Goal: Information Seeking & Learning: Find specific fact

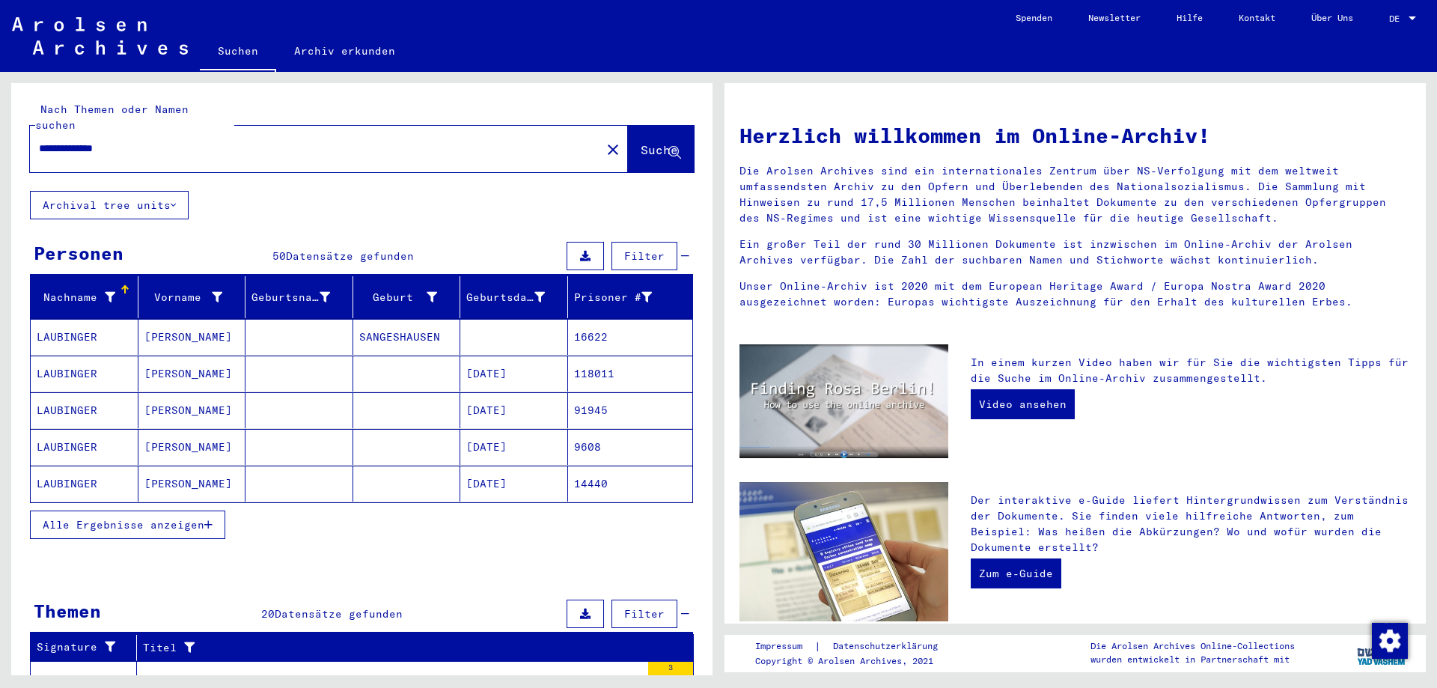
click at [204, 518] on span "Alle Ergebnisse anzeigen" at bounding box center [124, 524] width 162 height 13
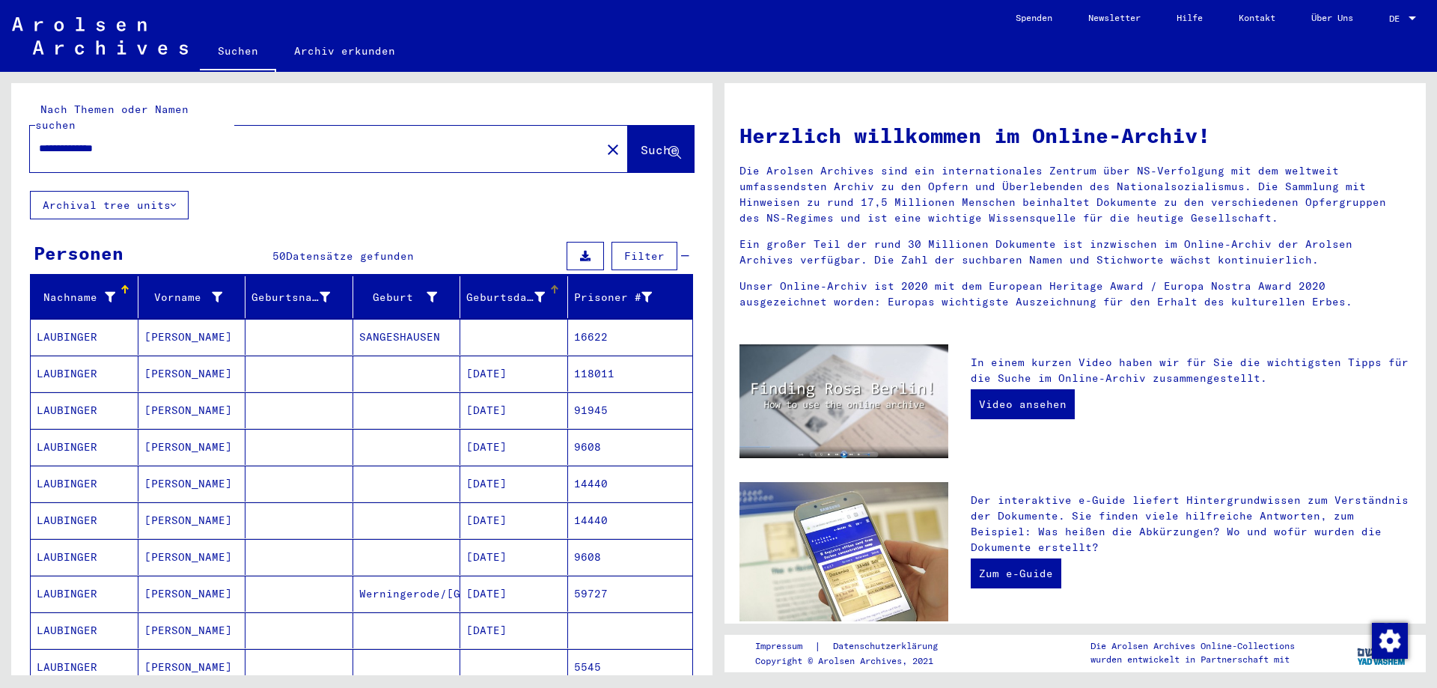
click at [543, 285] on div "Geburtsdatum" at bounding box center [516, 297] width 101 height 24
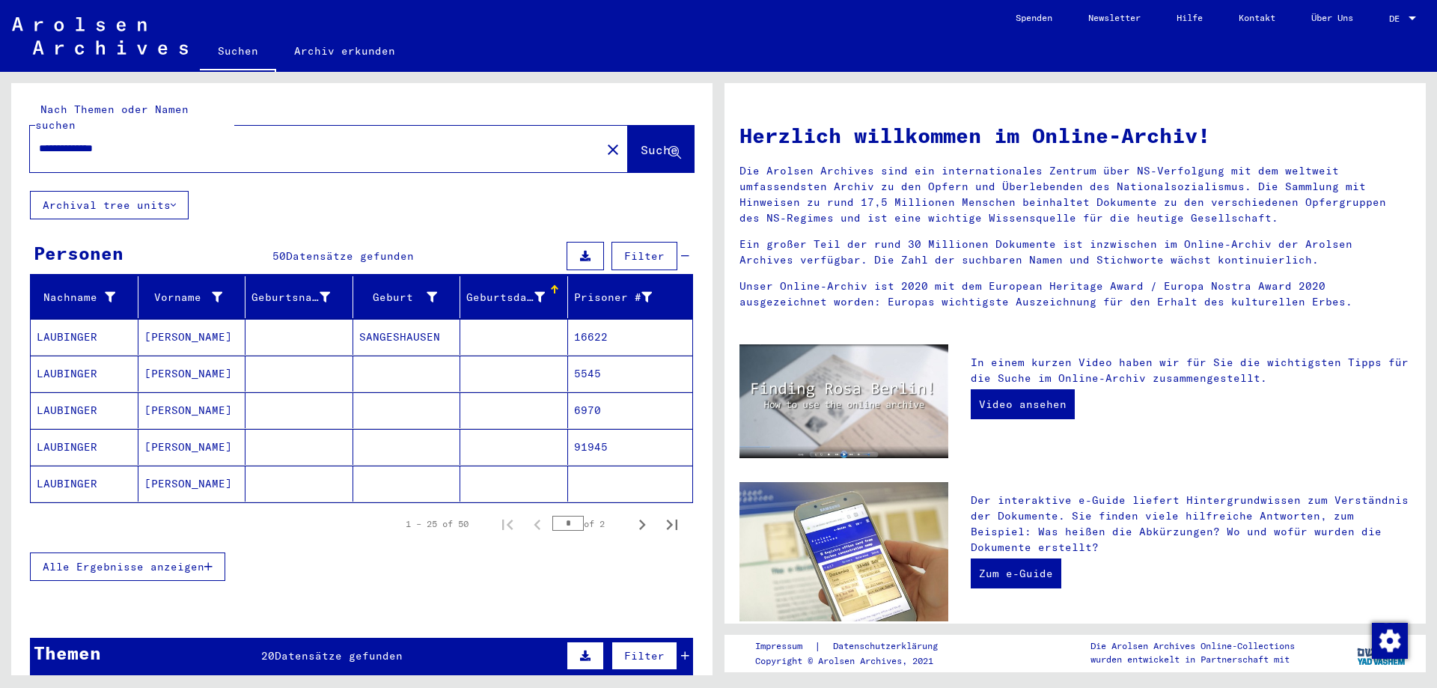
click at [195, 560] on span "Alle Ergebnisse anzeigen" at bounding box center [124, 566] width 162 height 13
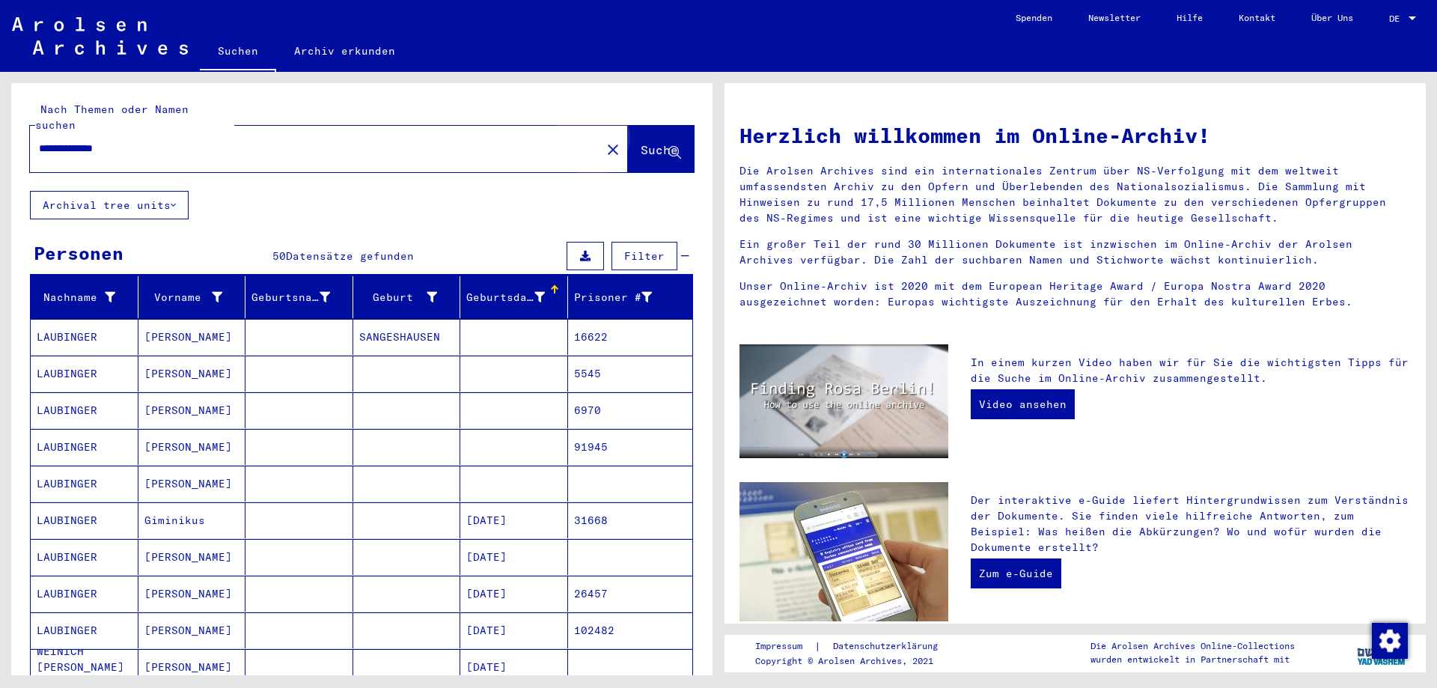
click at [641, 142] on span "Suche" at bounding box center [659, 149] width 37 height 15
click at [644, 142] on span "Suche" at bounding box center [659, 149] width 37 height 15
click at [641, 142] on span "Suche" at bounding box center [659, 149] width 37 height 15
click at [604, 141] on mat-icon "close" at bounding box center [613, 150] width 18 height 18
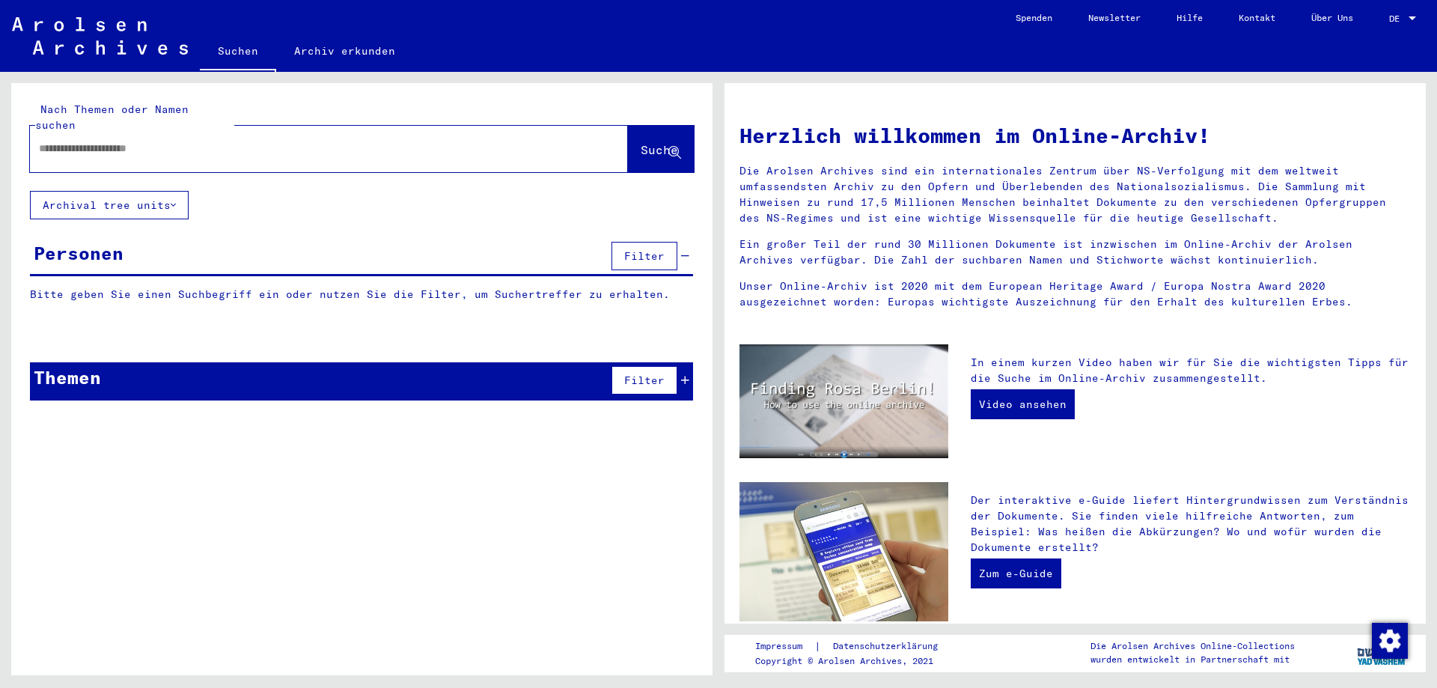
drag, startPoint x: 436, startPoint y: 143, endPoint x: 338, endPoint y: 139, distance: 97.4
paste input "**********"
click at [641, 142] on span "Suche" at bounding box center [659, 149] width 37 height 15
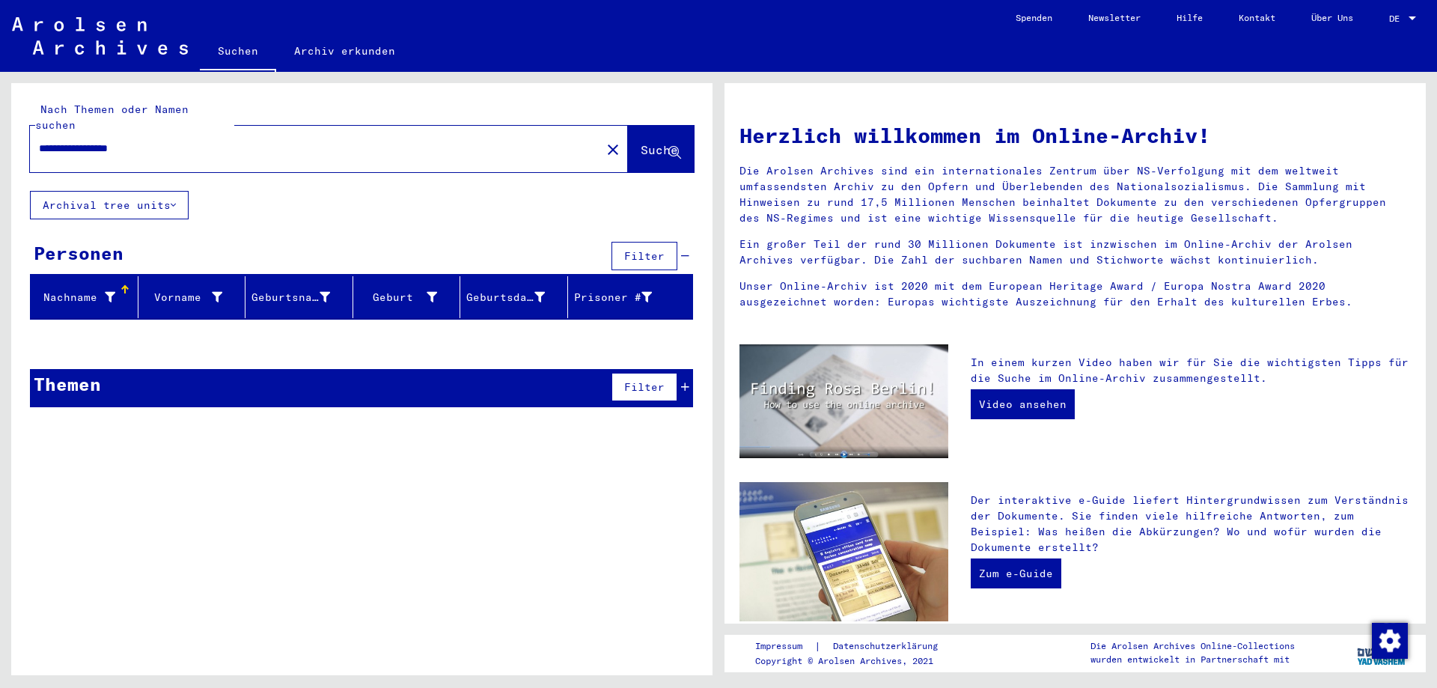
drag, startPoint x: 179, startPoint y: 132, endPoint x: 33, endPoint y: 69, distance: 159.2
click at [28, 110] on div "**********" at bounding box center [361, 137] width 701 height 108
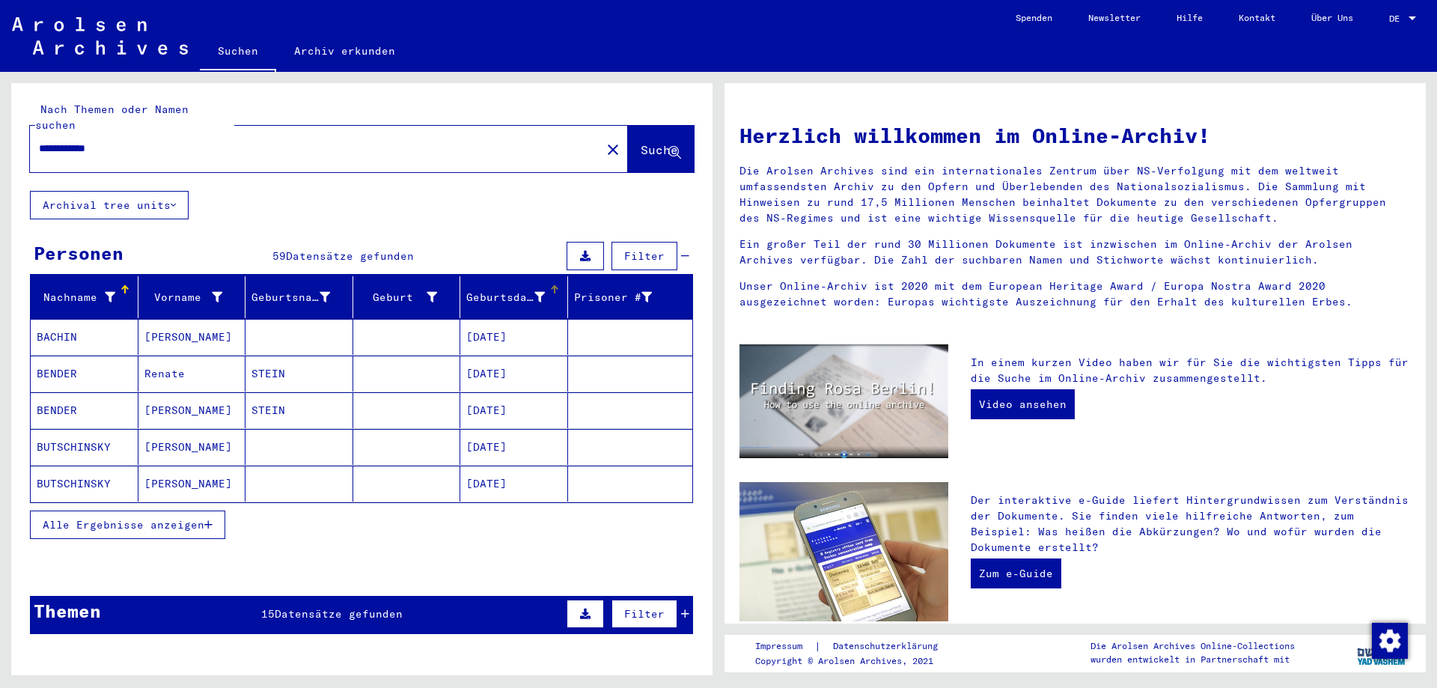
click at [542, 285] on div "Geburtsdatum" at bounding box center [516, 297] width 101 height 24
click at [210, 519] on icon "button" at bounding box center [208, 524] width 8 height 10
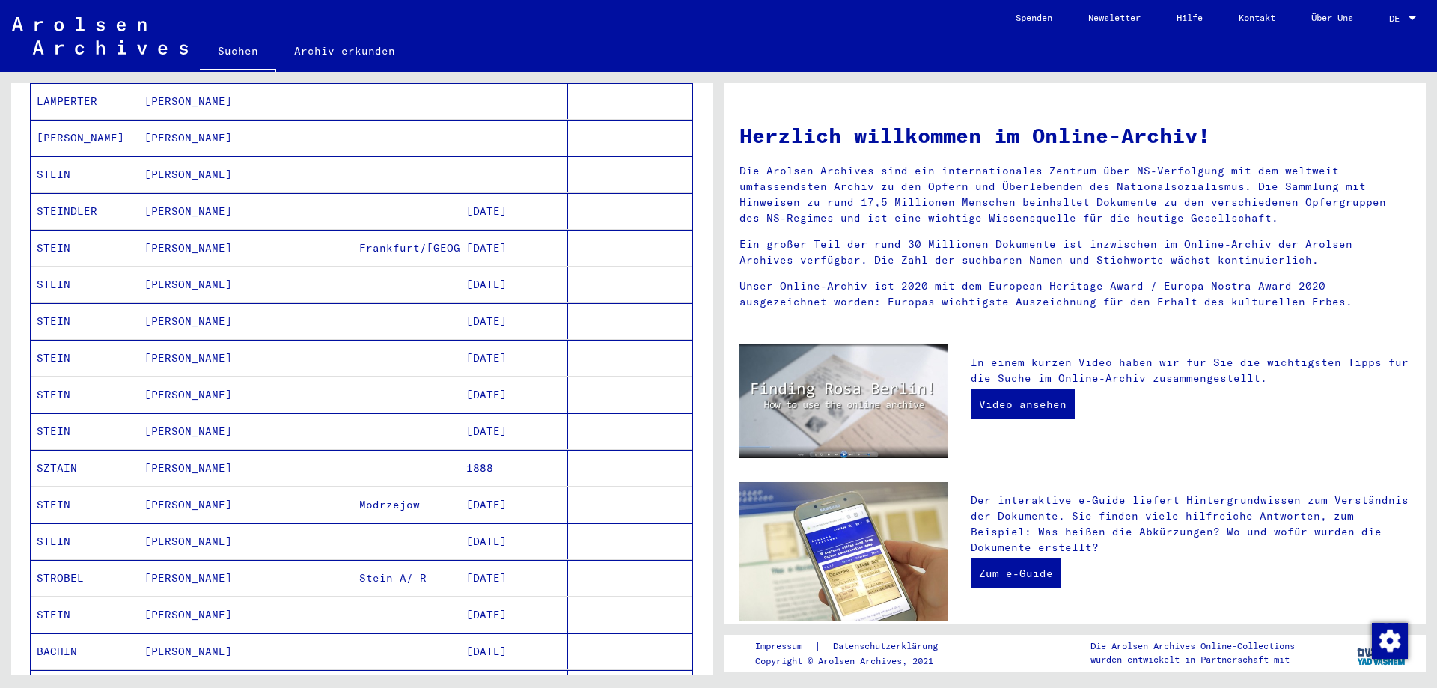
scroll to position [599, 0]
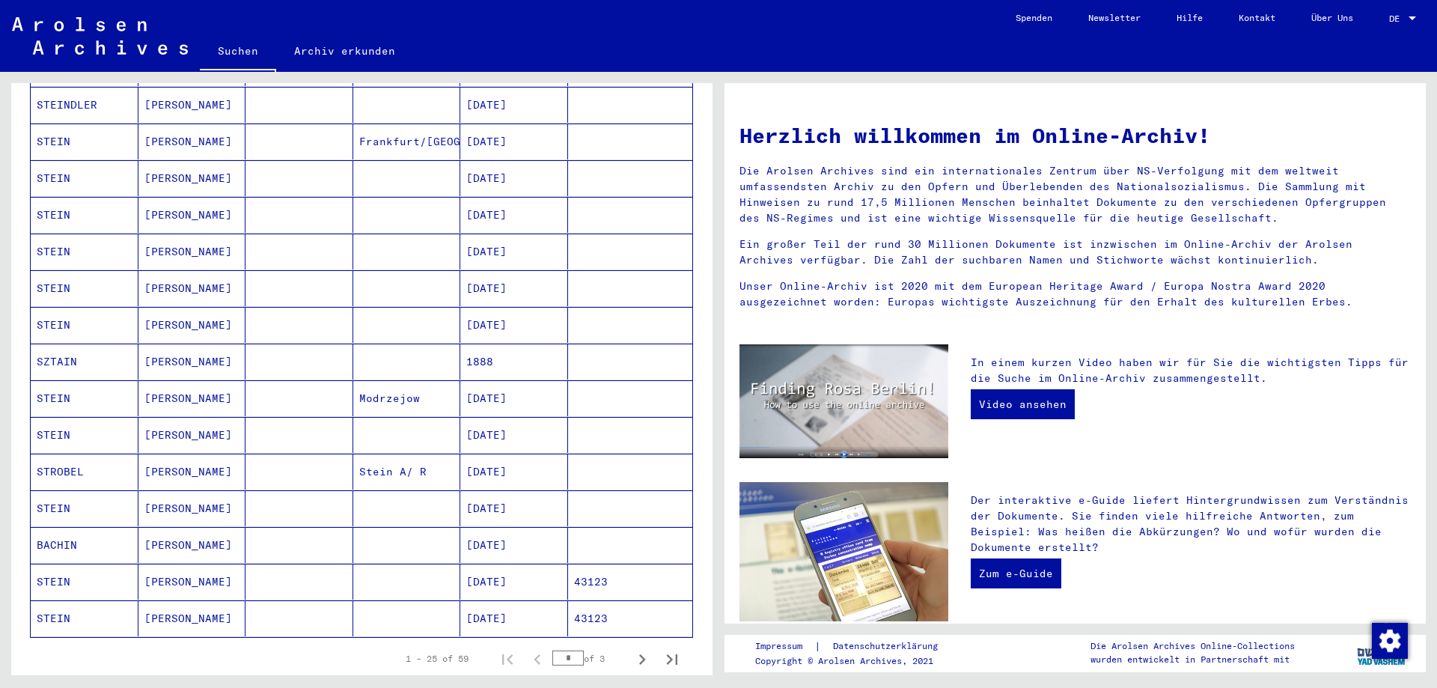
click at [519, 239] on mat-cell "[DATE]" at bounding box center [514, 252] width 108 height 36
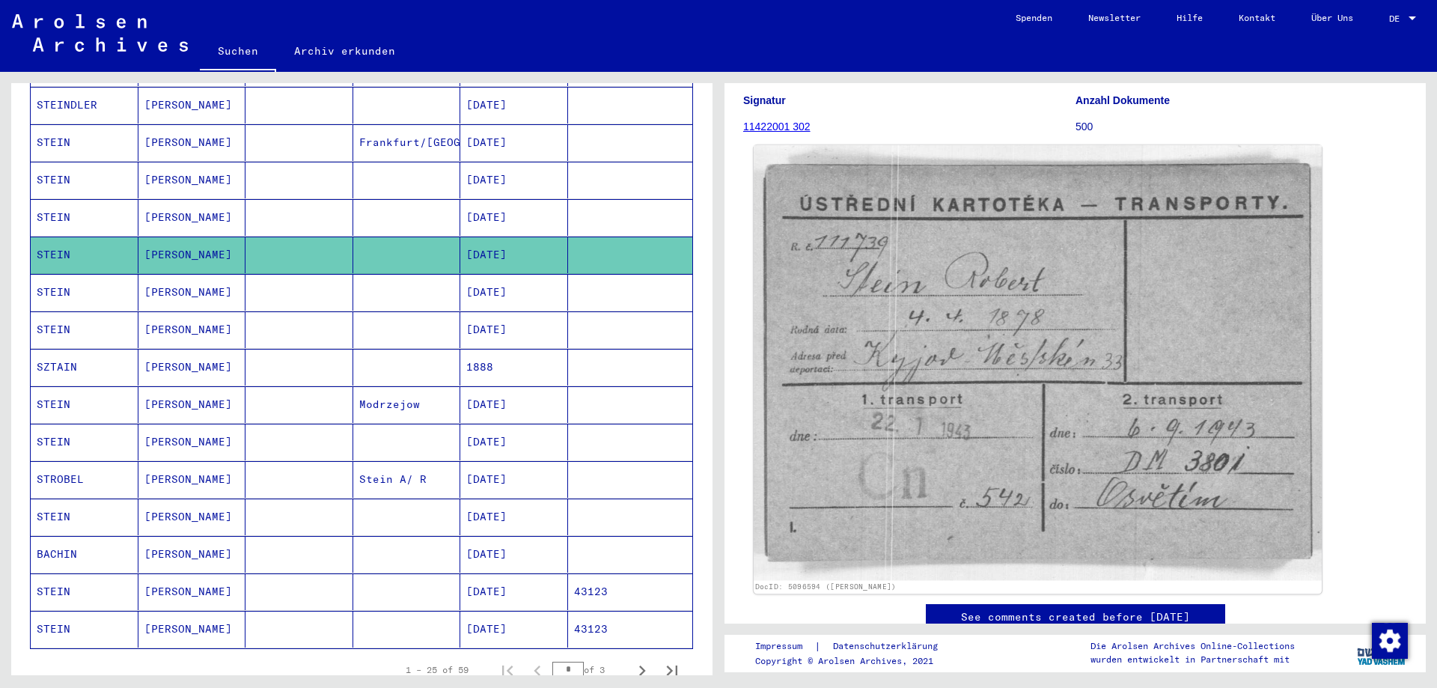
scroll to position [150, 0]
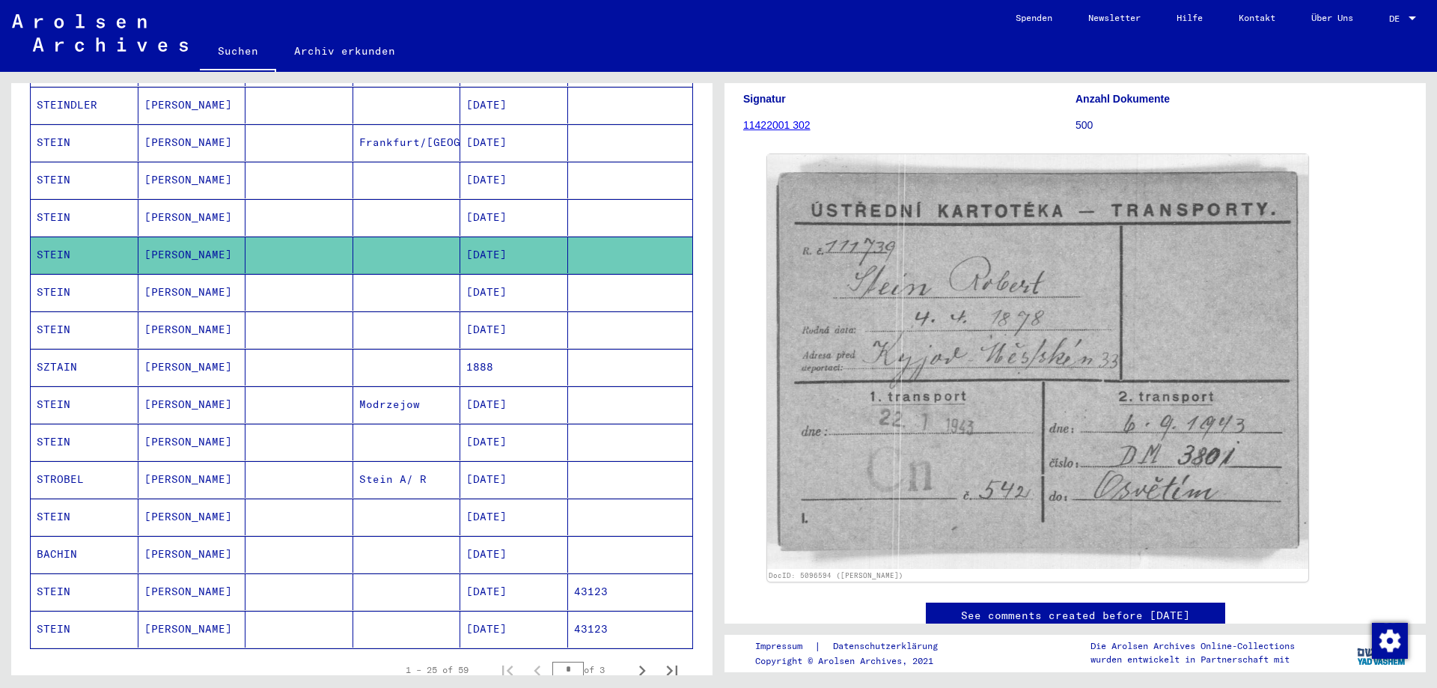
click at [534, 274] on mat-cell "[DATE]" at bounding box center [514, 292] width 108 height 37
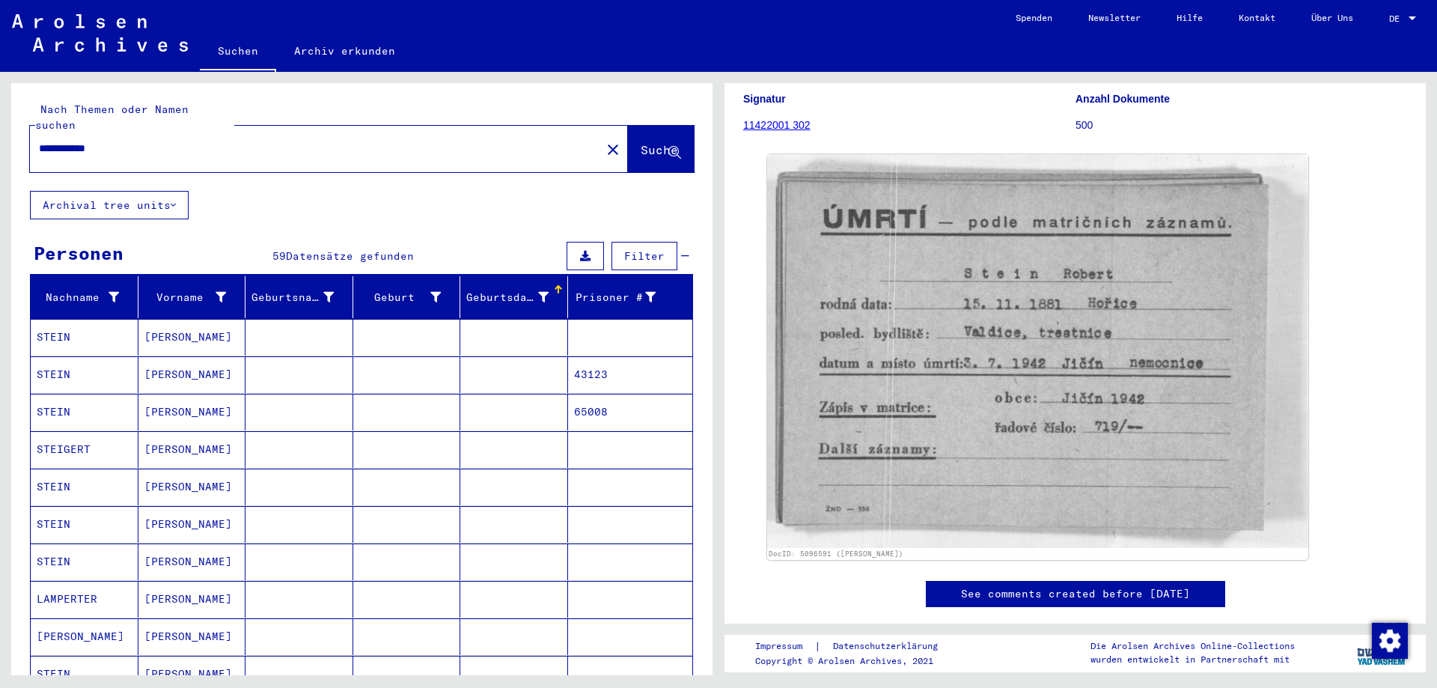
drag, startPoint x: 76, startPoint y: 132, endPoint x: 19, endPoint y: 129, distance: 56.2
click at [19, 129] on div "**********" at bounding box center [361, 137] width 701 height 108
type input "**********"
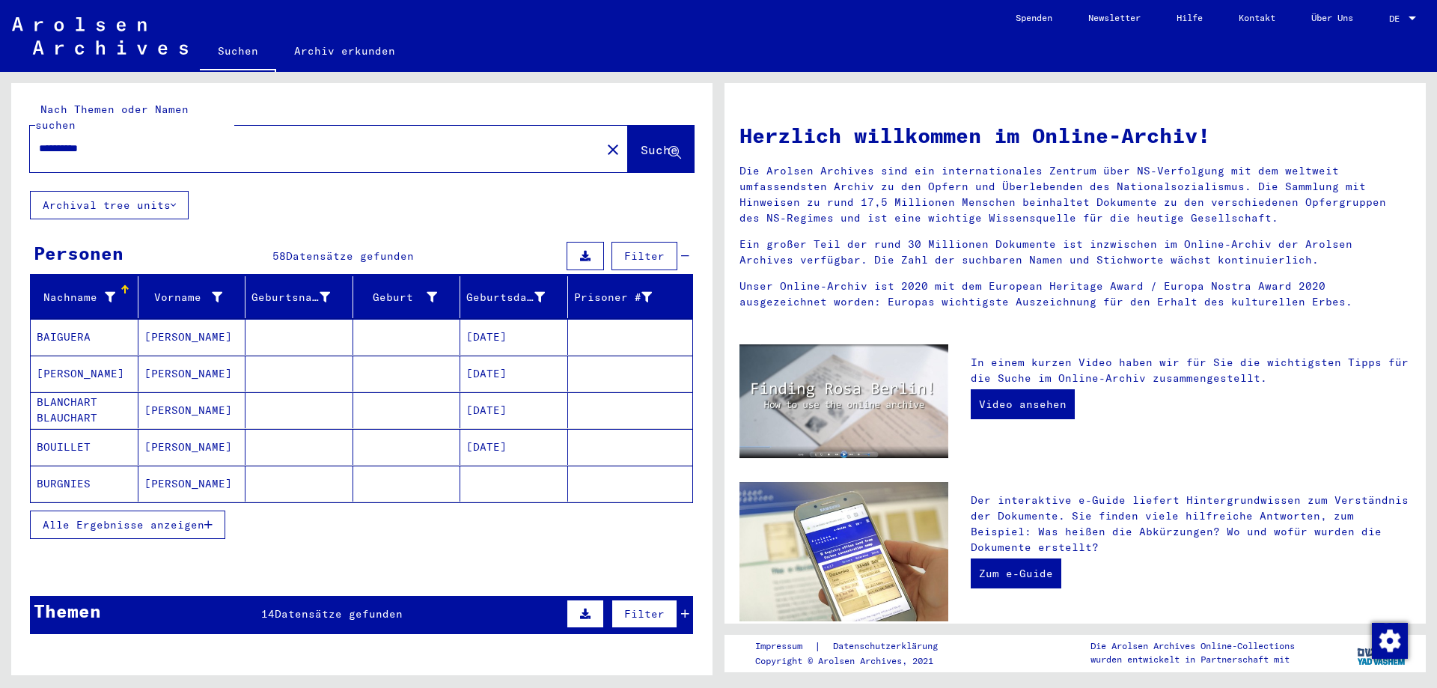
click at [202, 518] on span "Alle Ergebnisse anzeigen" at bounding box center [124, 524] width 162 height 13
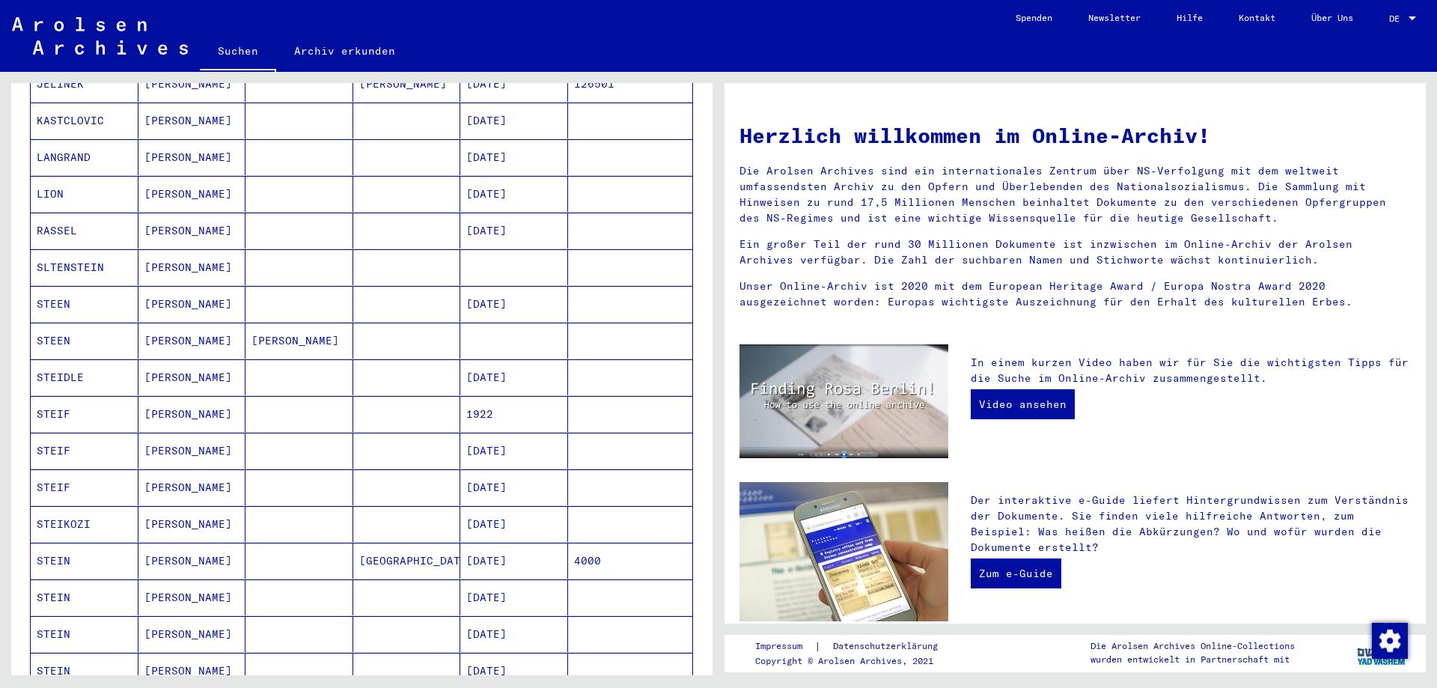
scroll to position [748, 0]
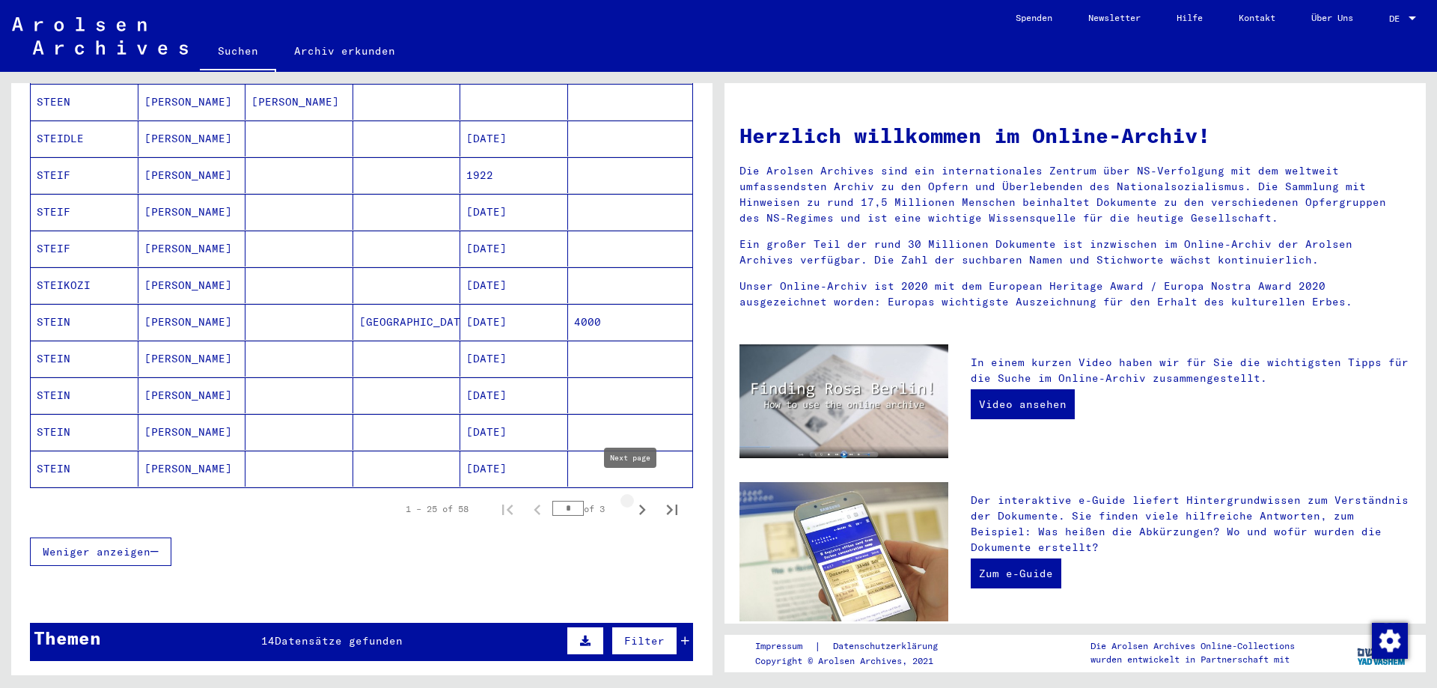
click at [632, 499] on icon "Next page" at bounding box center [642, 509] width 21 height 21
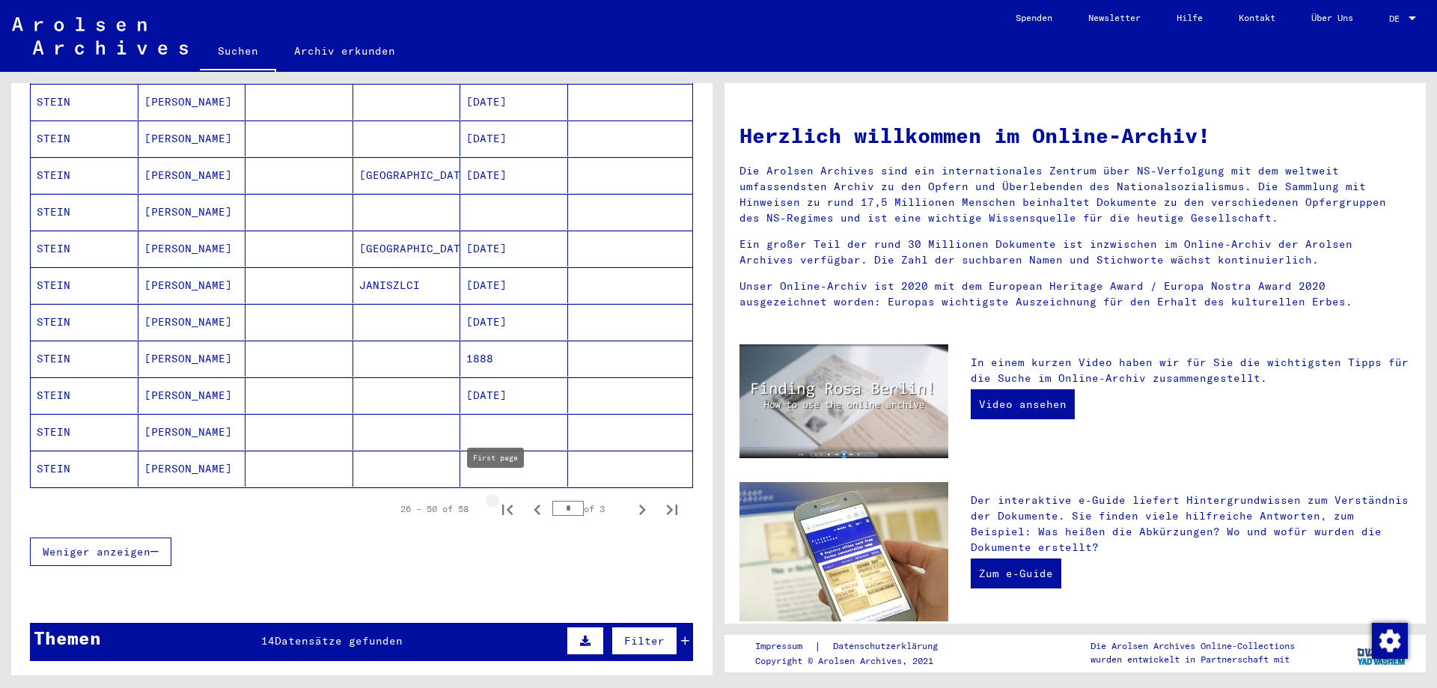
click at [497, 499] on icon "First page" at bounding box center [507, 509] width 21 height 21
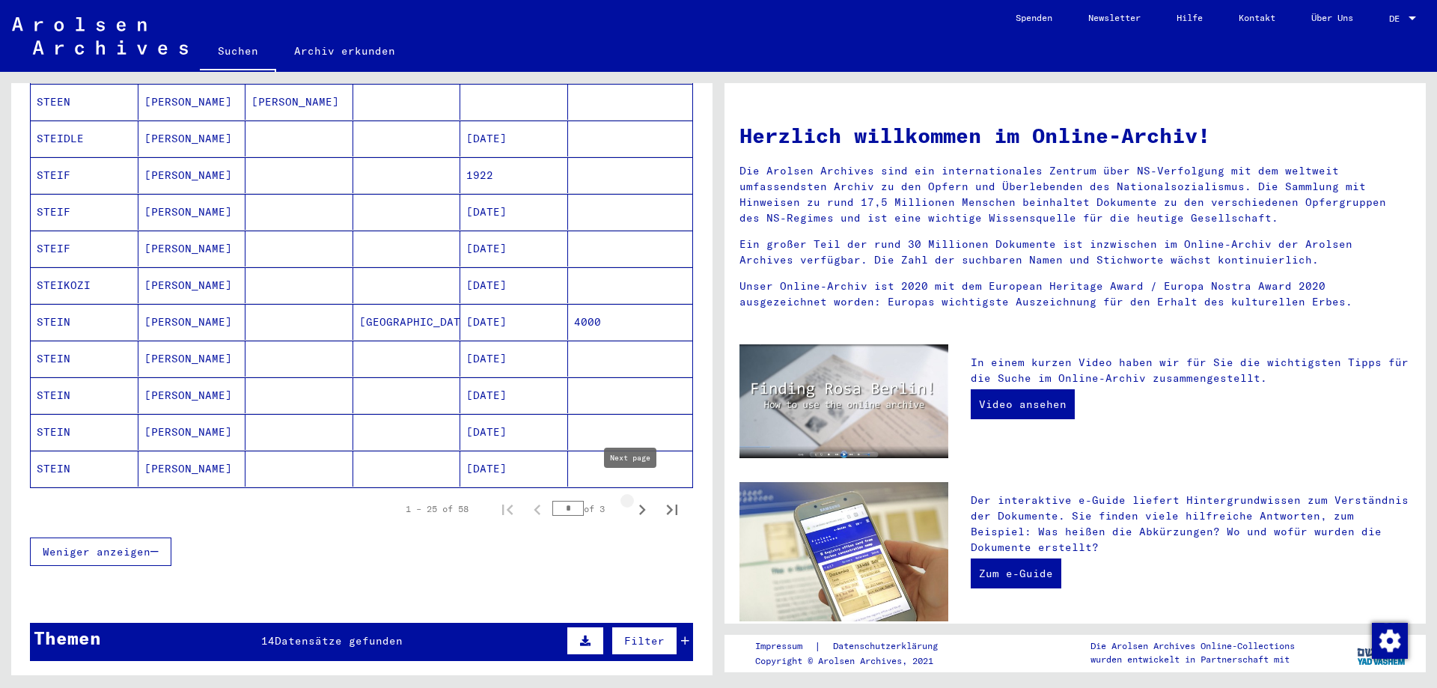
click at [632, 499] on icon "Next page" at bounding box center [642, 509] width 21 height 21
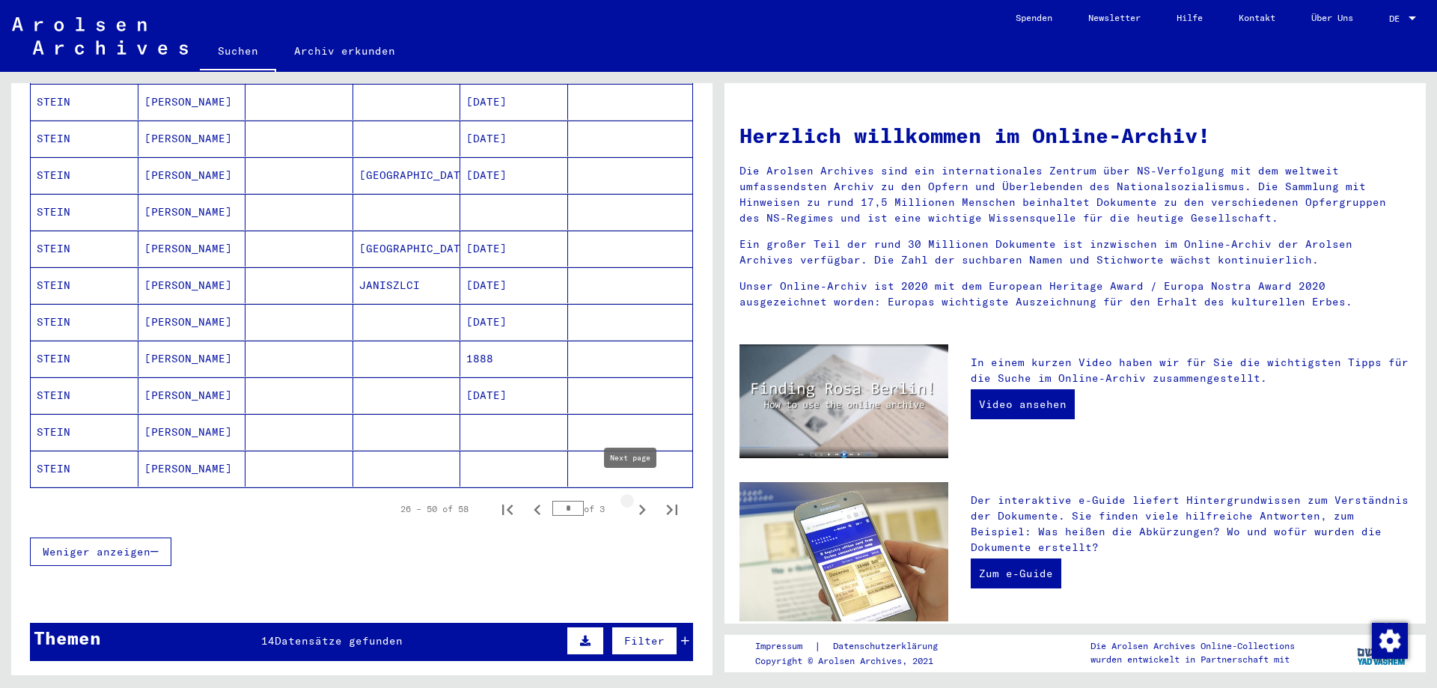
click at [632, 501] on icon "Next page" at bounding box center [642, 509] width 21 height 21
type input "*"
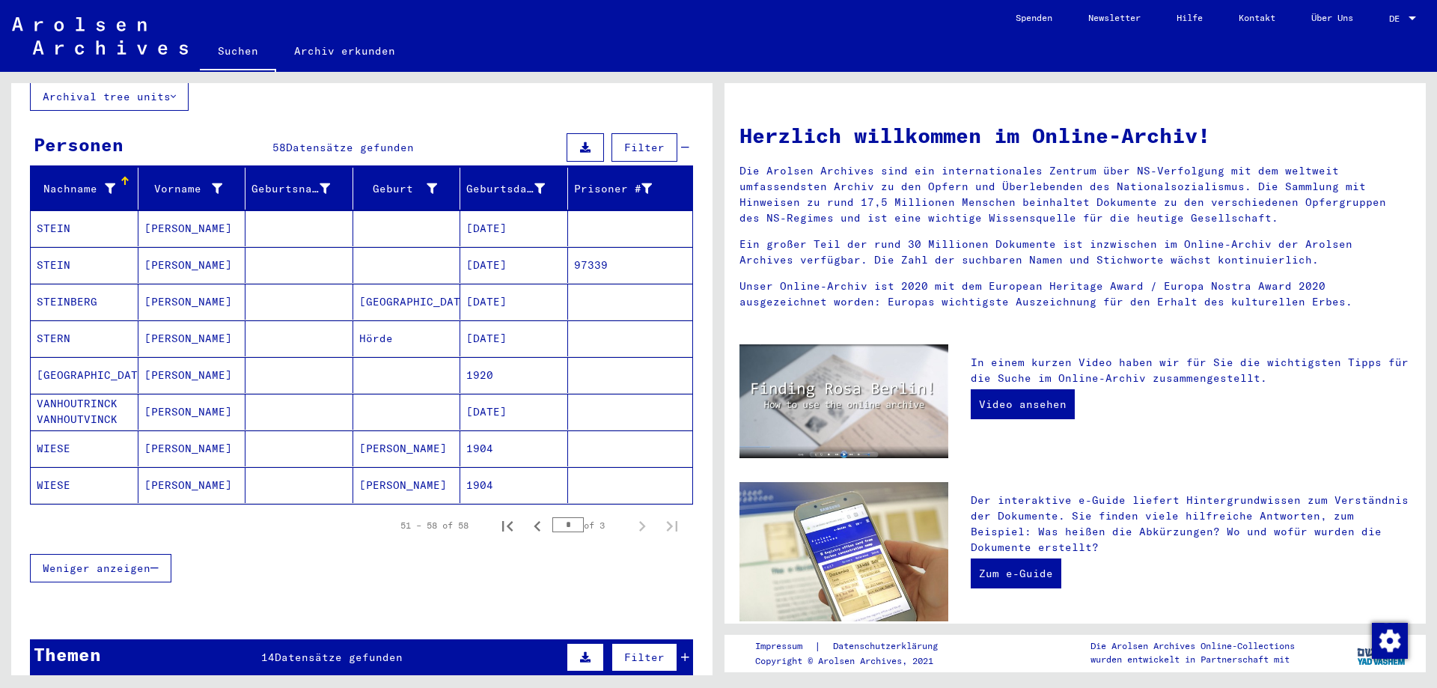
scroll to position [50, 0]
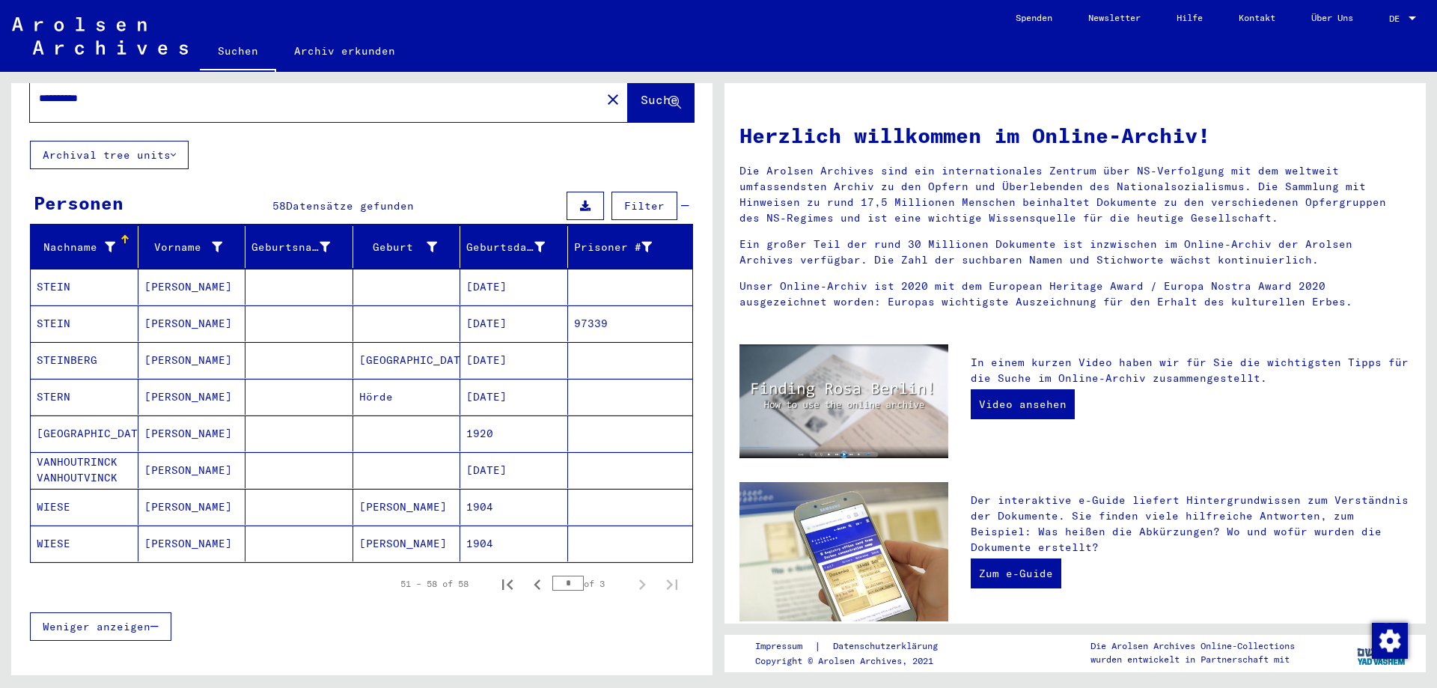
click at [604, 92] on mat-icon "close" at bounding box center [613, 100] width 18 height 18
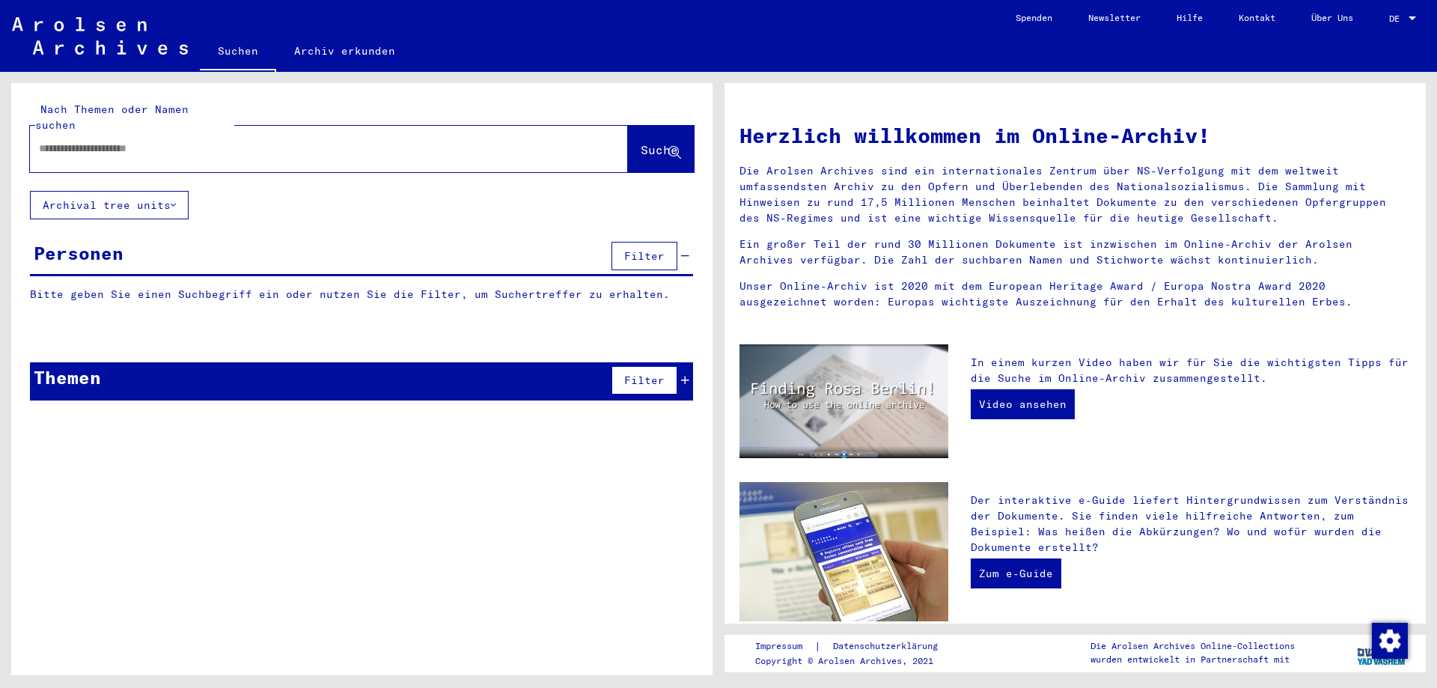
drag, startPoint x: 493, startPoint y: 144, endPoint x: 370, endPoint y: 146, distance: 122.7
drag, startPoint x: 370, startPoint y: 146, endPoint x: 290, endPoint y: 132, distance: 81.9
click at [290, 141] on input "text" at bounding box center [311, 149] width 544 height 16
paste input "**********"
click at [594, 161] on div "**********" at bounding box center [361, 137] width 701 height 108
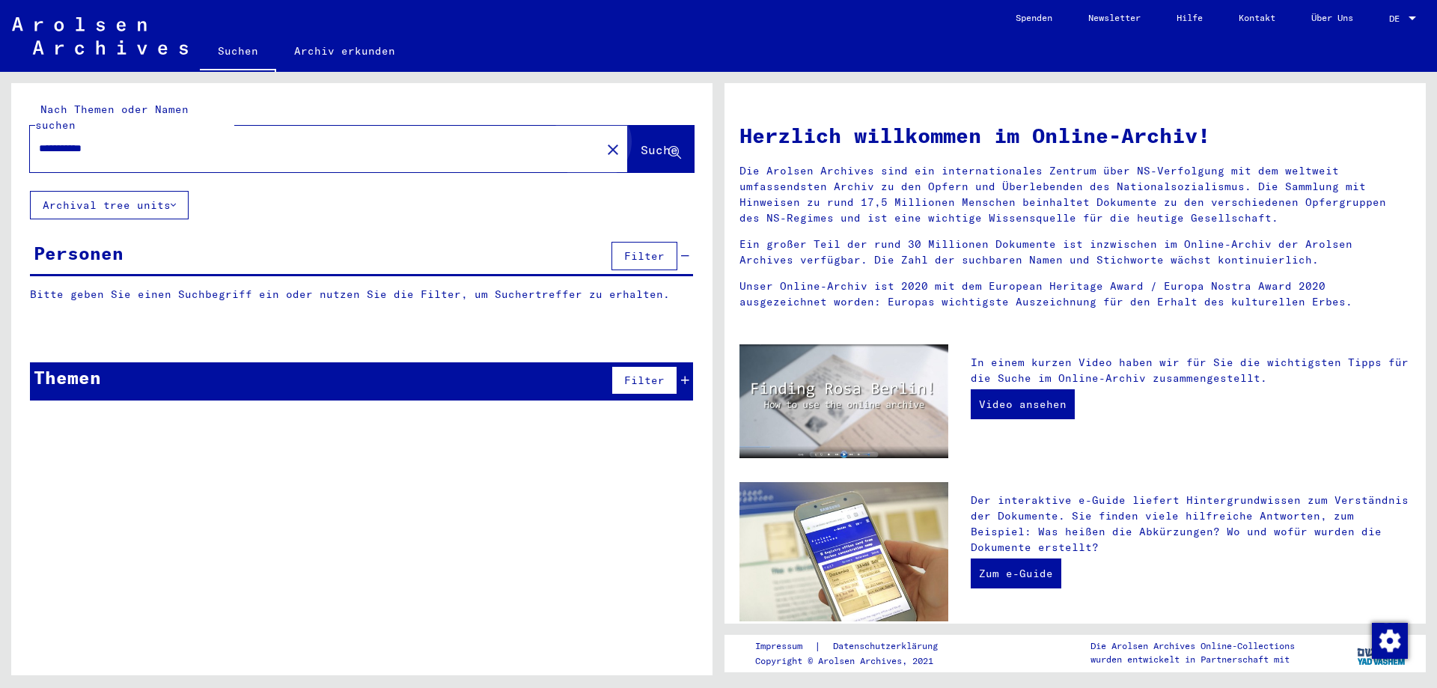
click at [645, 144] on button "Suche" at bounding box center [661, 149] width 66 height 46
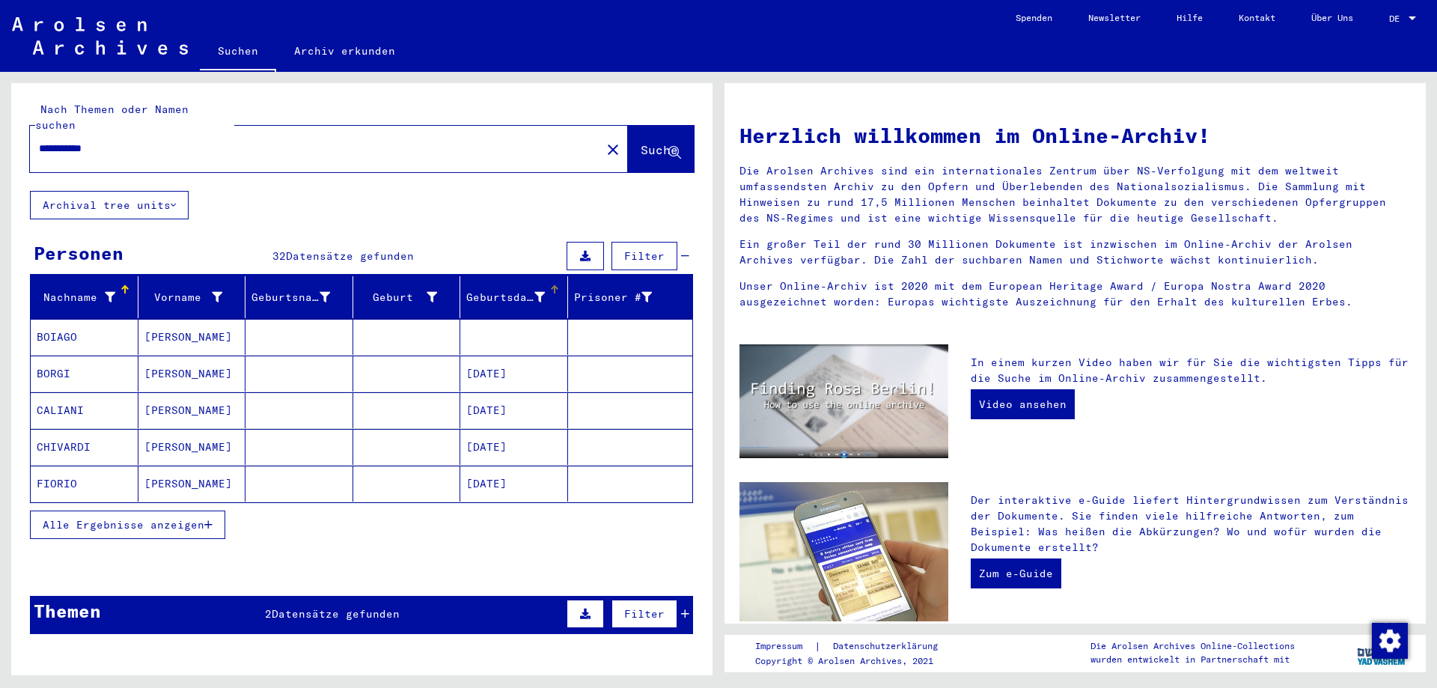
click at [550, 285] on div at bounding box center [554, 289] width 9 height 9
click at [206, 510] on button "Alle Ergebnisse anzeigen" at bounding box center [127, 524] width 195 height 28
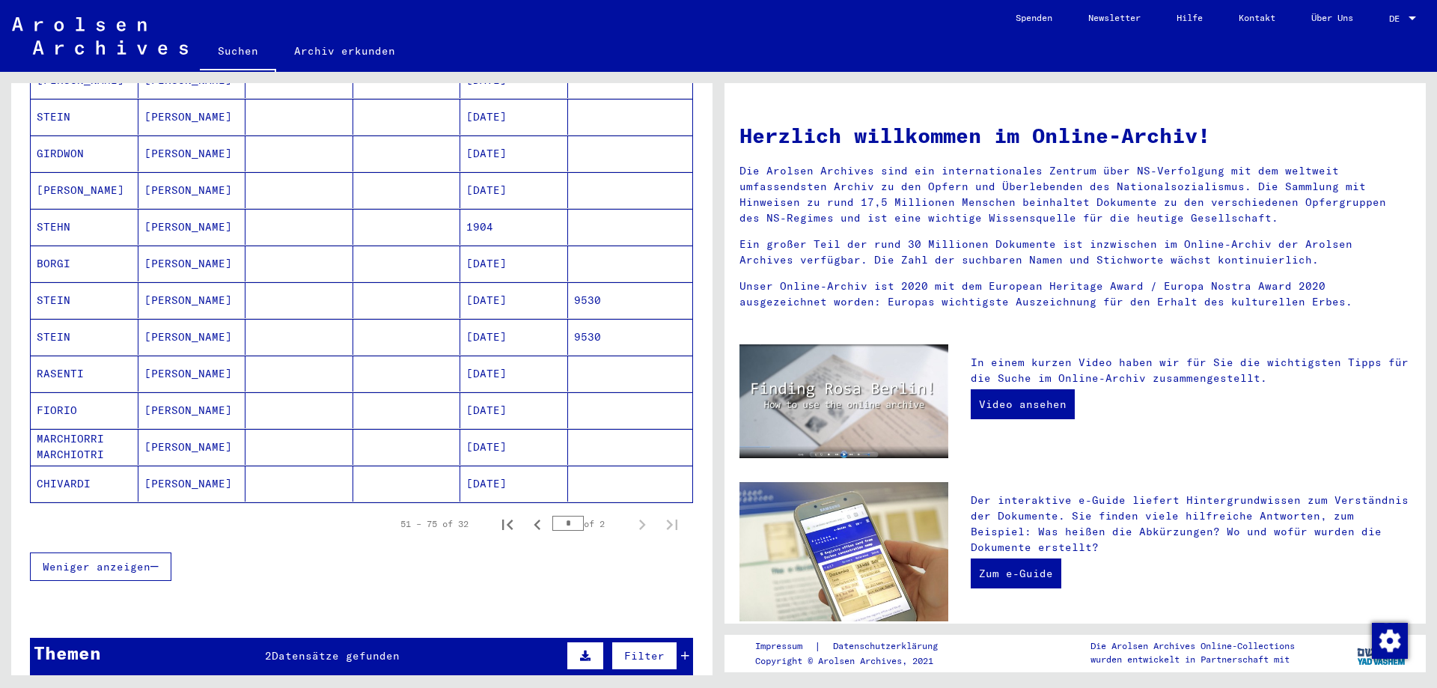
scroll to position [748, 0]
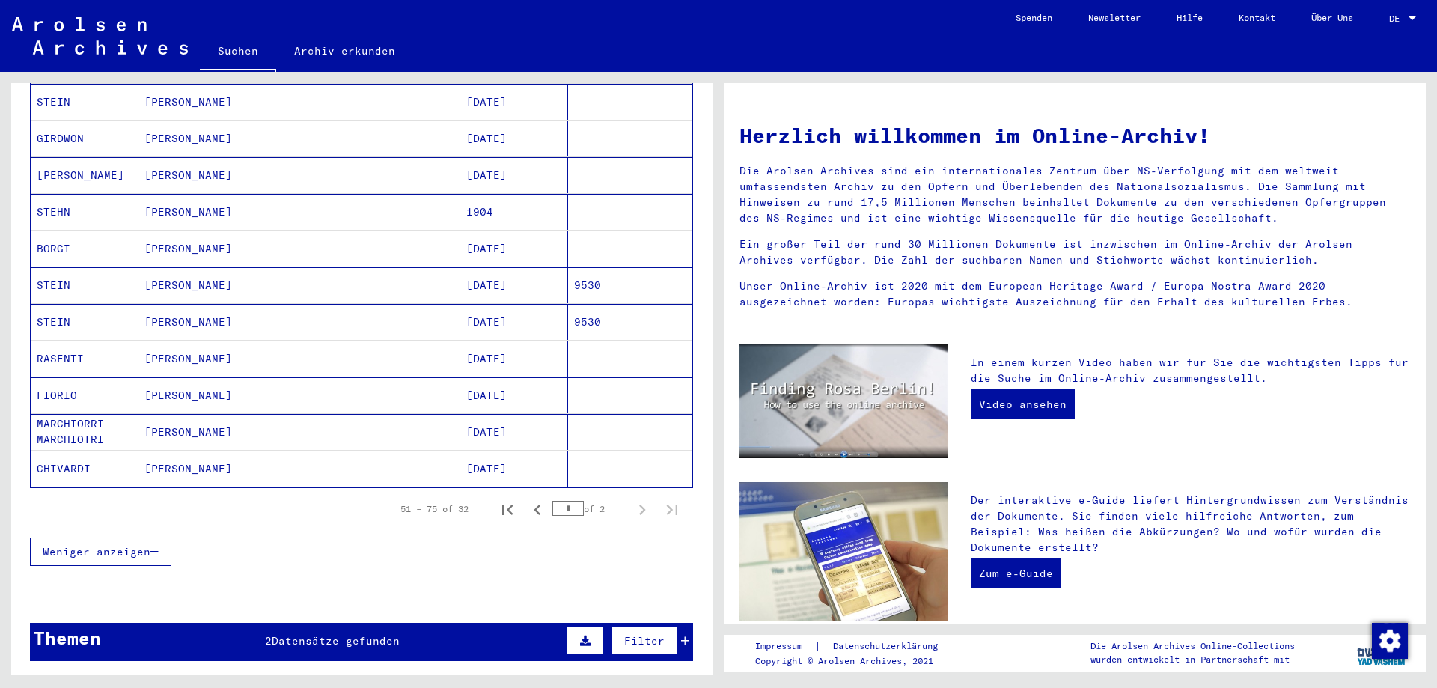
click at [404, 271] on mat-cell at bounding box center [407, 285] width 108 height 36
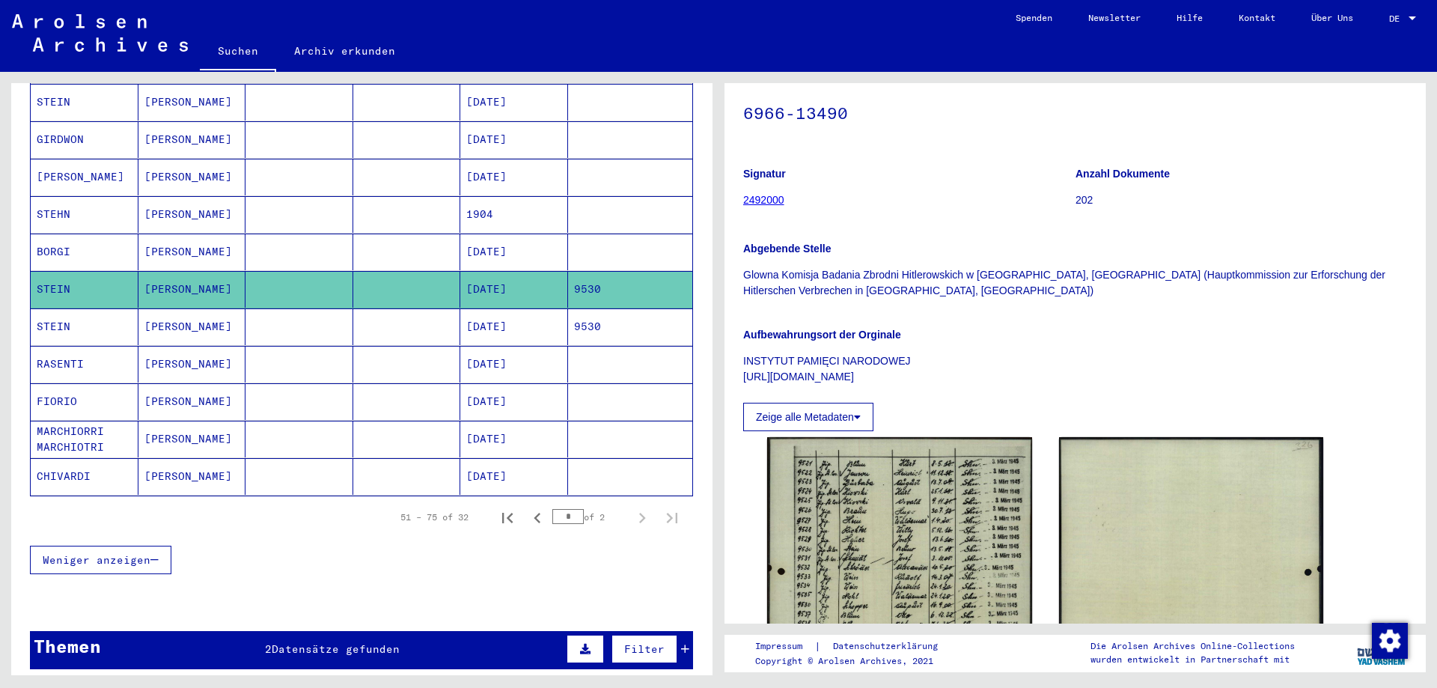
scroll to position [150, 0]
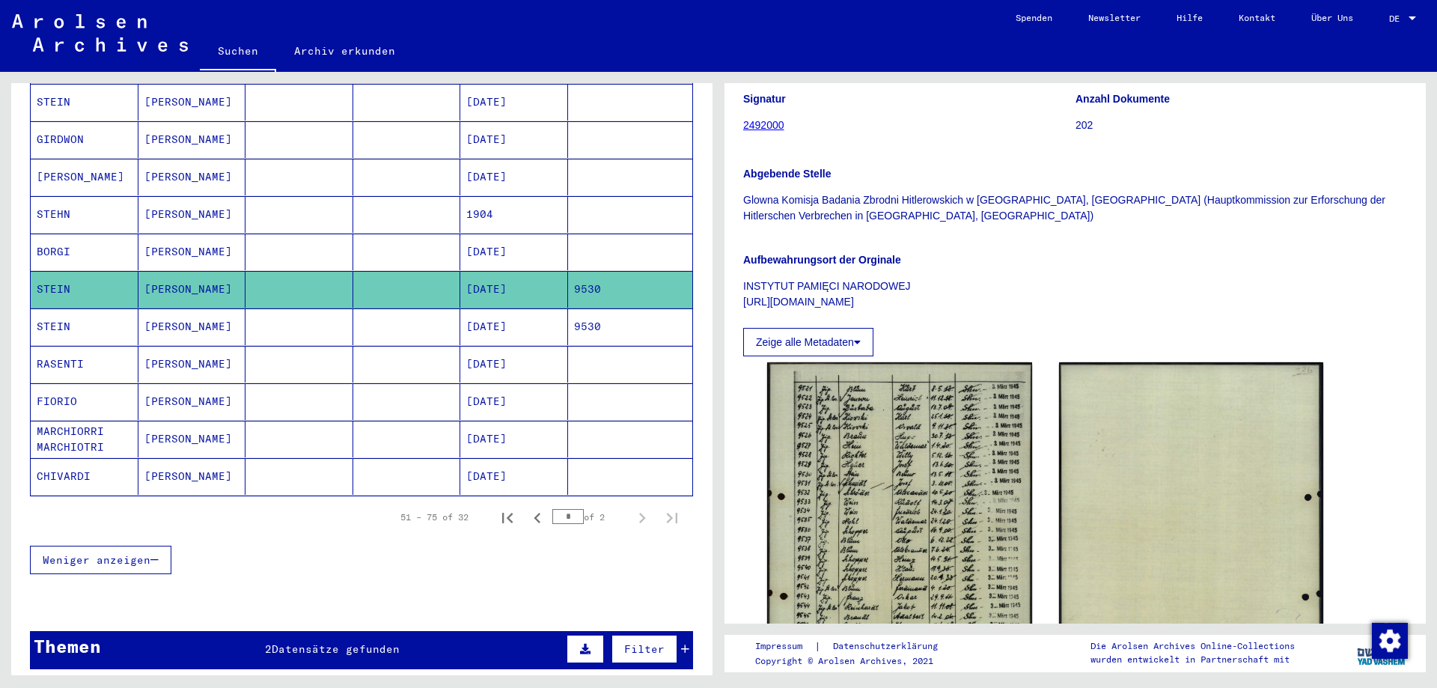
click at [568, 308] on mat-cell "9530" at bounding box center [630, 326] width 125 height 37
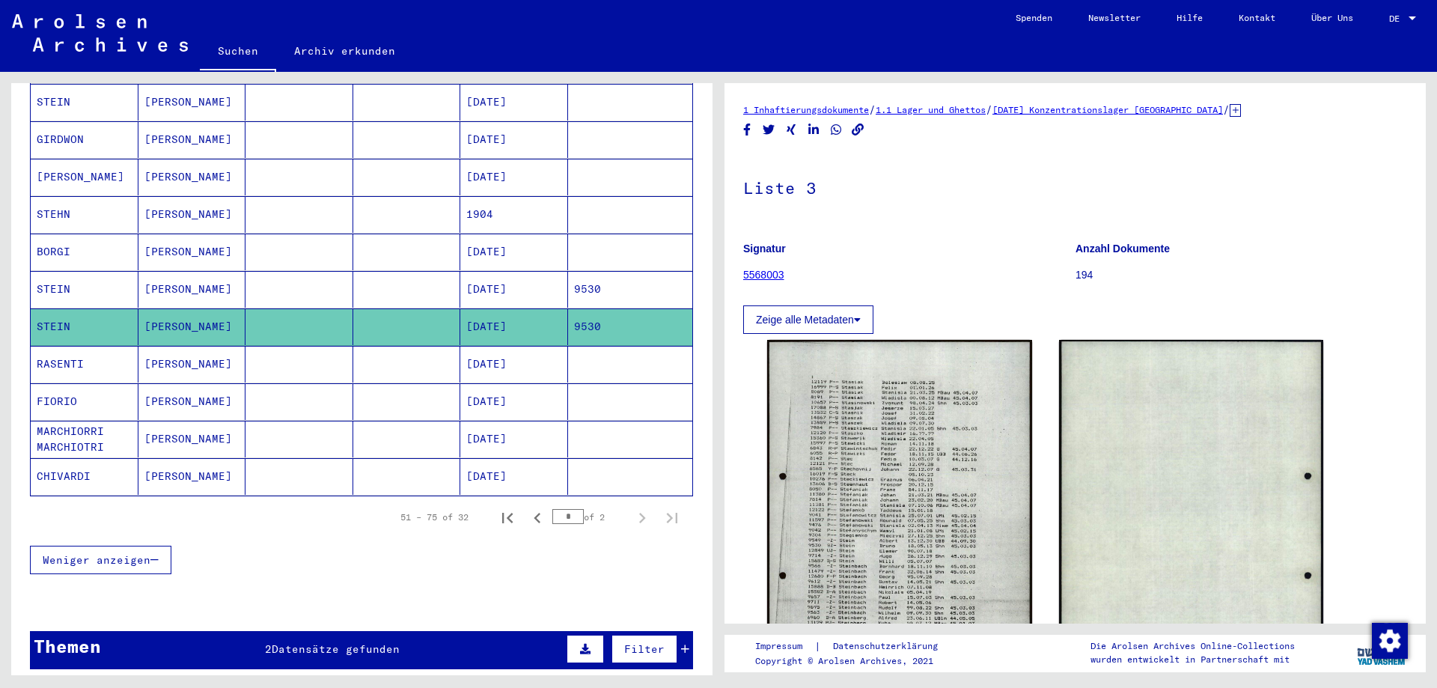
click at [508, 248] on mat-cell "[DATE]" at bounding box center [514, 252] width 108 height 37
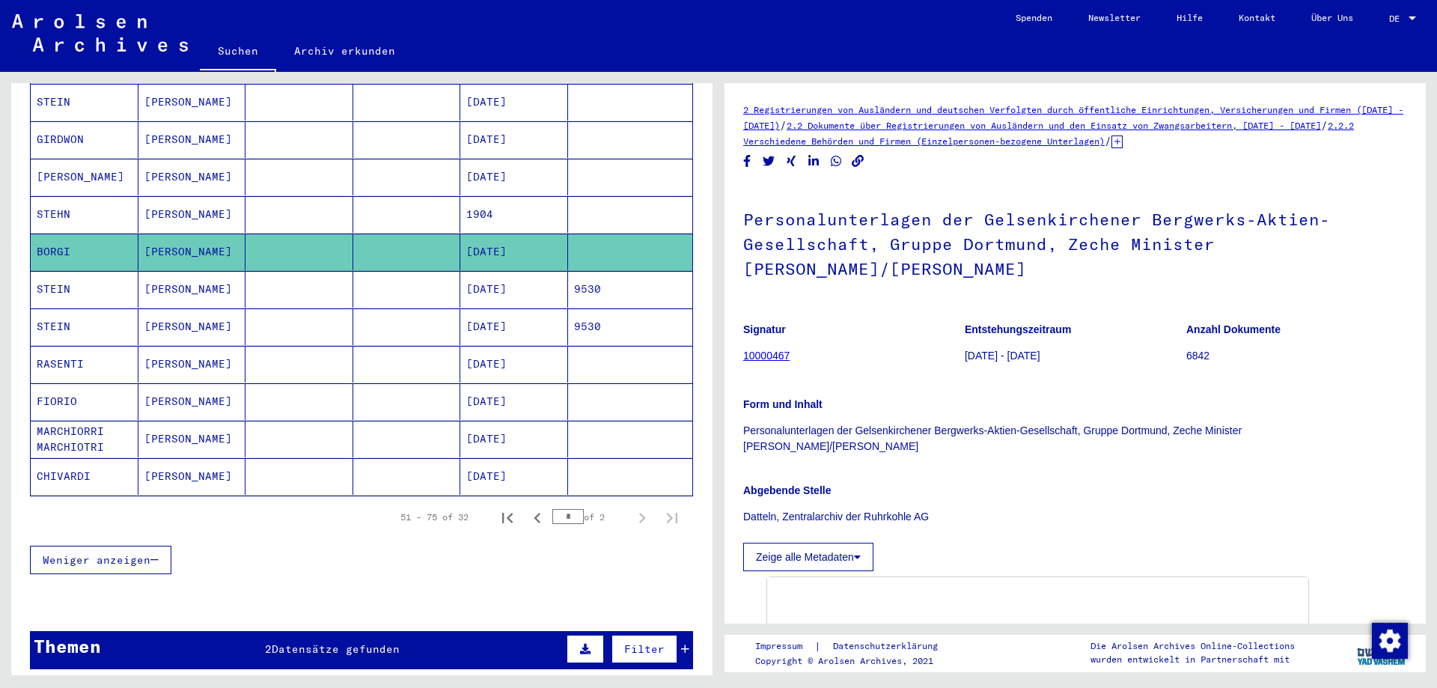
click at [497, 284] on mat-cell "[DATE]" at bounding box center [514, 289] width 108 height 37
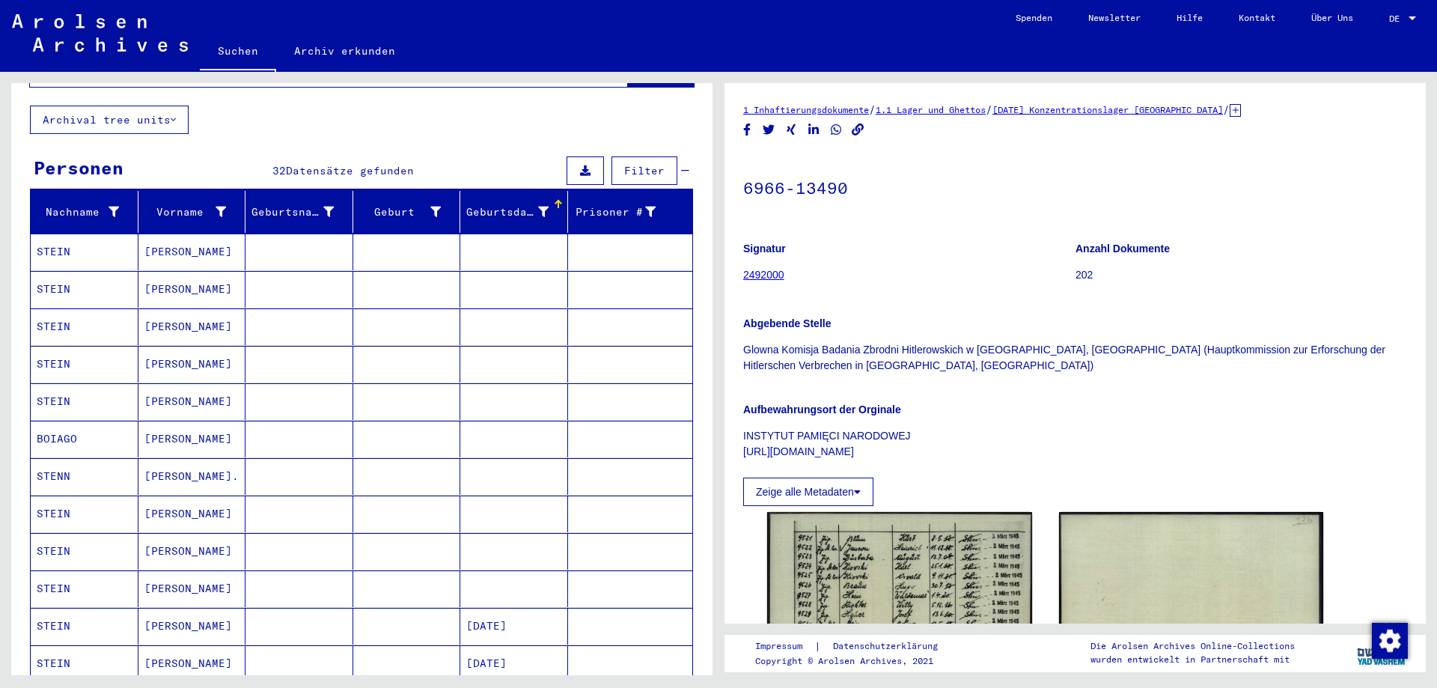
scroll to position [10, 0]
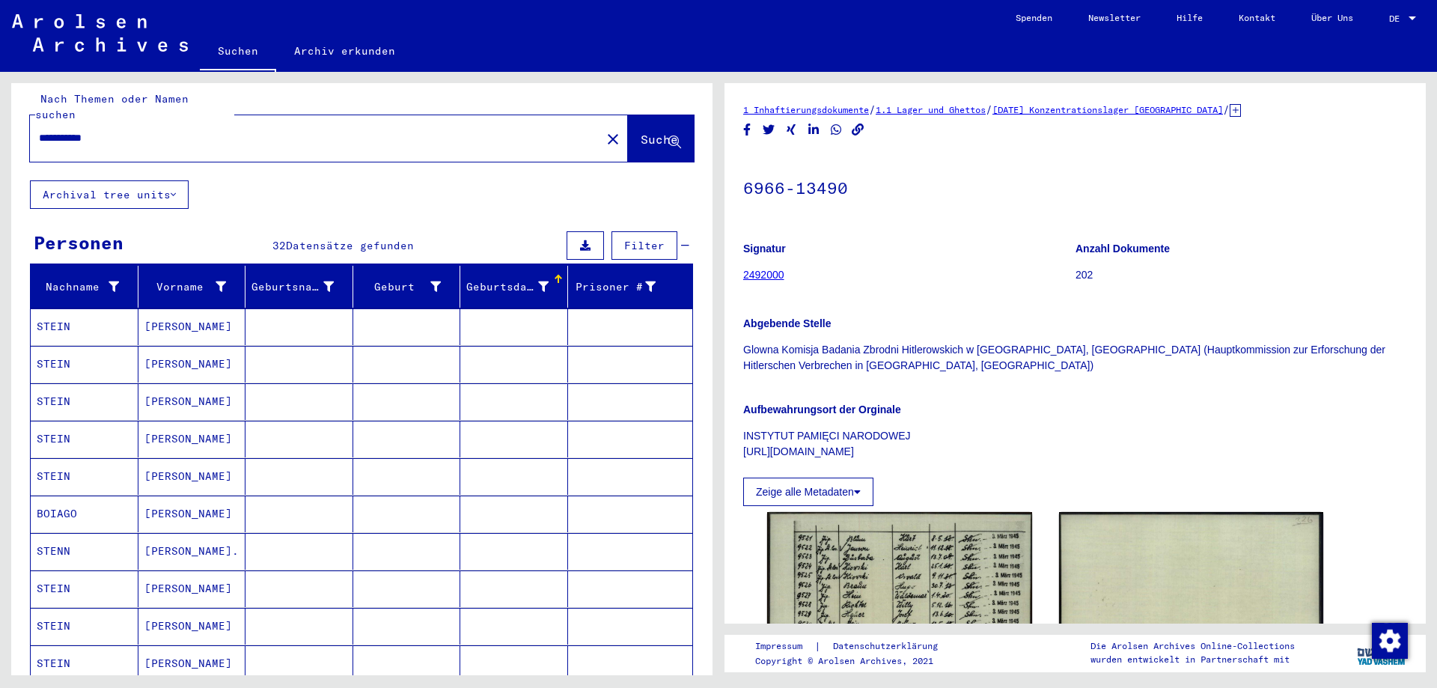
drag, startPoint x: 73, startPoint y: 123, endPoint x: 22, endPoint y: 110, distance: 52.5
click at [22, 116] on div "**********" at bounding box center [361, 127] width 701 height 108
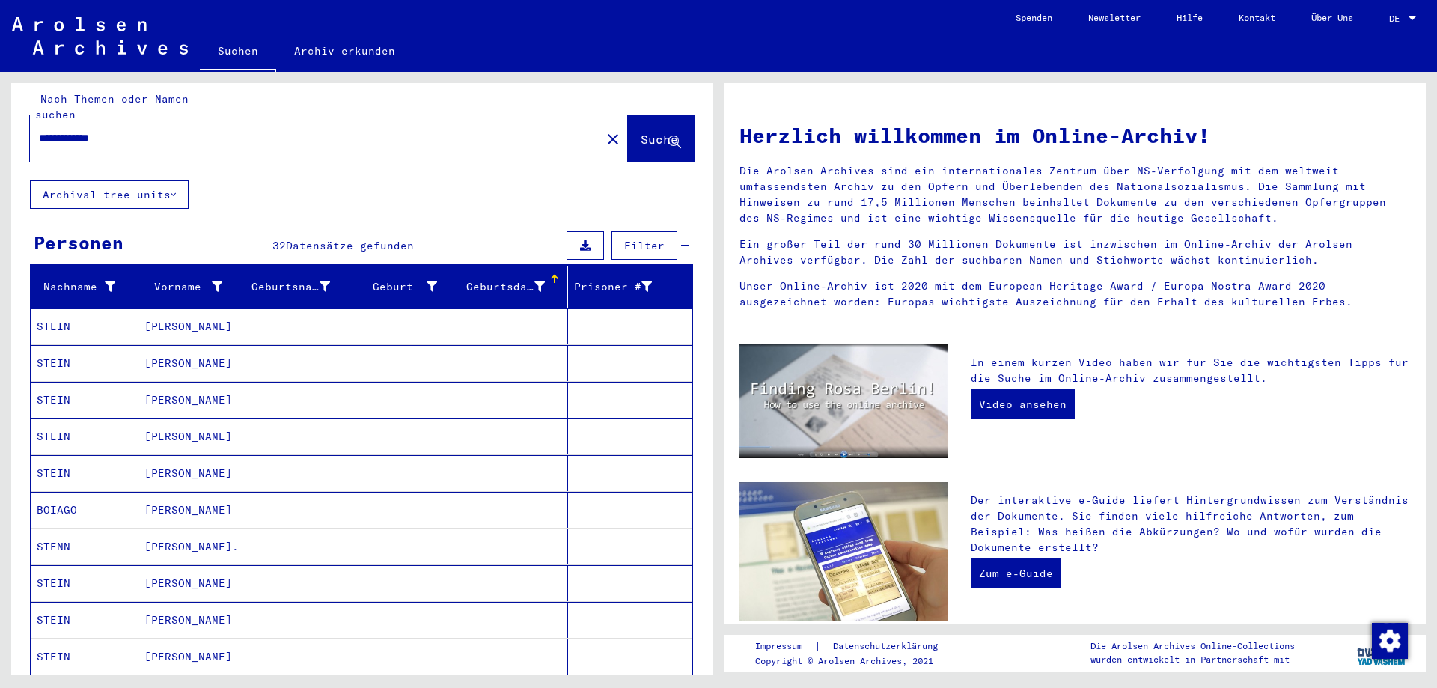
type input "**********"
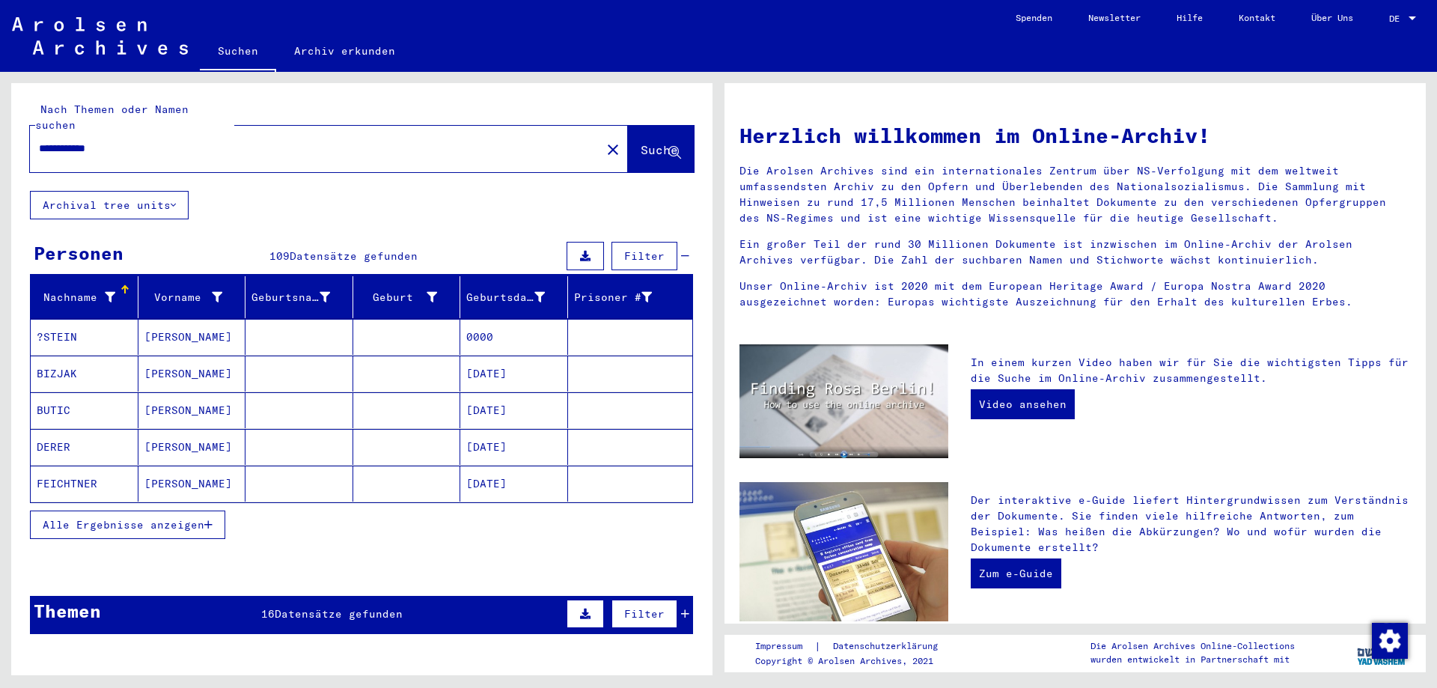
click at [199, 518] on span "Alle Ergebnisse anzeigen" at bounding box center [124, 524] width 162 height 13
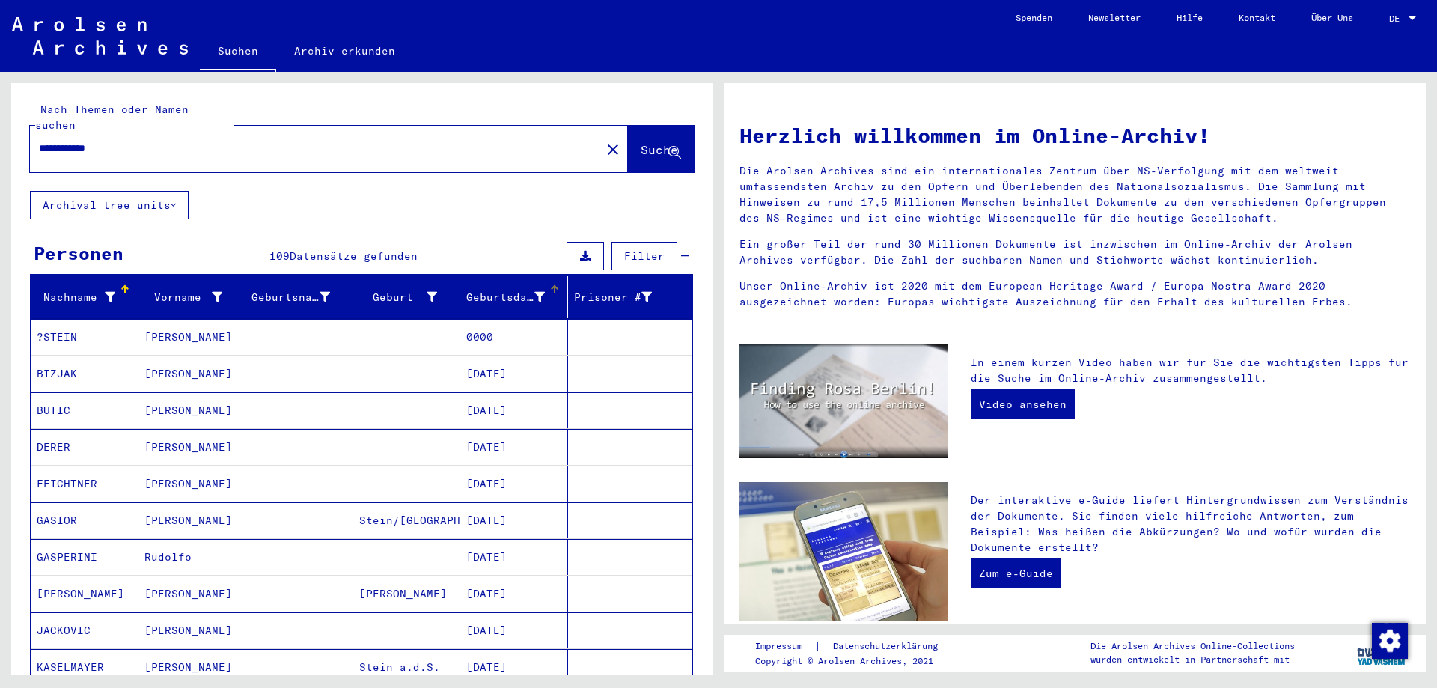
click at [550, 285] on div at bounding box center [554, 289] width 9 height 9
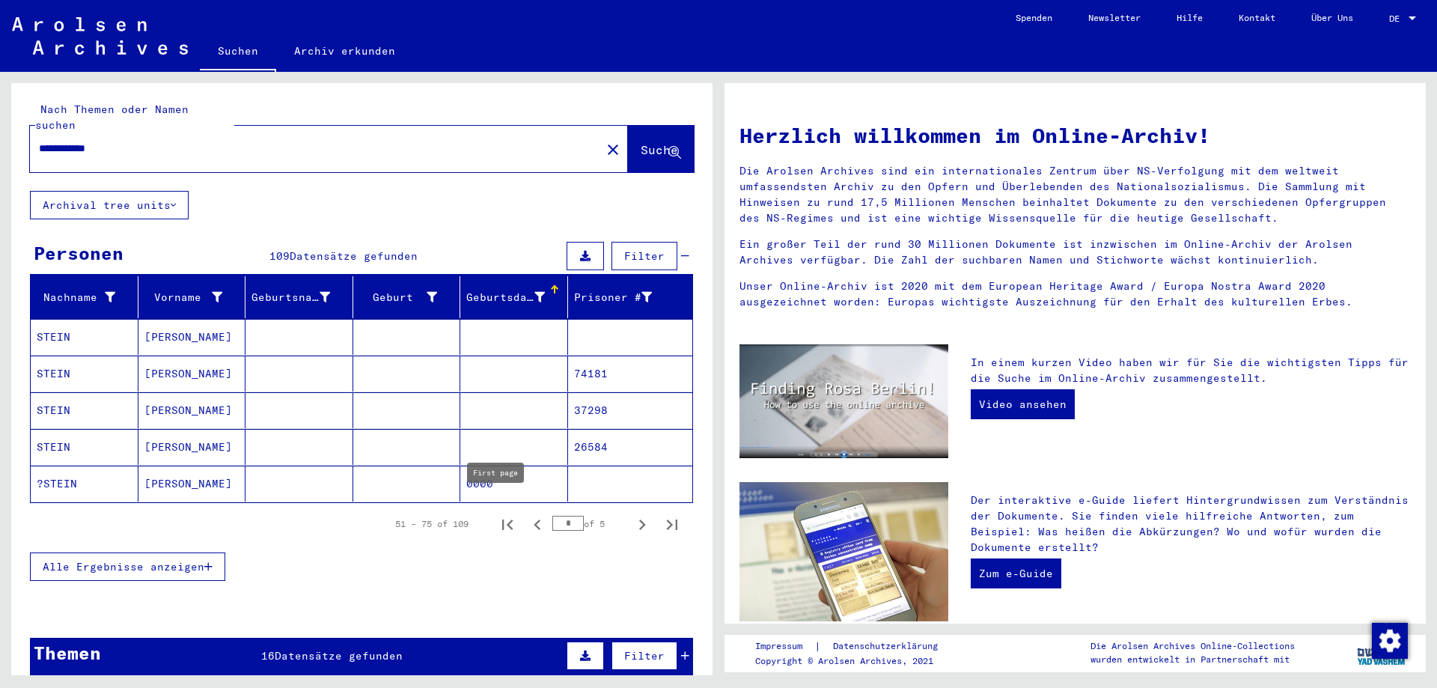
click at [502, 519] on icon "First page" at bounding box center [507, 524] width 10 height 10
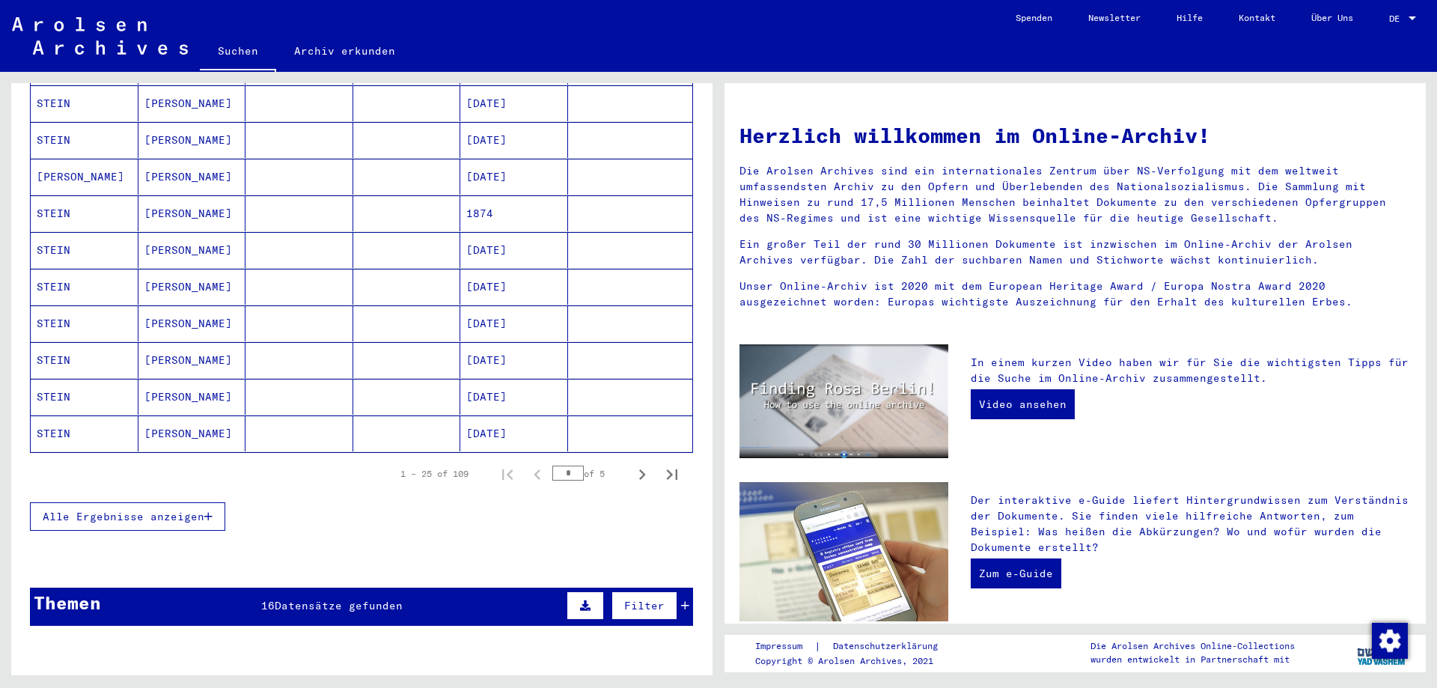
scroll to position [823, 0]
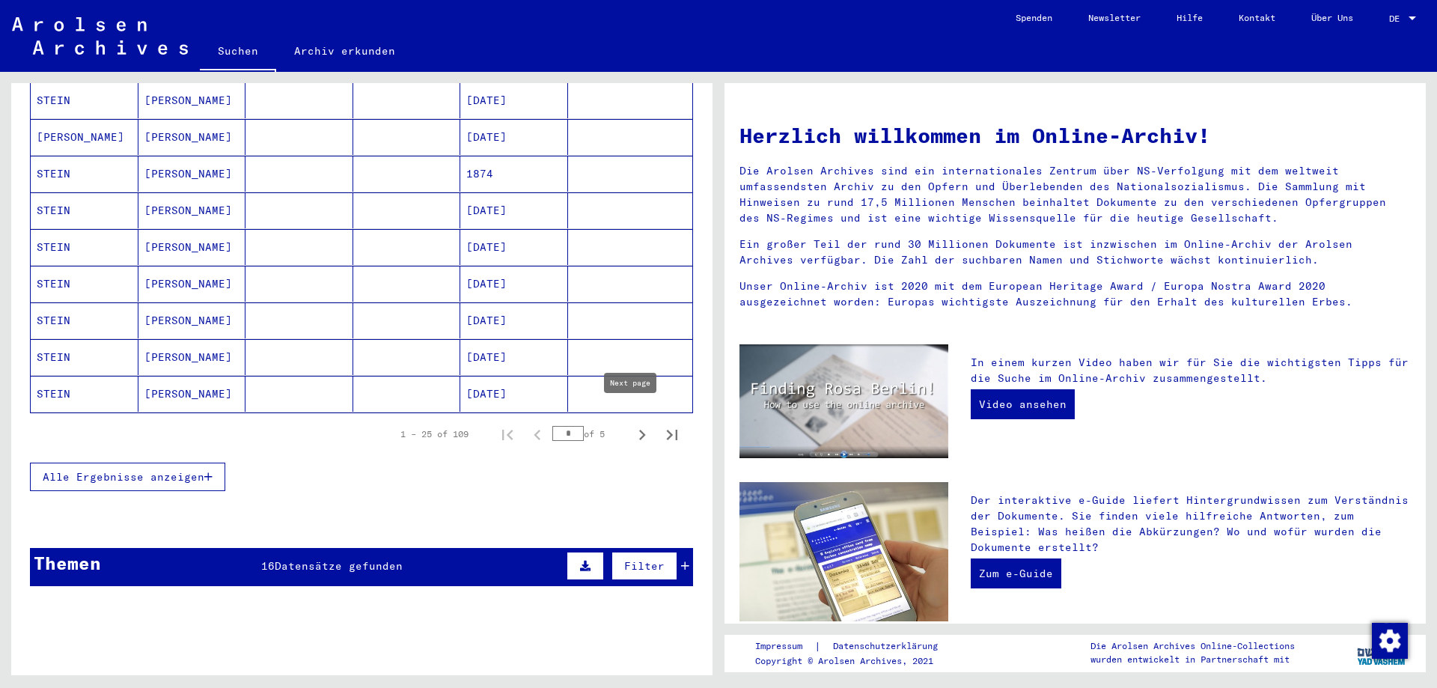
click at [632, 424] on icon "Next page" at bounding box center [642, 434] width 21 height 21
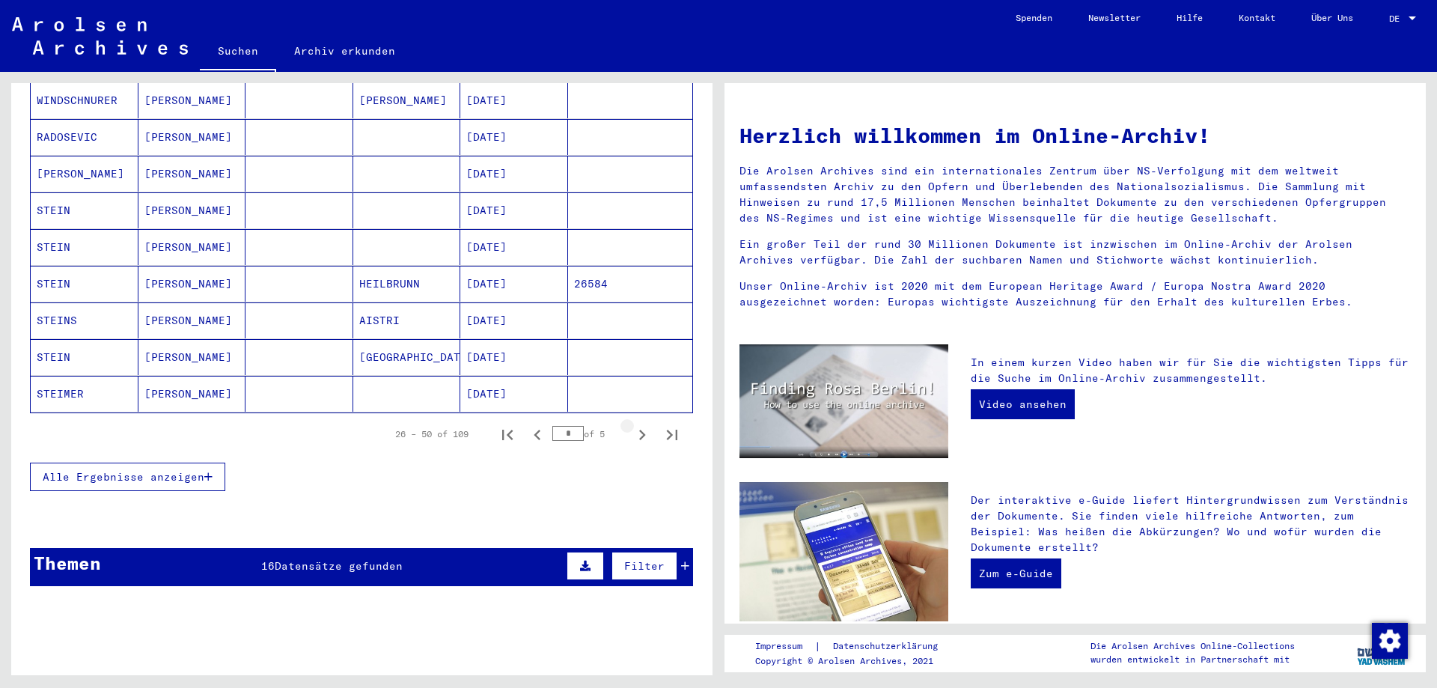
click at [632, 424] on icon "Next page" at bounding box center [642, 434] width 21 height 21
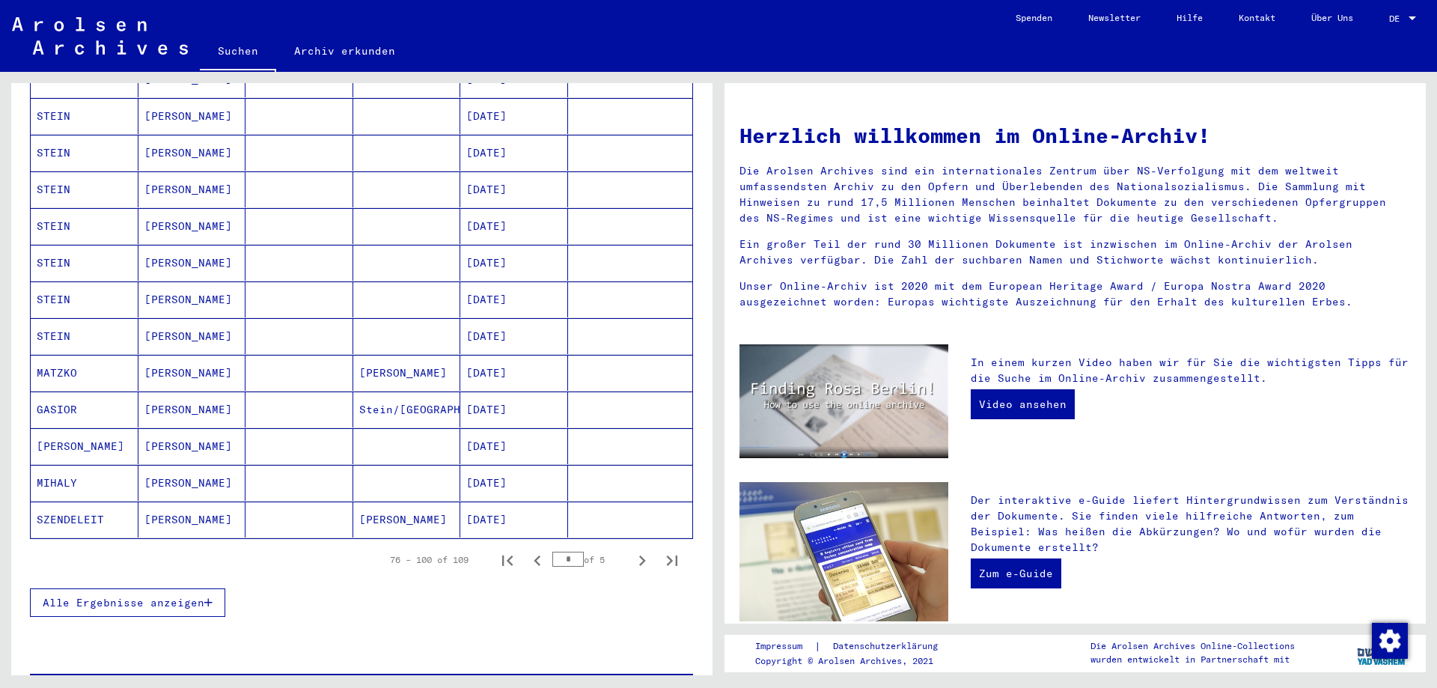
scroll to position [898, 0]
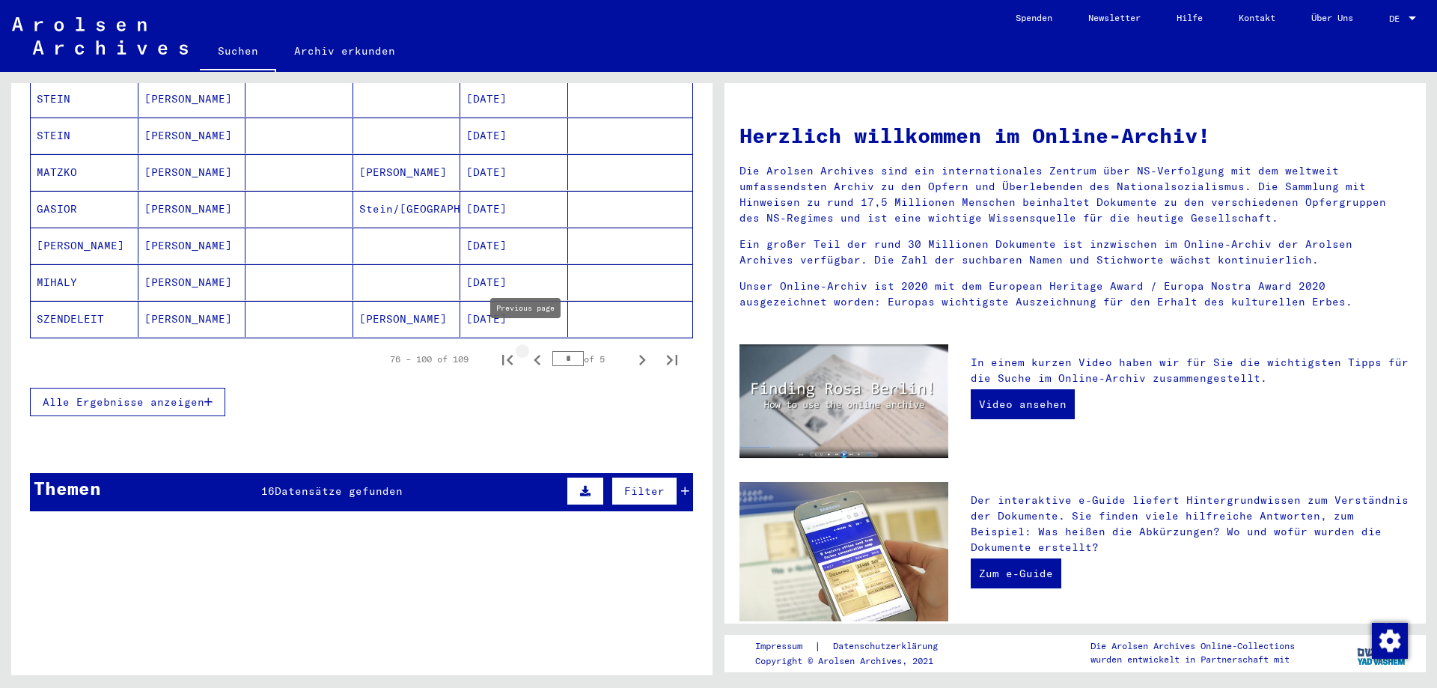
click at [527, 350] on icon "Previous page" at bounding box center [537, 360] width 21 height 21
type input "*"
click at [599, 317] on mat-cell "74181" at bounding box center [630, 319] width 125 height 36
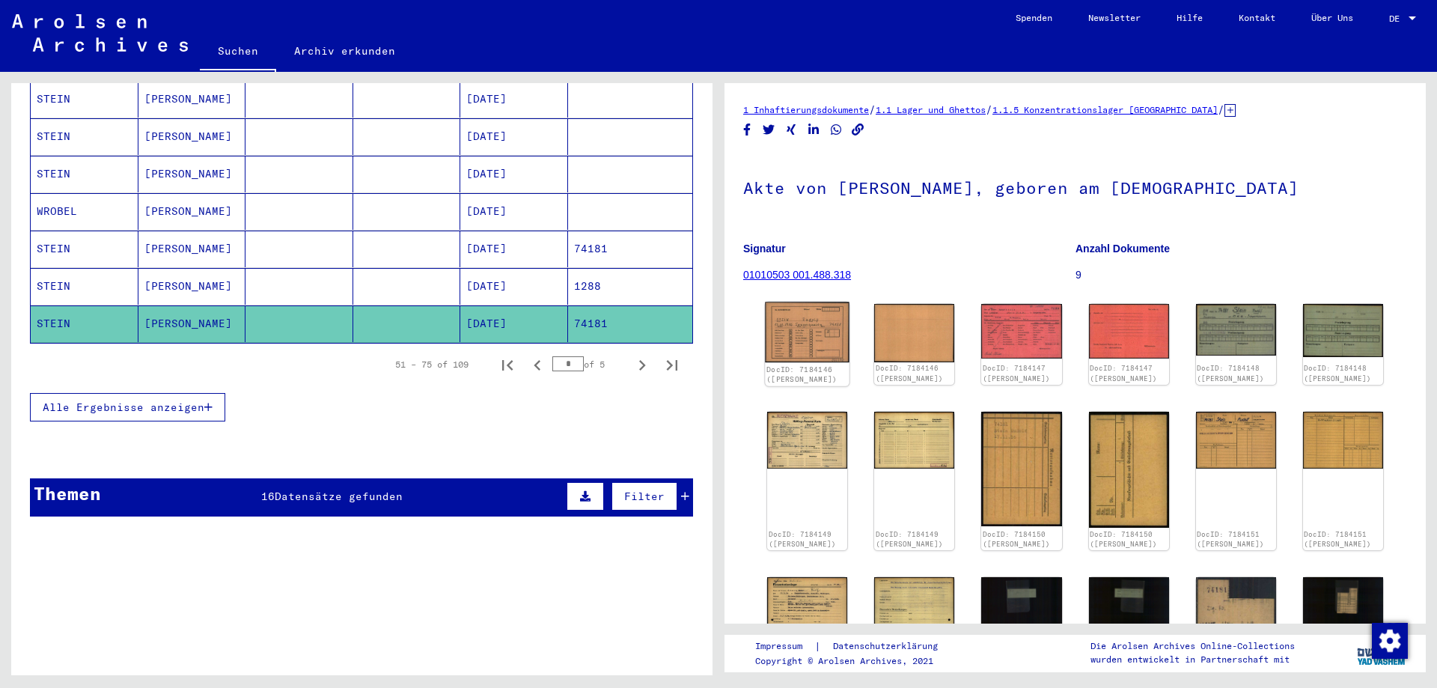
click at [795, 332] on img at bounding box center [807, 332] width 85 height 60
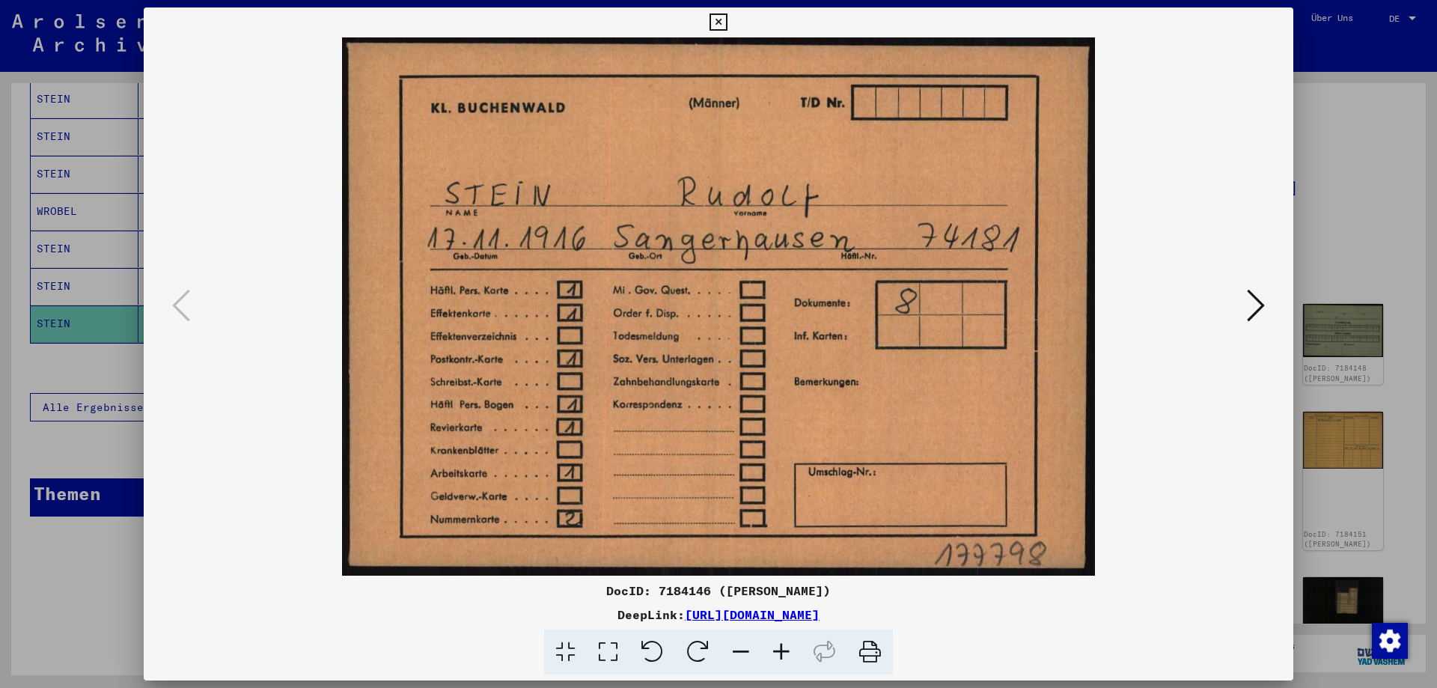
click at [1346, 263] on div at bounding box center [718, 344] width 1437 height 688
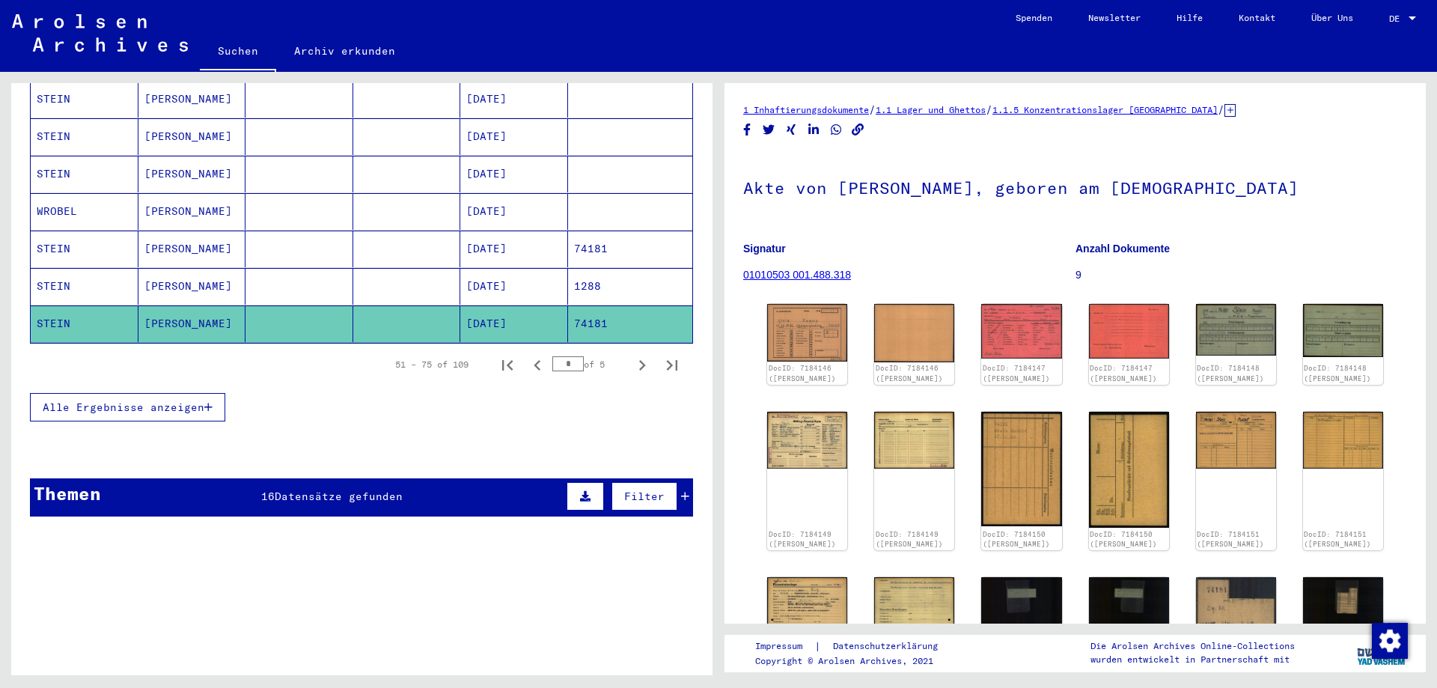
click at [509, 236] on mat-cell "[DATE]" at bounding box center [514, 249] width 108 height 37
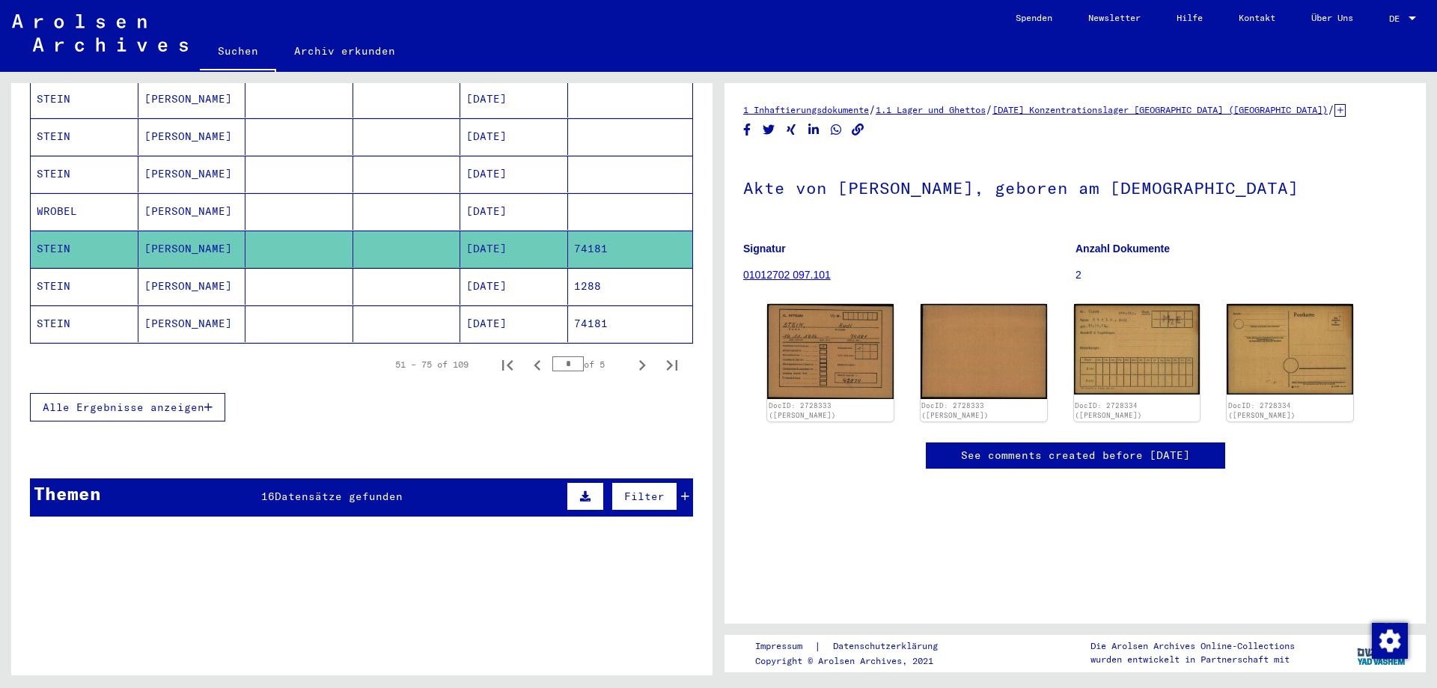
click at [568, 198] on mat-cell at bounding box center [630, 211] width 125 height 37
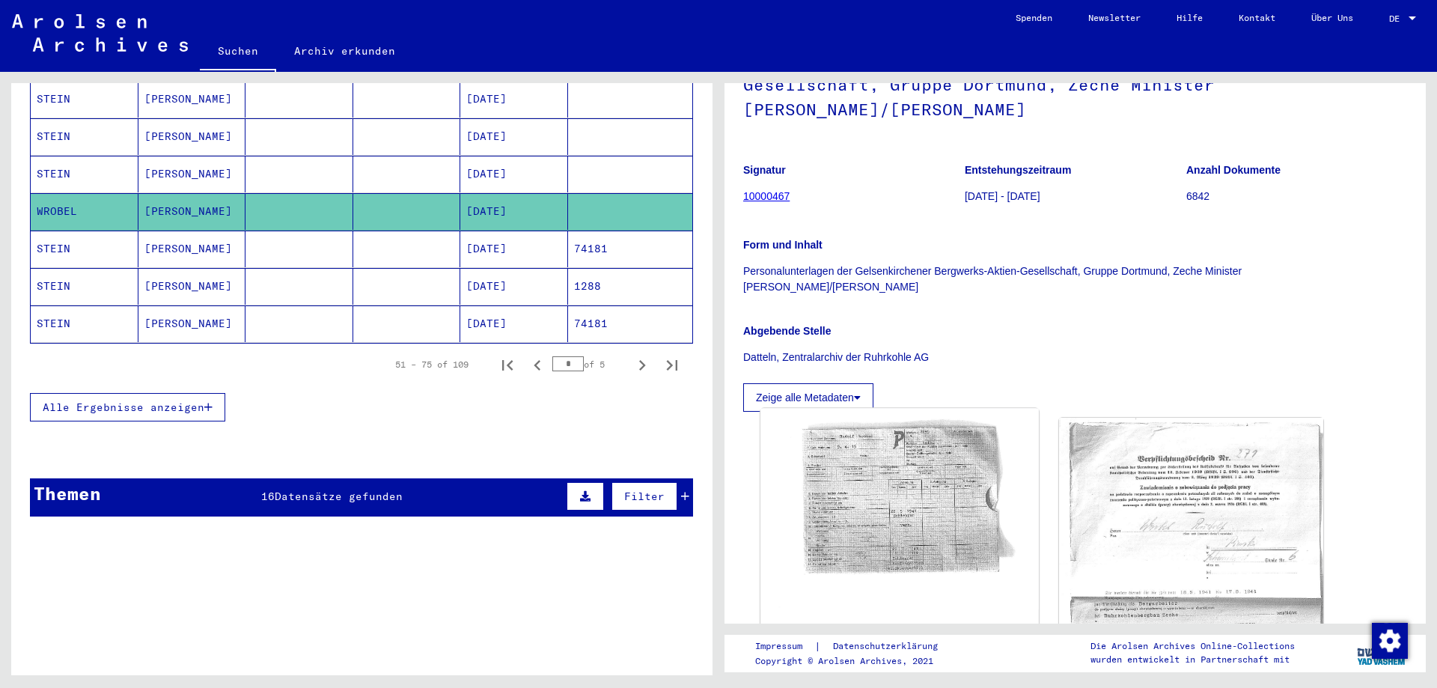
scroll to position [222, 0]
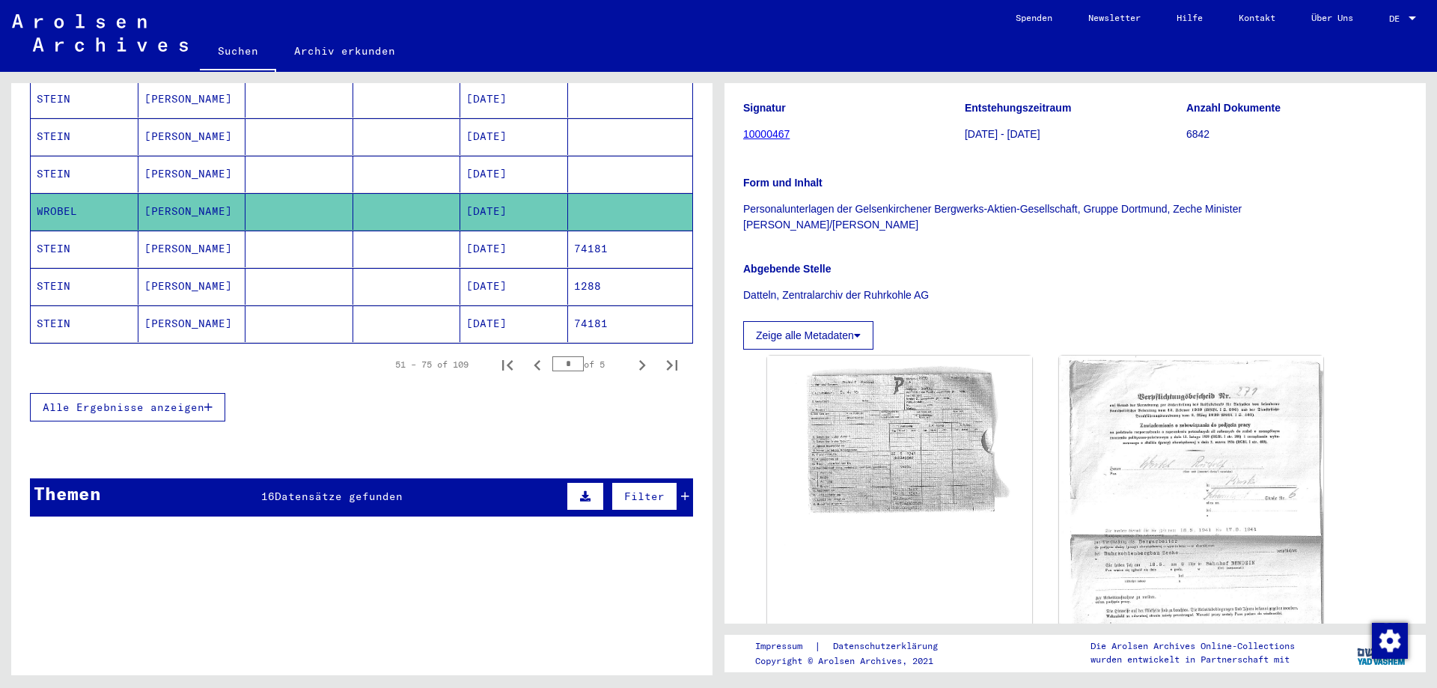
click at [576, 231] on mat-cell "74181" at bounding box center [630, 249] width 125 height 37
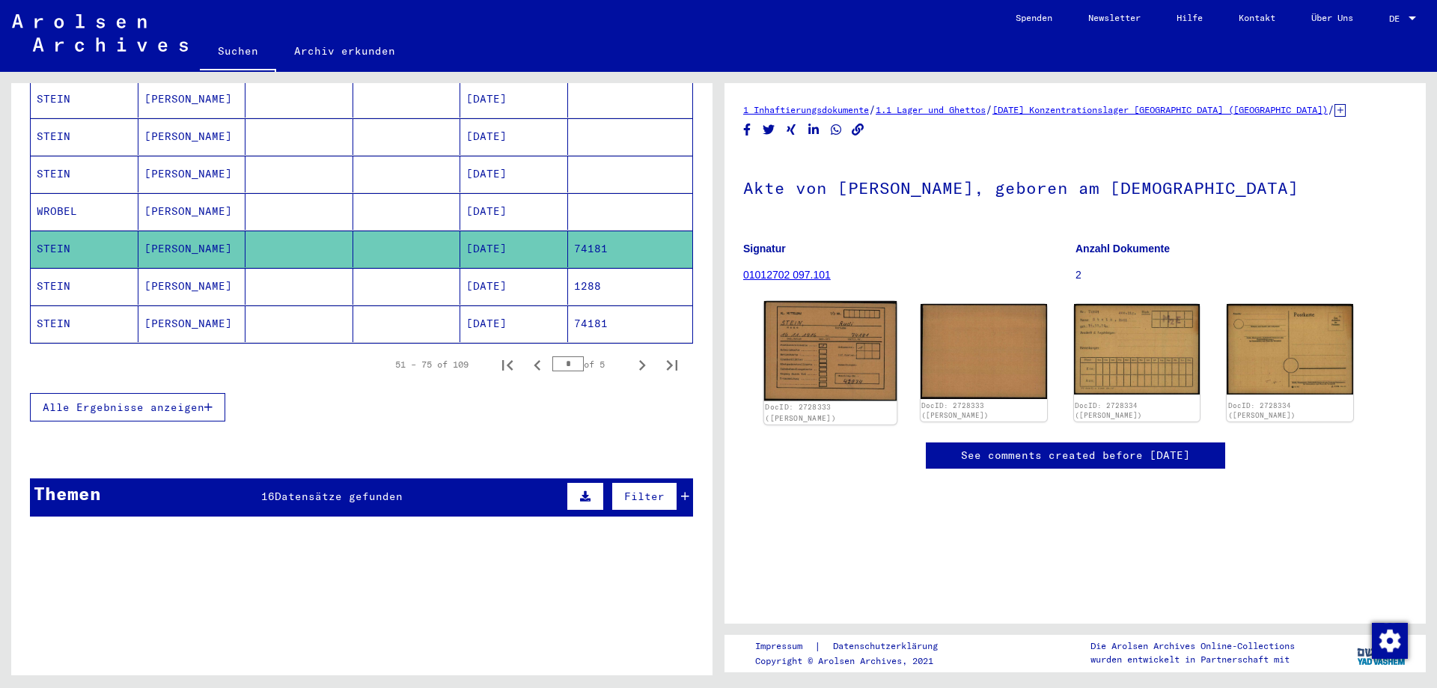
click at [855, 340] on img at bounding box center [830, 351] width 132 height 100
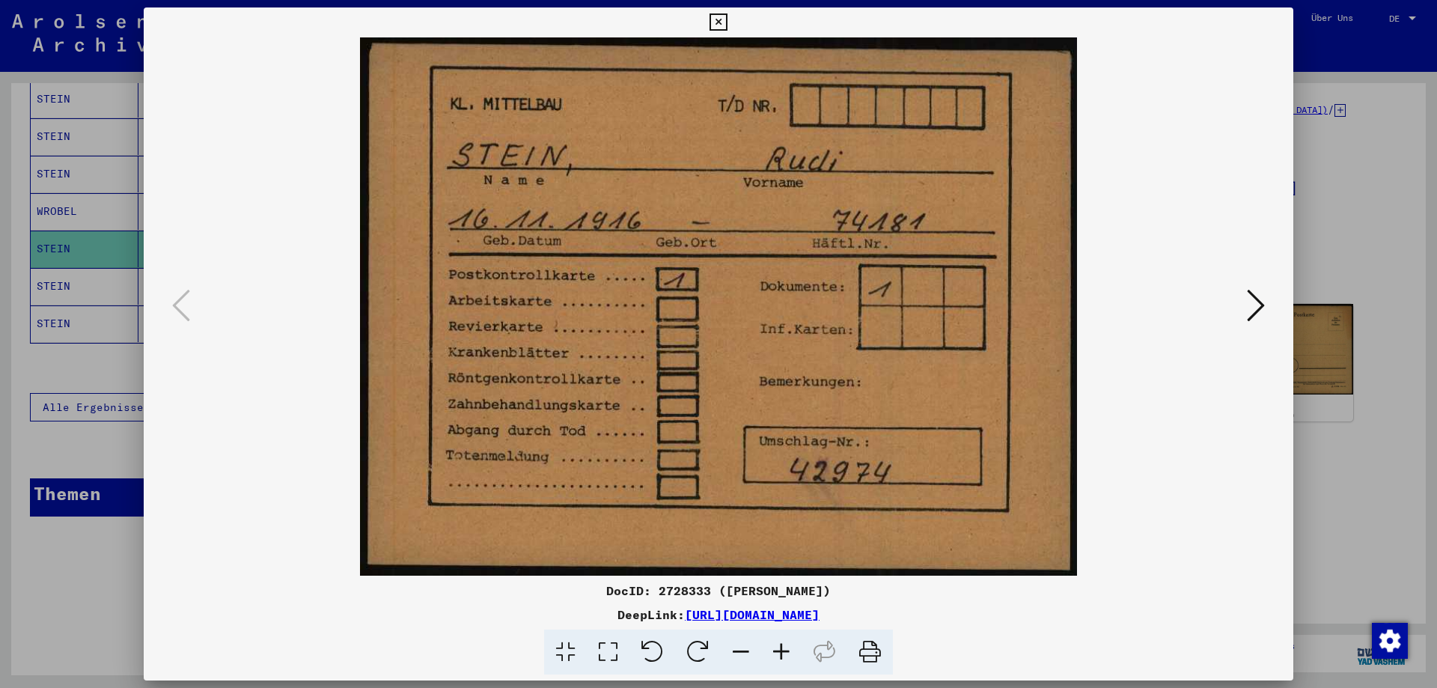
click at [1349, 178] on div at bounding box center [718, 344] width 1437 height 688
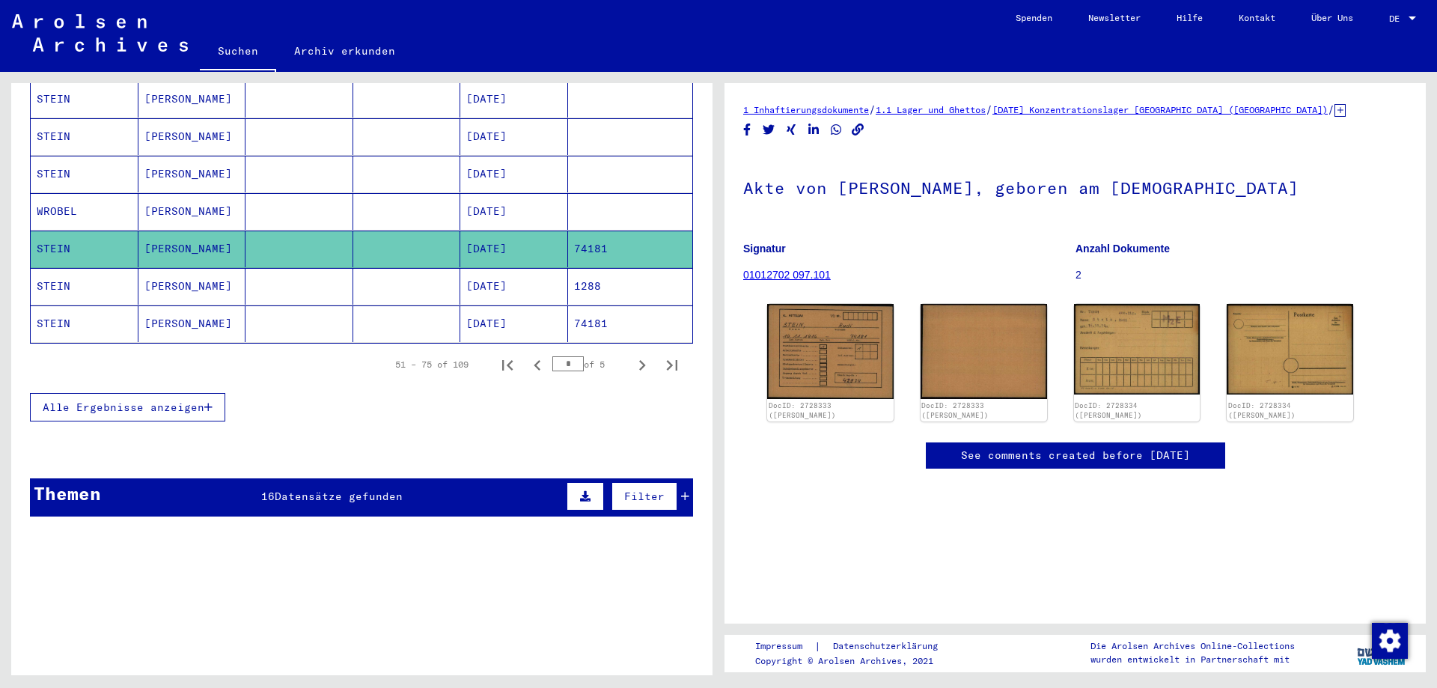
click at [480, 272] on mat-cell "[DATE]" at bounding box center [514, 286] width 108 height 37
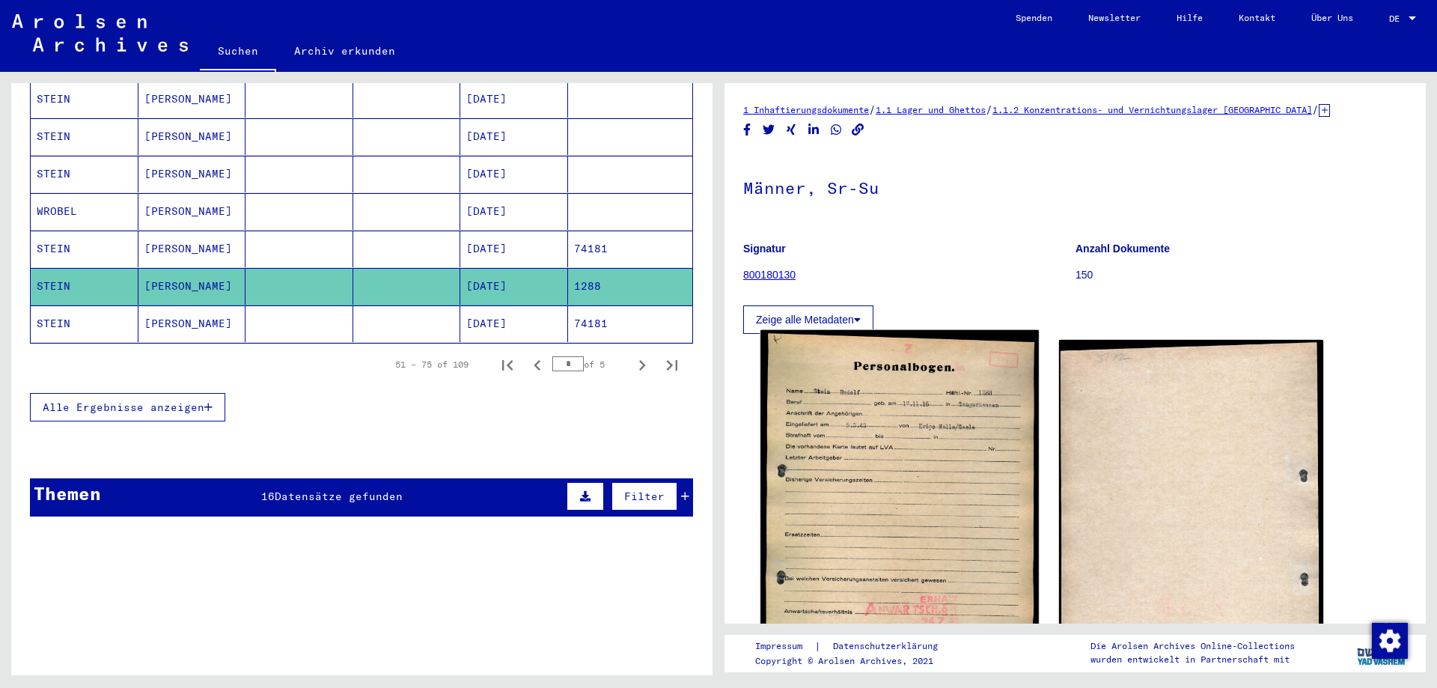
click at [886, 357] on img at bounding box center [899, 528] width 278 height 396
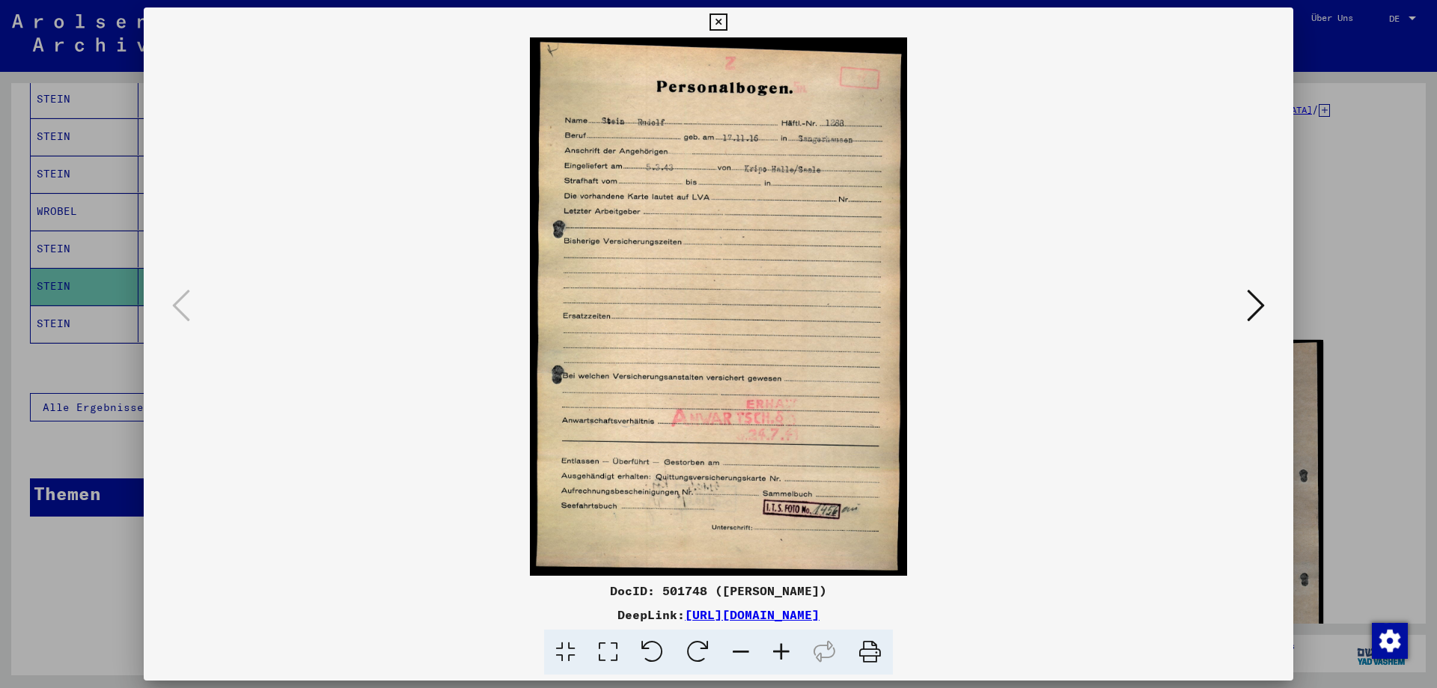
click at [614, 650] on icon at bounding box center [608, 652] width 43 height 46
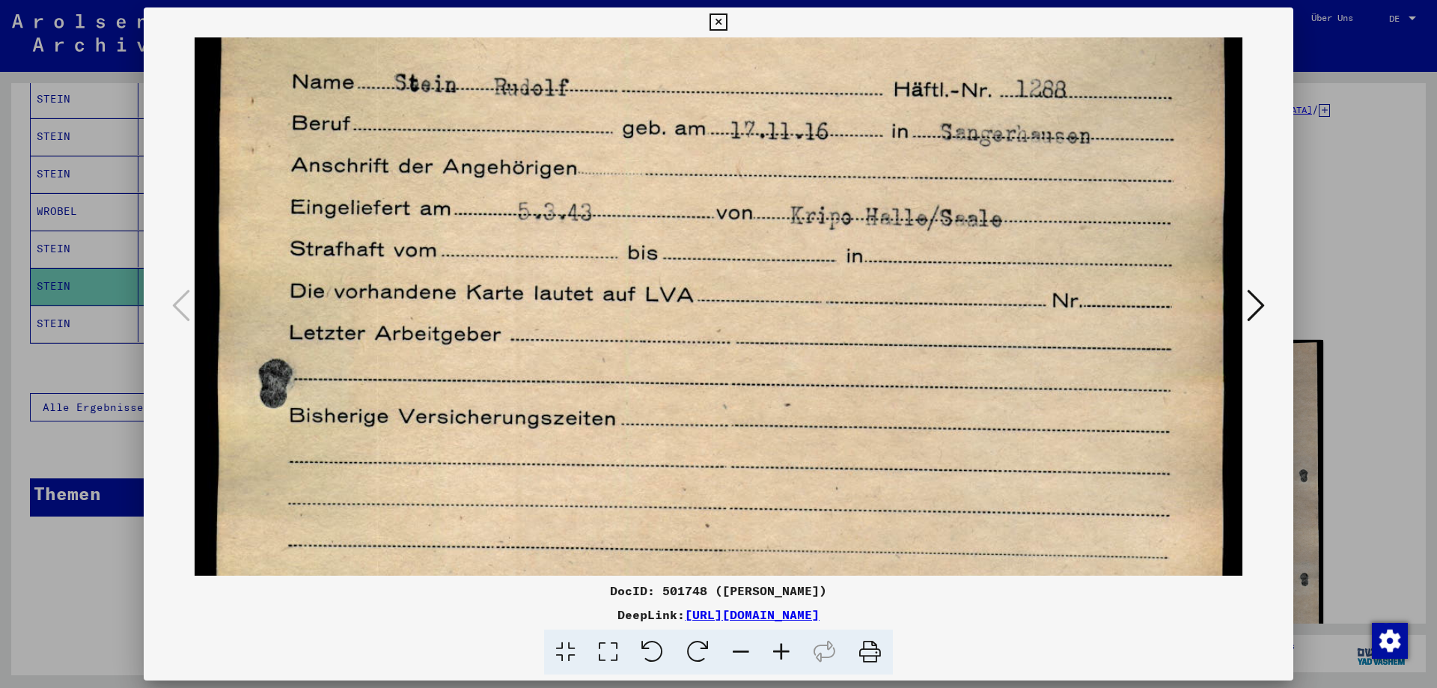
scroll to position [187, 0]
drag, startPoint x: 701, startPoint y: 443, endPoint x: 704, endPoint y: 260, distance: 182.6
click at [704, 260] on img at bounding box center [719, 596] width 1048 height 1492
drag, startPoint x: 706, startPoint y: 259, endPoint x: 736, endPoint y: 40, distance: 221.4
click at [730, 37] on img at bounding box center [719, 596] width 1048 height 1492
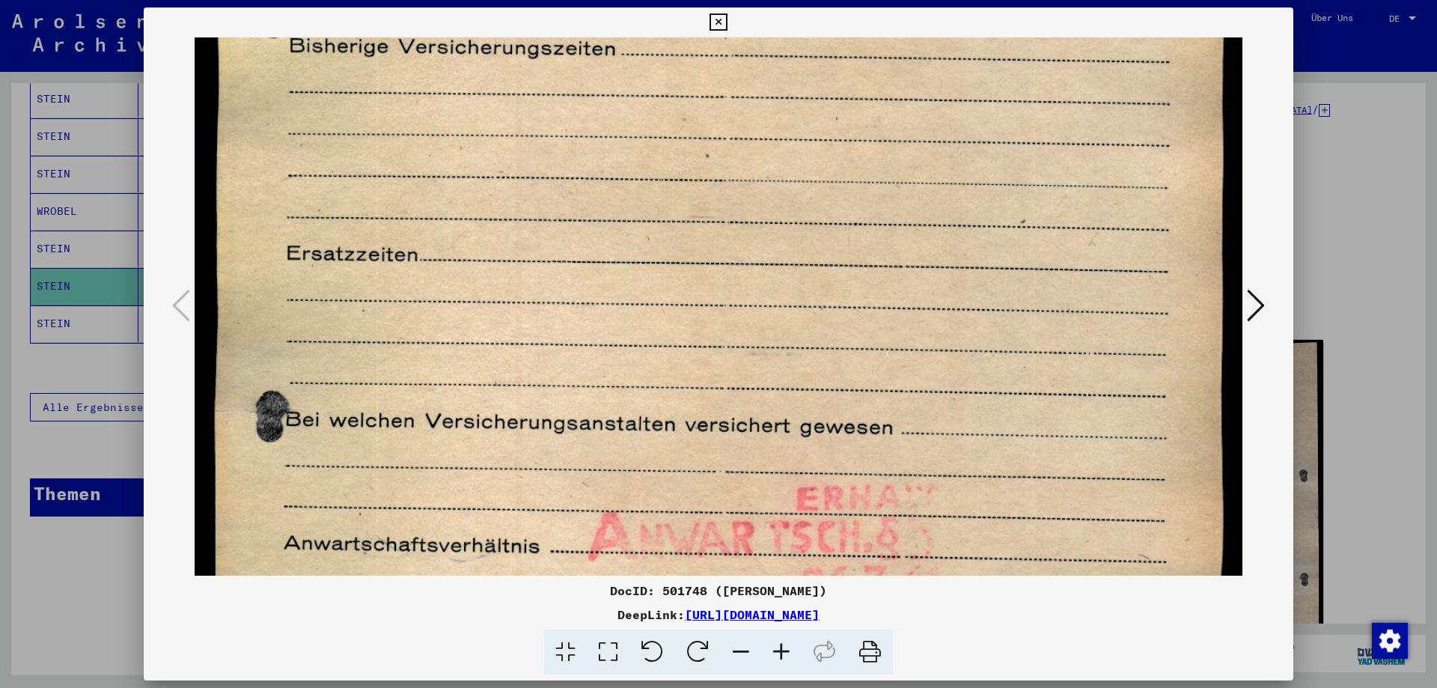
drag, startPoint x: 757, startPoint y: 200, endPoint x: 803, endPoint y: 36, distance: 170.1
click at [760, 28] on div "DocID: 501748 ([PERSON_NAME]) DeepLink: [URL][DOMAIN_NAME]" at bounding box center [719, 341] width 1150 height 668
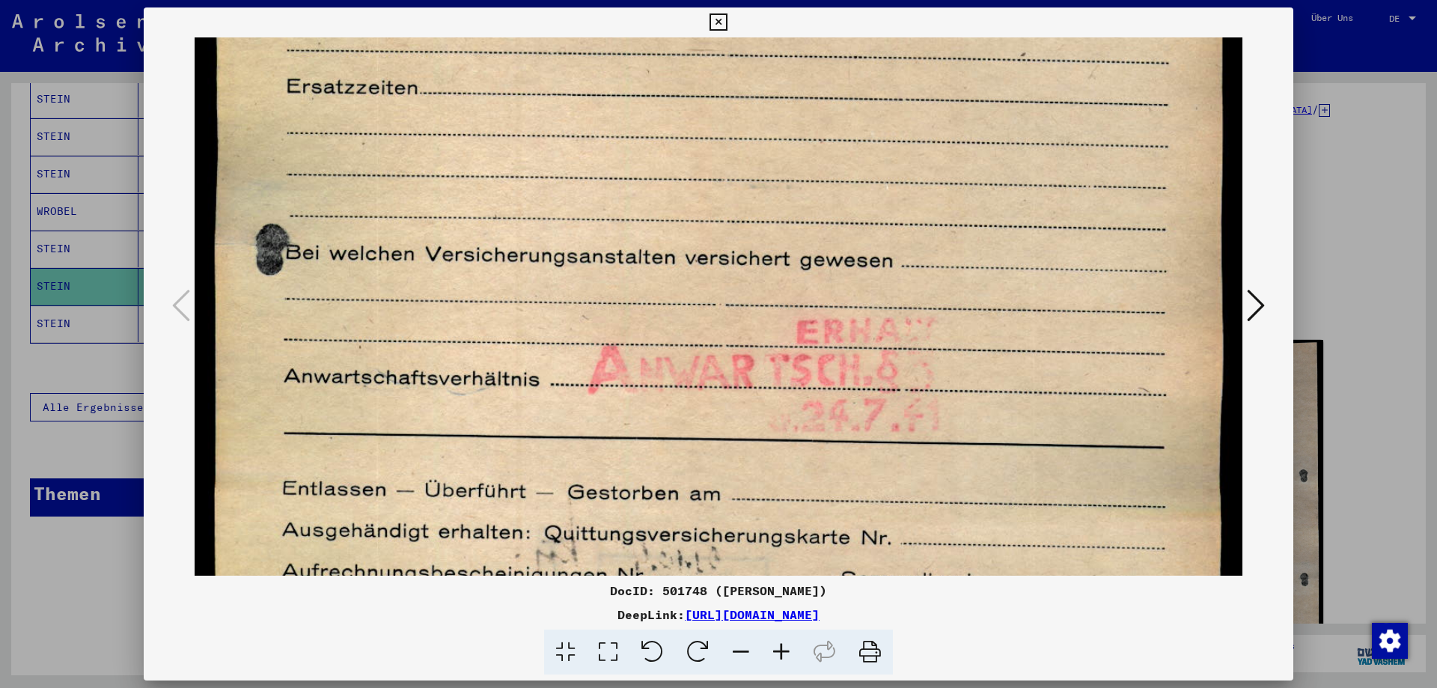
drag, startPoint x: 859, startPoint y: 162, endPoint x: 860, endPoint y: 9, distance: 153.4
click at [860, 9] on div "DocID: 501748 ([PERSON_NAME]) DeepLink: [URL][DOMAIN_NAME]" at bounding box center [719, 341] width 1150 height 668
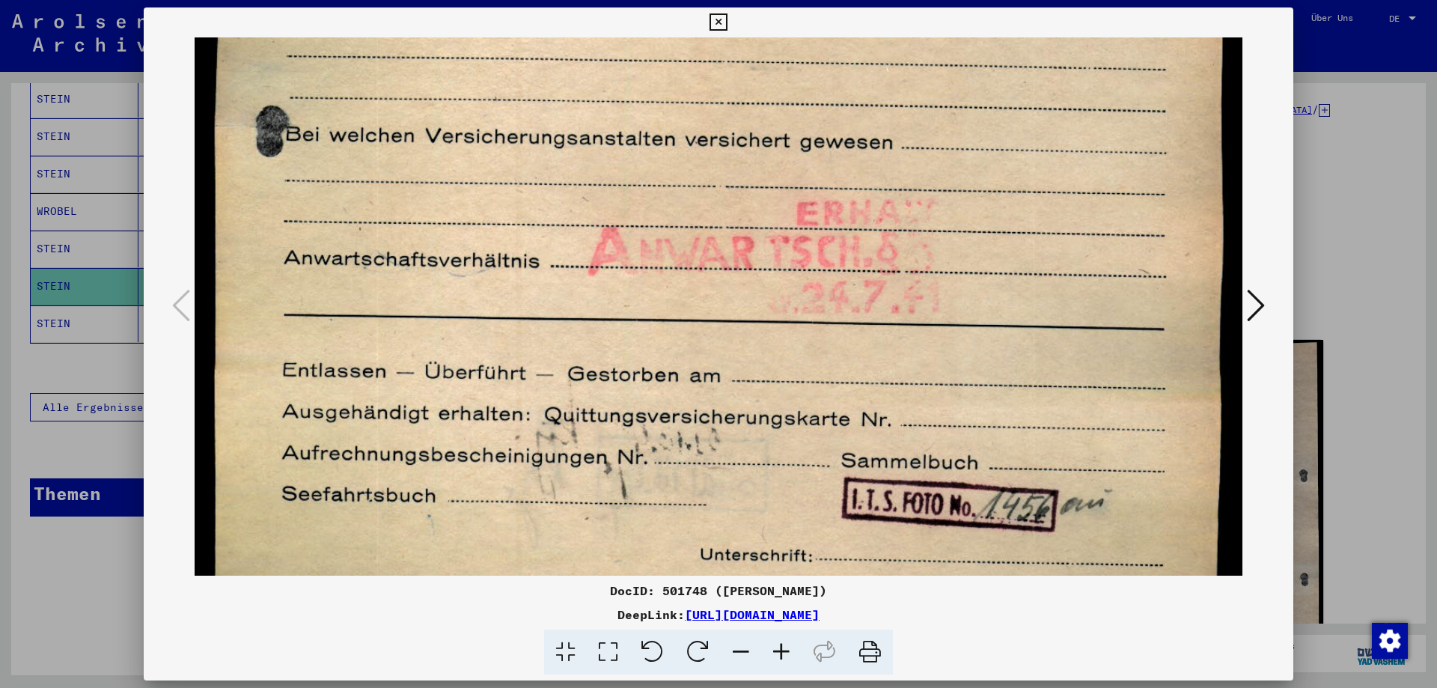
drag, startPoint x: 1055, startPoint y: 295, endPoint x: 1051, endPoint y: 118, distance: 177.4
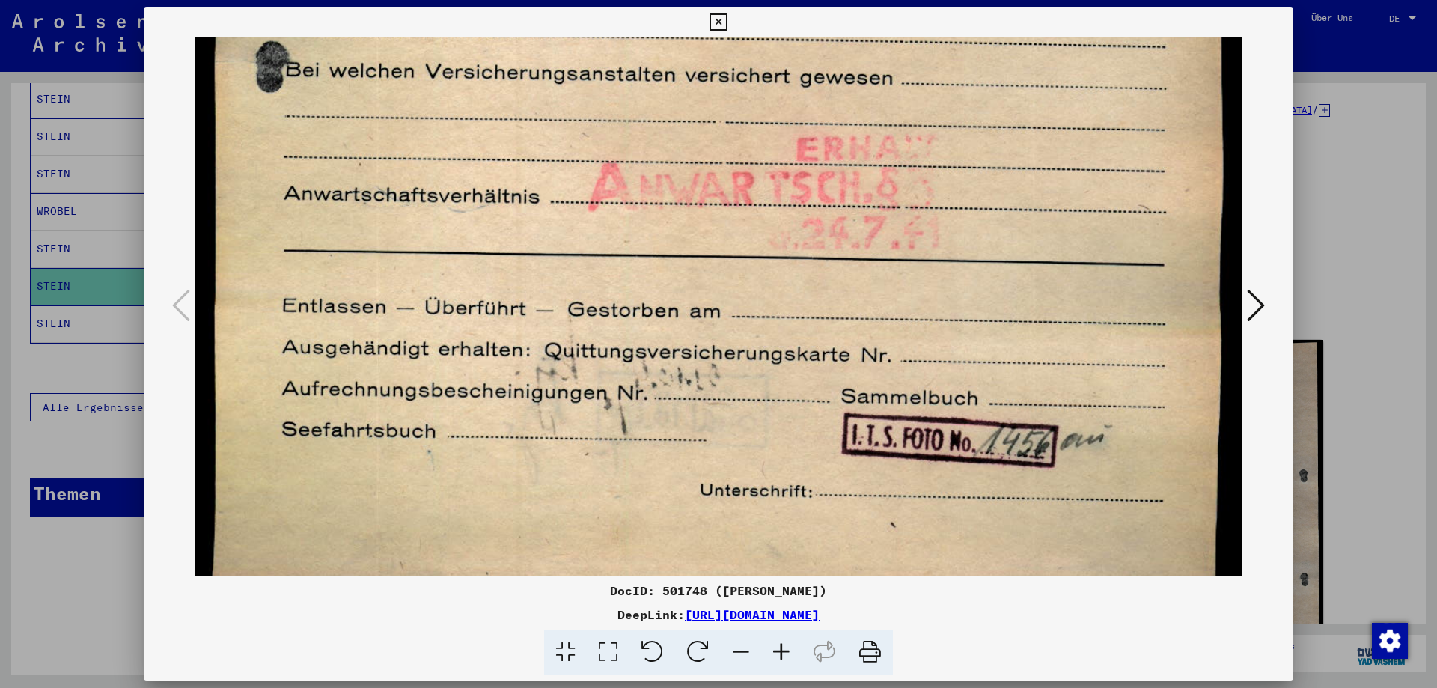
click at [1248, 301] on icon at bounding box center [1256, 305] width 18 height 36
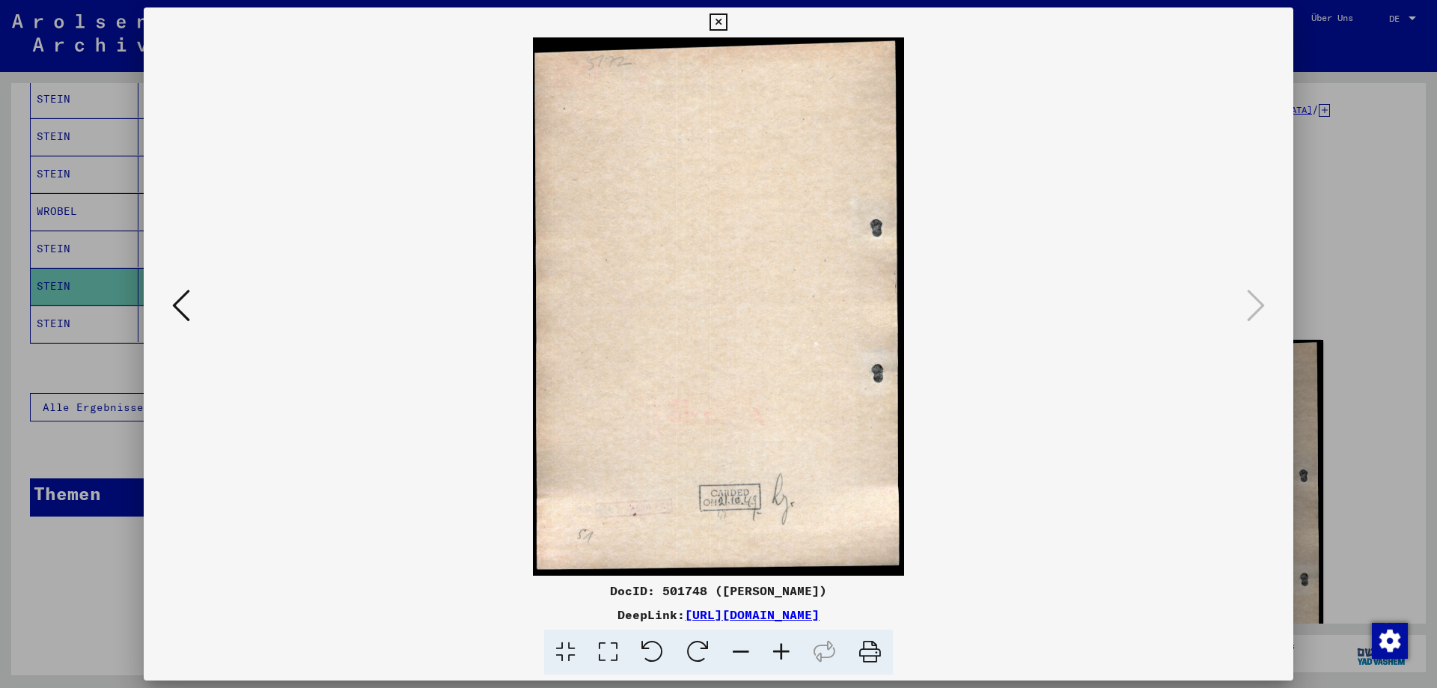
scroll to position [0, 0]
drag, startPoint x: 1361, startPoint y: 253, endPoint x: 1344, endPoint y: 260, distance: 18.5
click at [1362, 252] on div at bounding box center [718, 344] width 1437 height 688
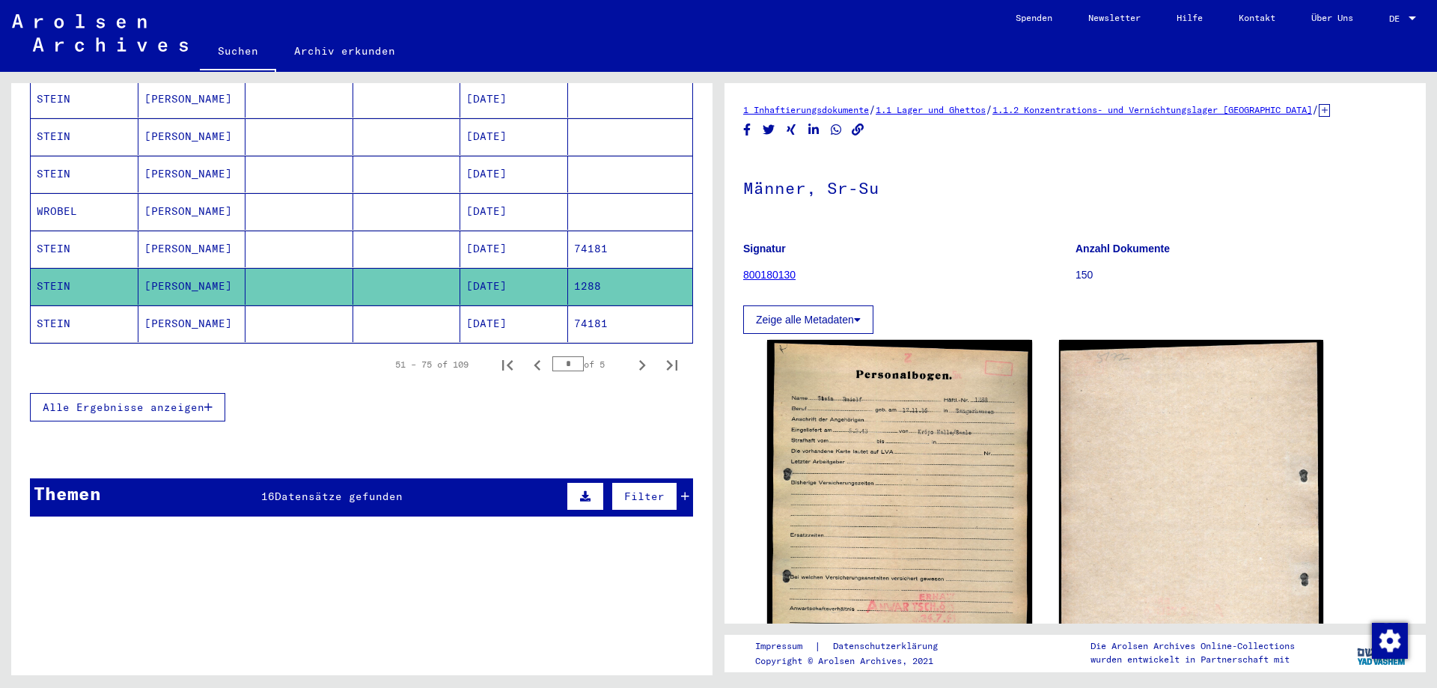
click at [505, 305] on mat-cell "[DATE]" at bounding box center [514, 323] width 108 height 37
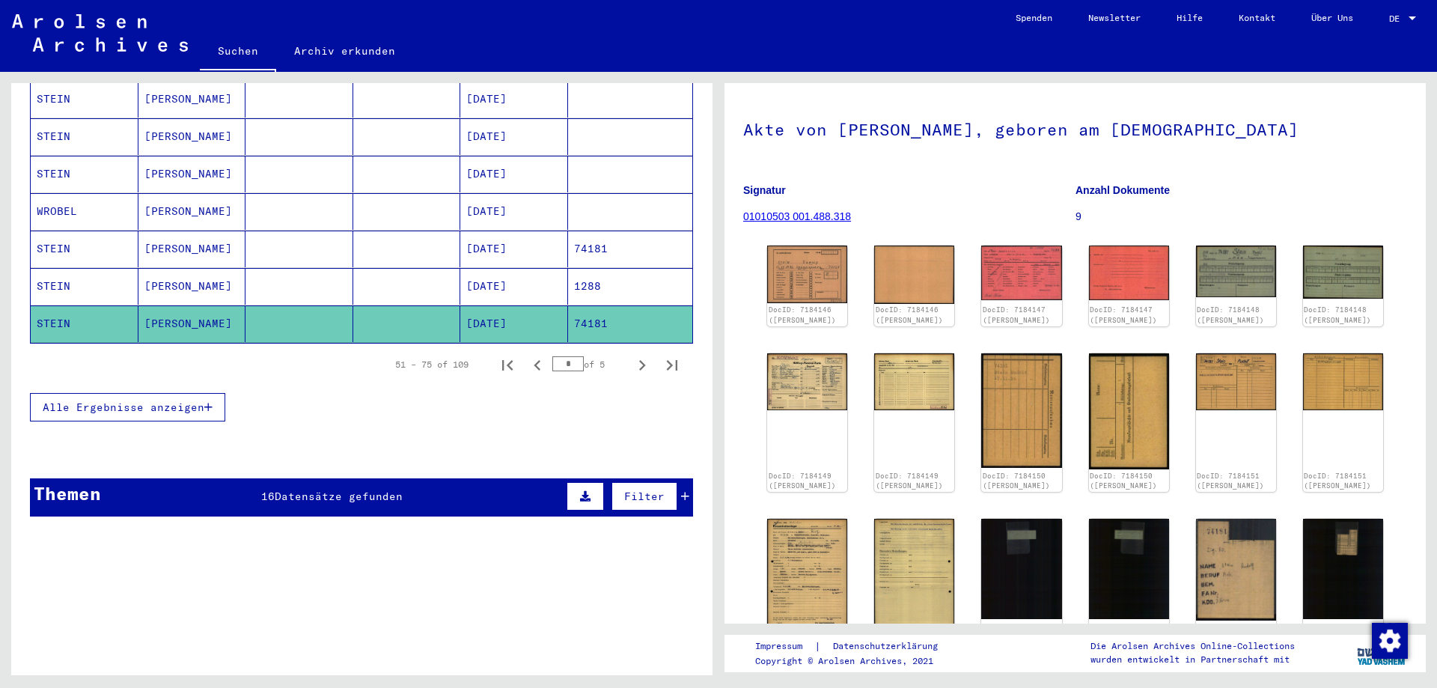
scroll to position [75, 0]
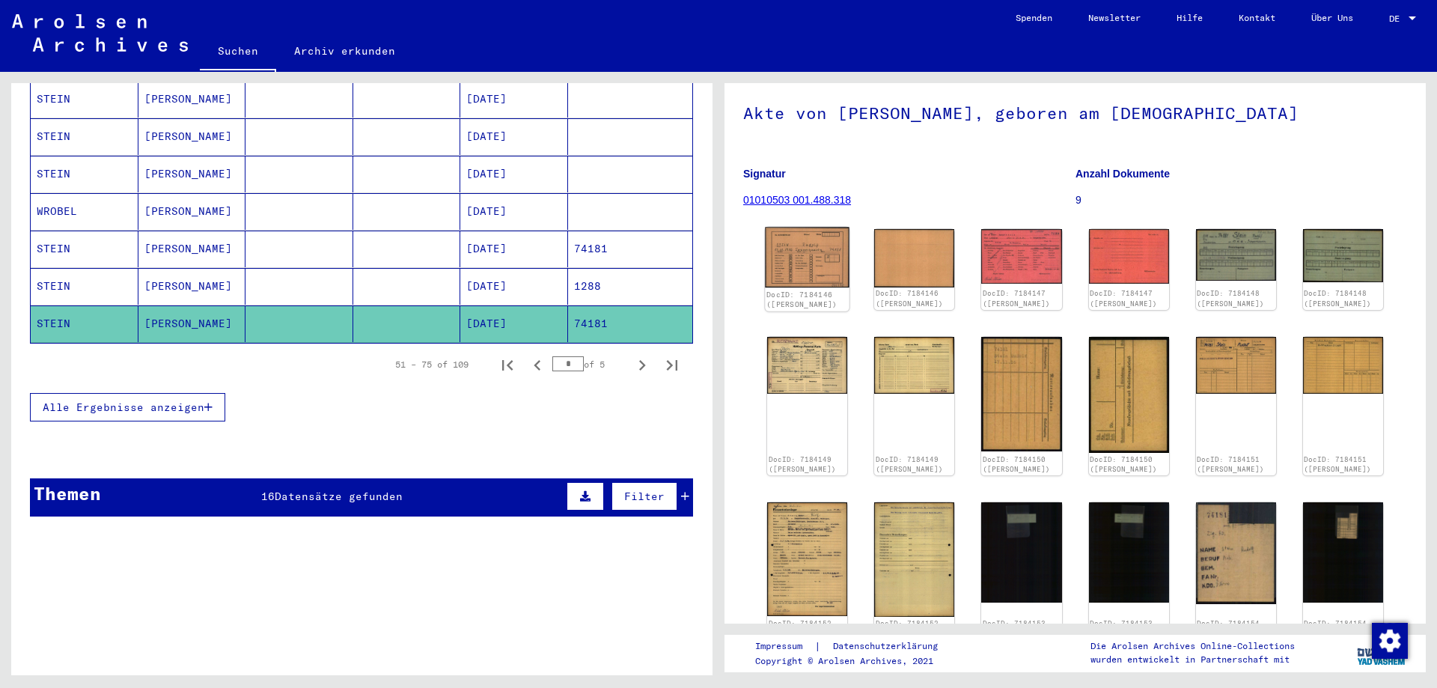
click at [813, 247] on img at bounding box center [807, 258] width 85 height 60
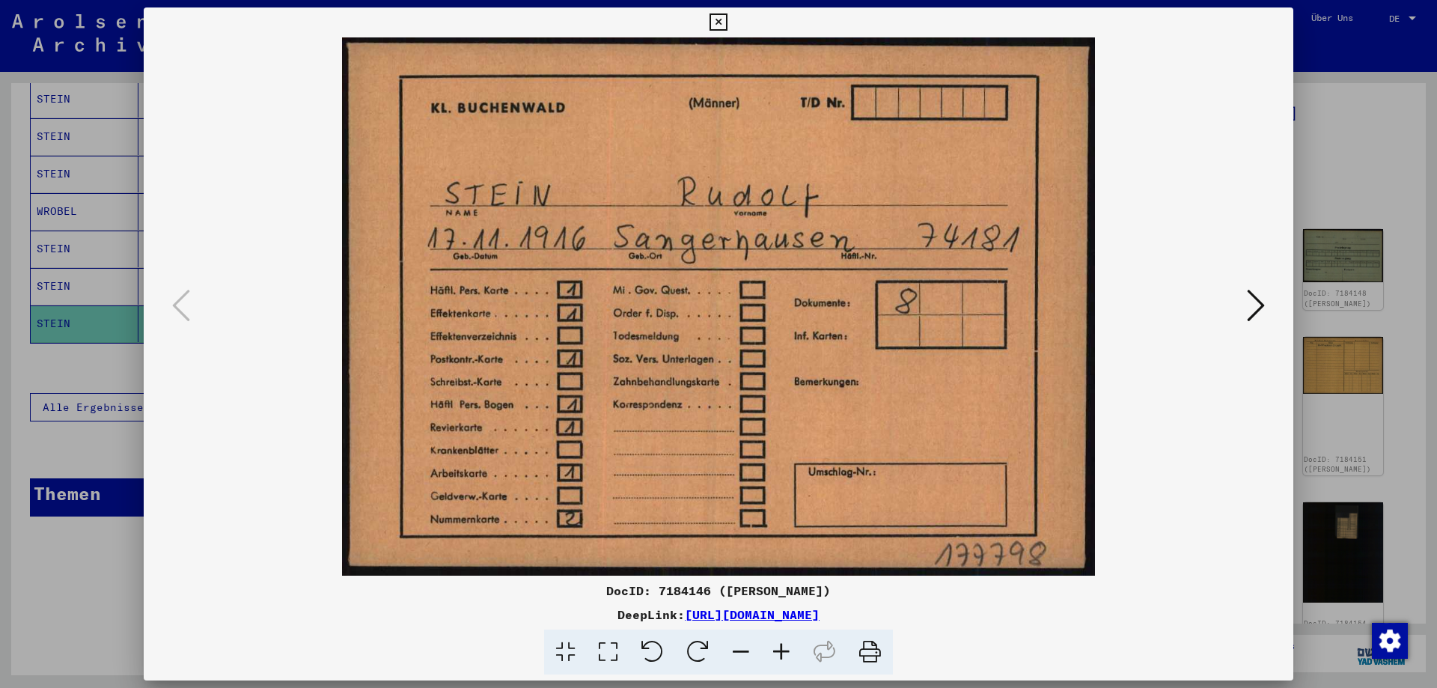
click at [1245, 310] on button at bounding box center [1255, 306] width 27 height 43
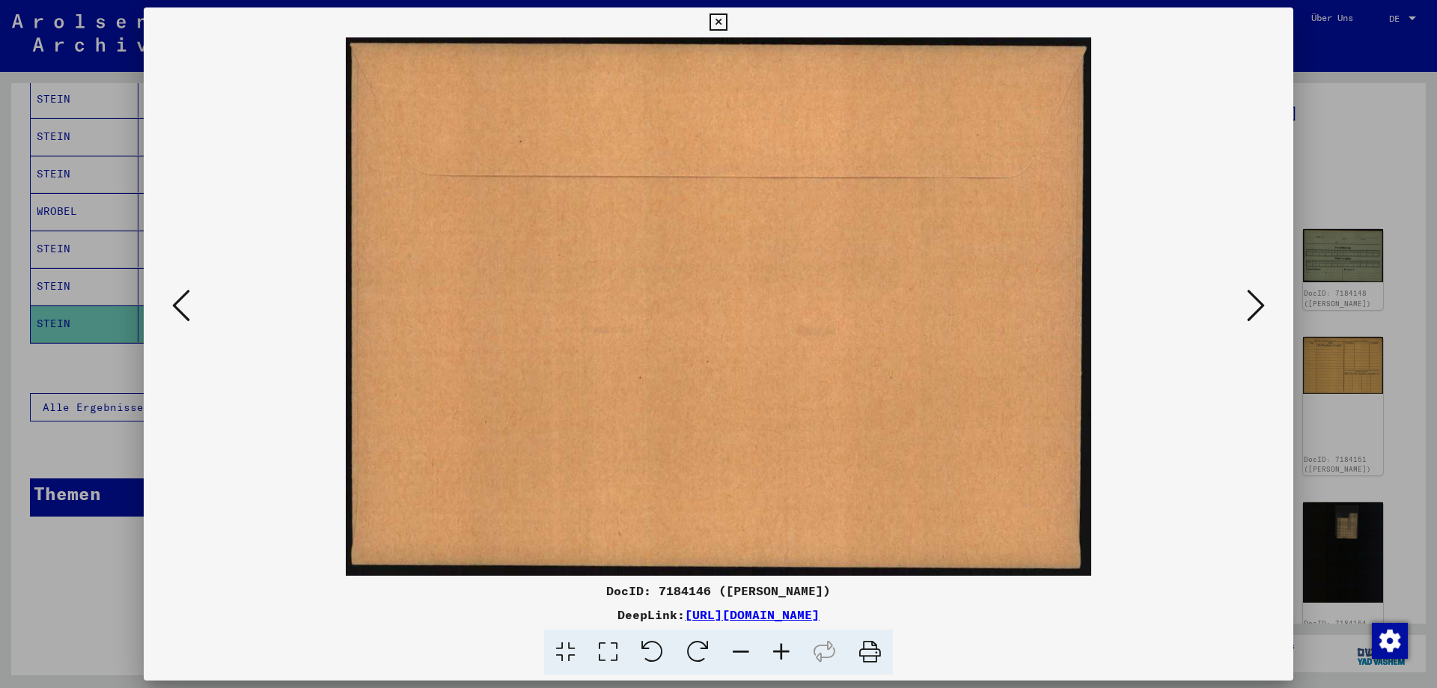
click at [1245, 310] on button at bounding box center [1255, 306] width 27 height 43
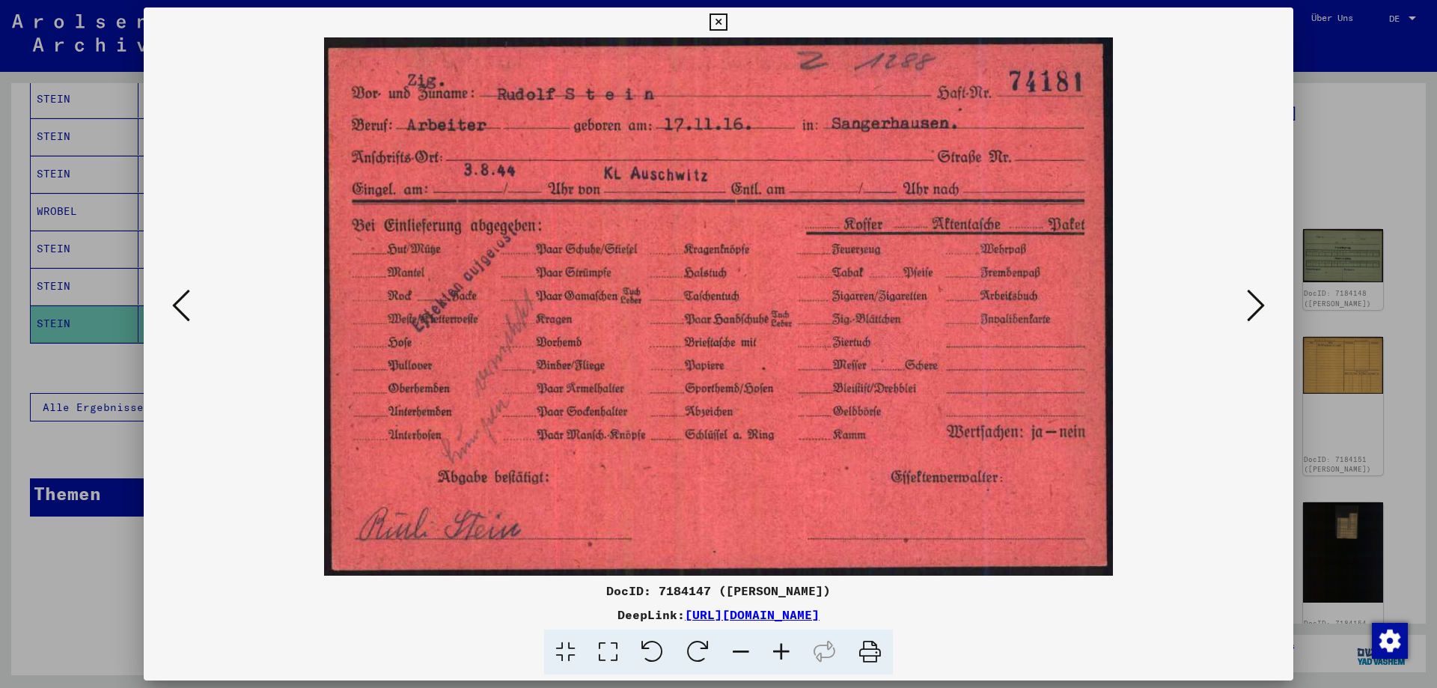
click at [1245, 310] on button at bounding box center [1255, 306] width 27 height 43
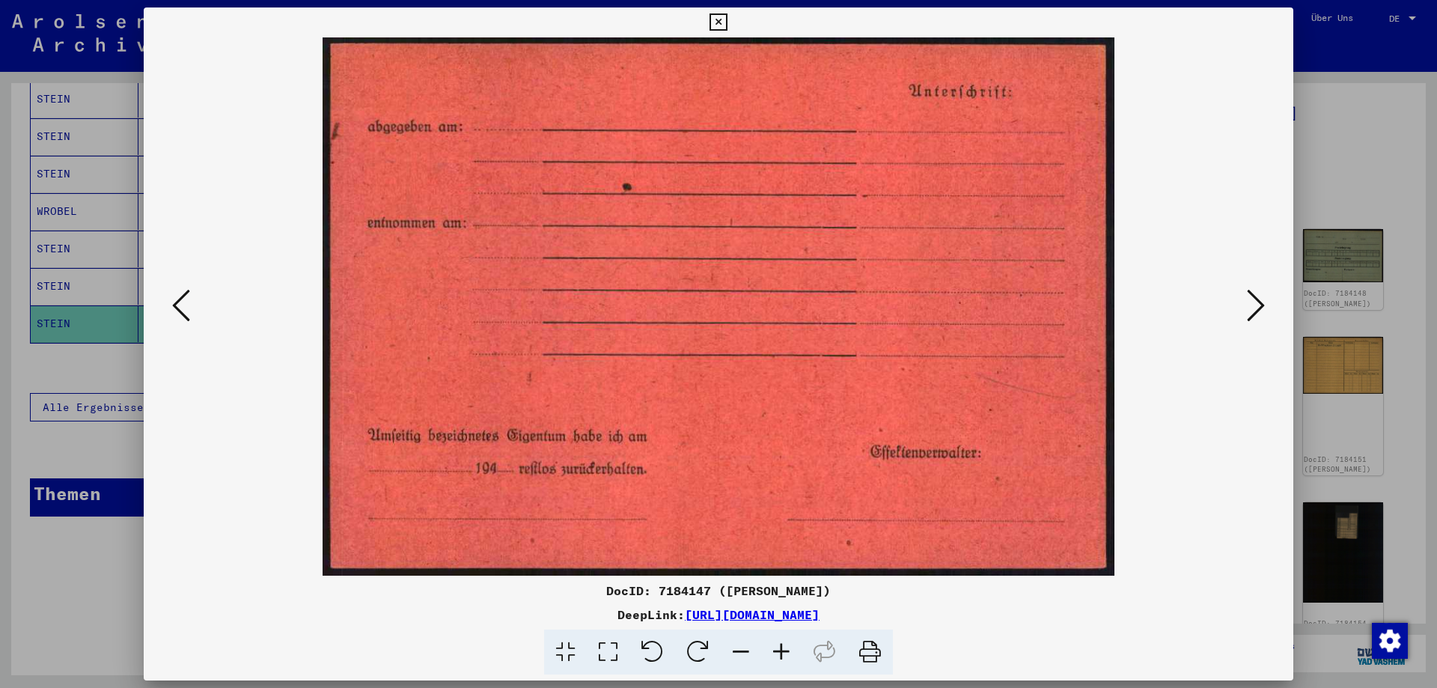
click at [1245, 310] on button at bounding box center [1255, 306] width 27 height 43
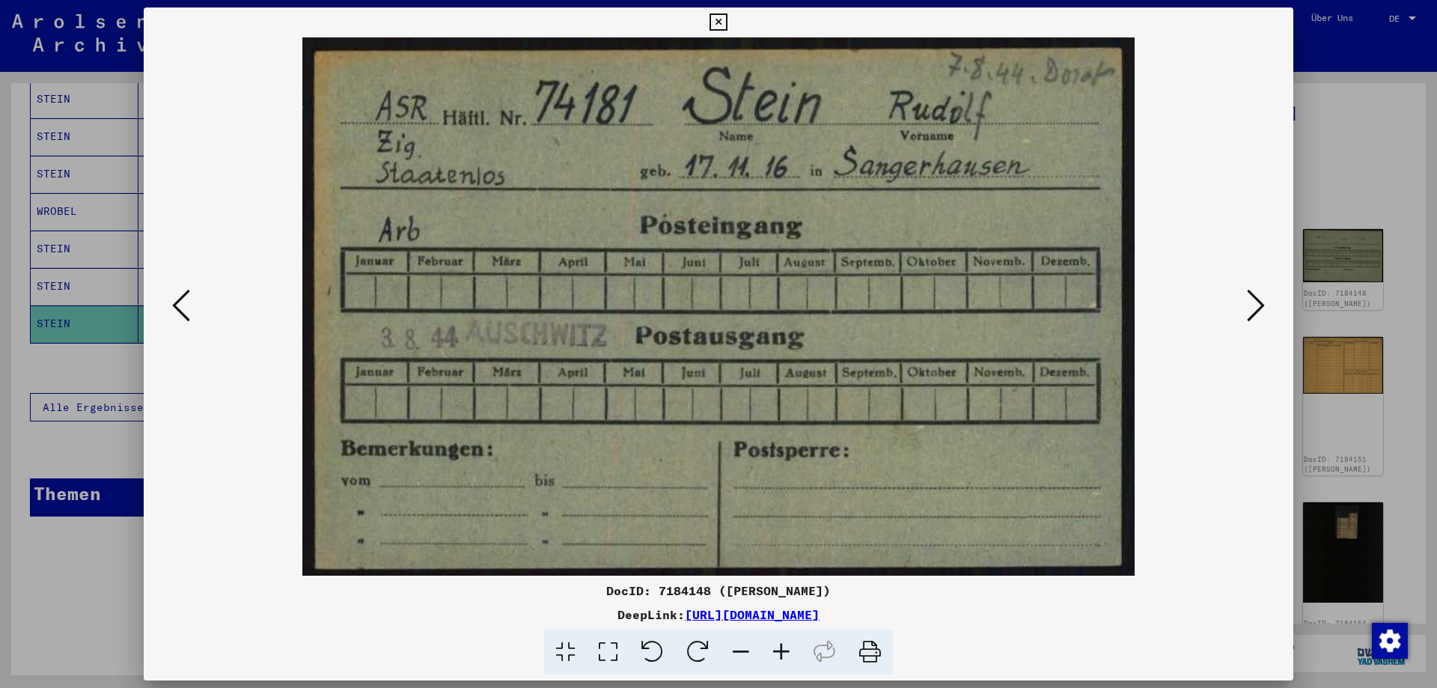
click at [1245, 310] on button at bounding box center [1255, 306] width 27 height 43
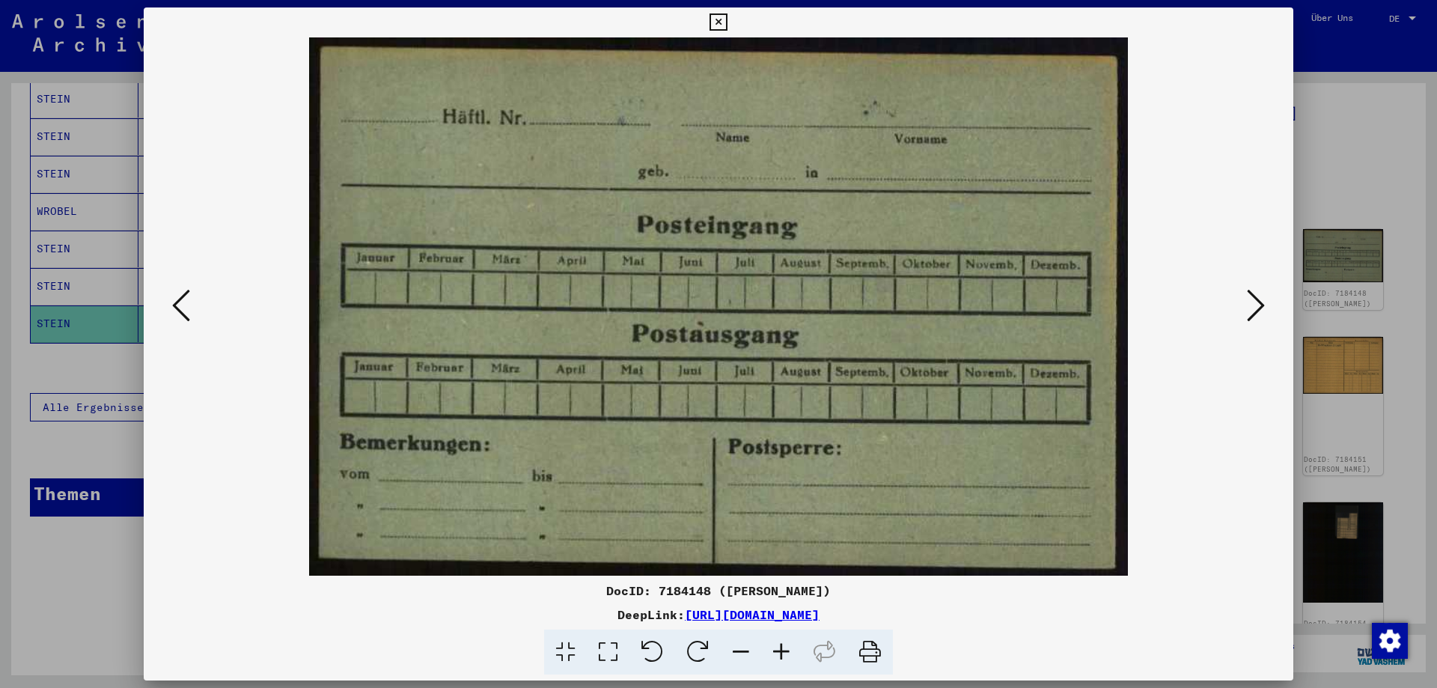
click at [1245, 310] on button at bounding box center [1255, 306] width 27 height 43
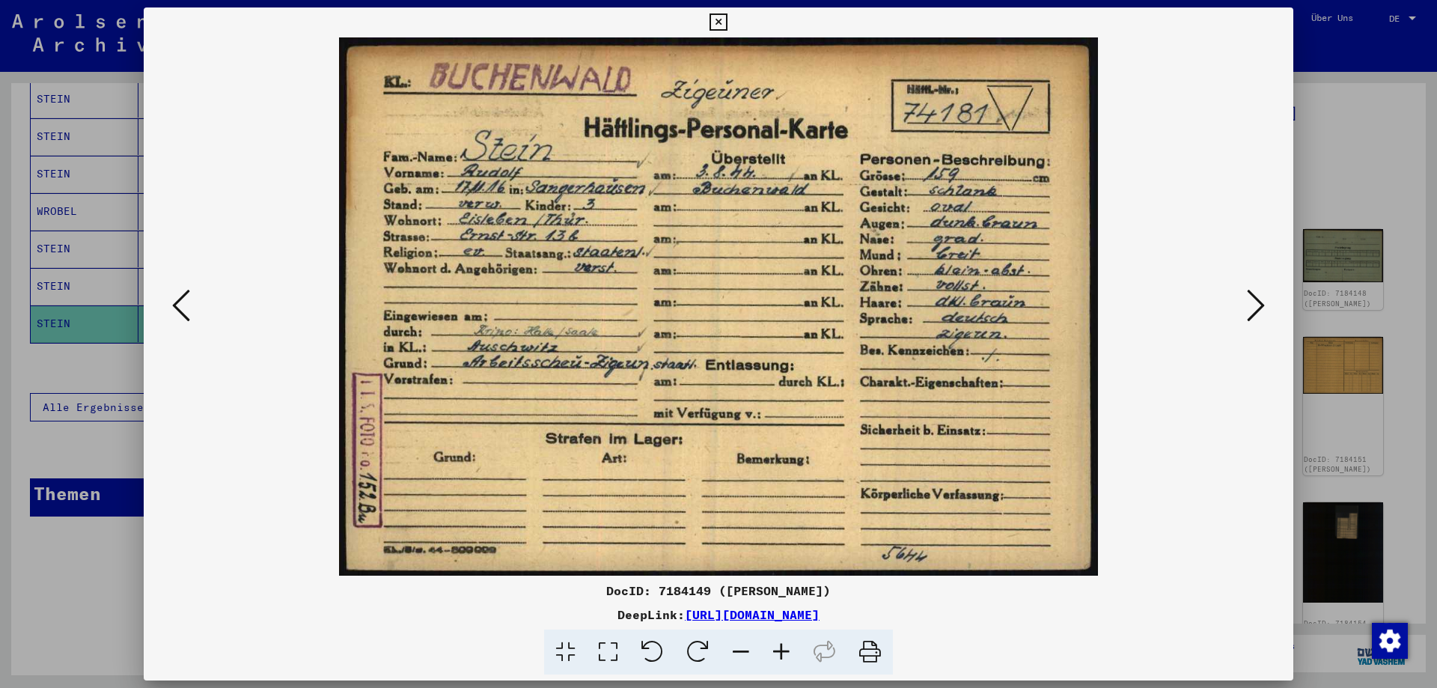
click at [608, 650] on icon at bounding box center [608, 652] width 43 height 46
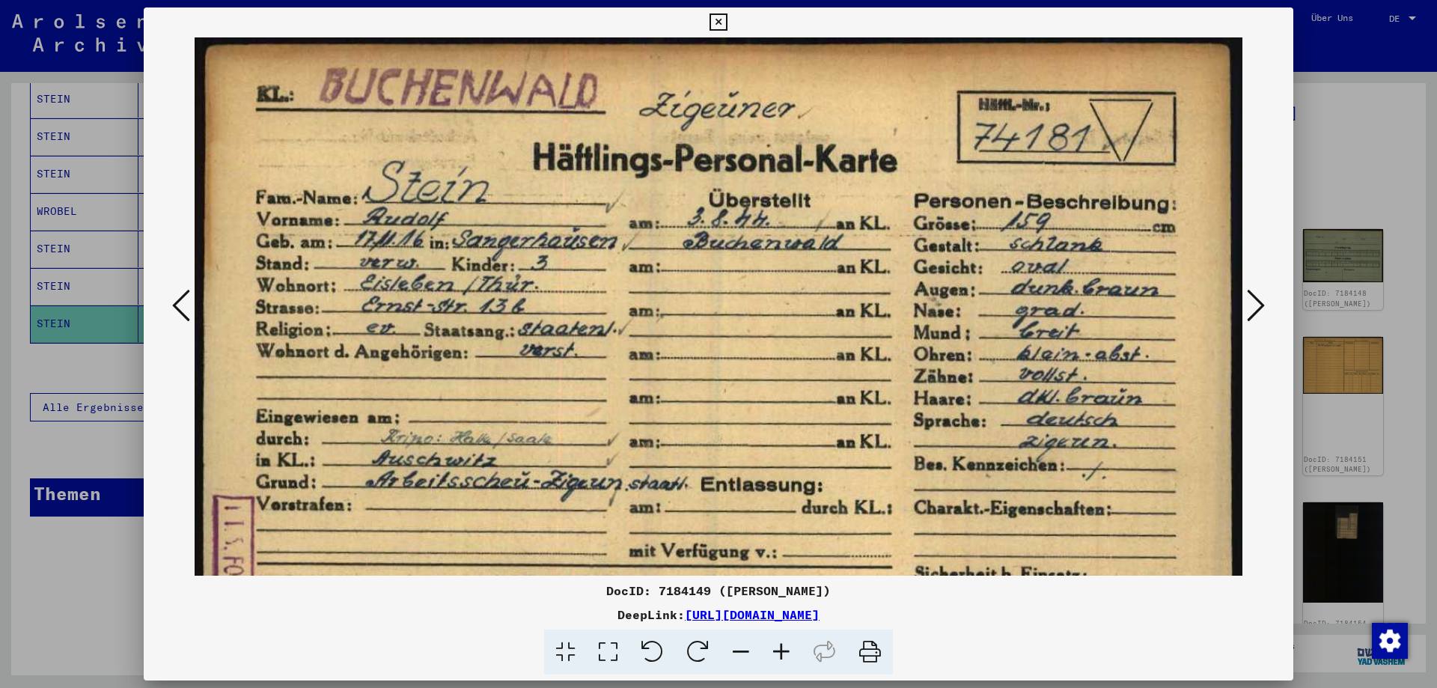
click at [721, 454] on img at bounding box center [719, 404] width 1048 height 742
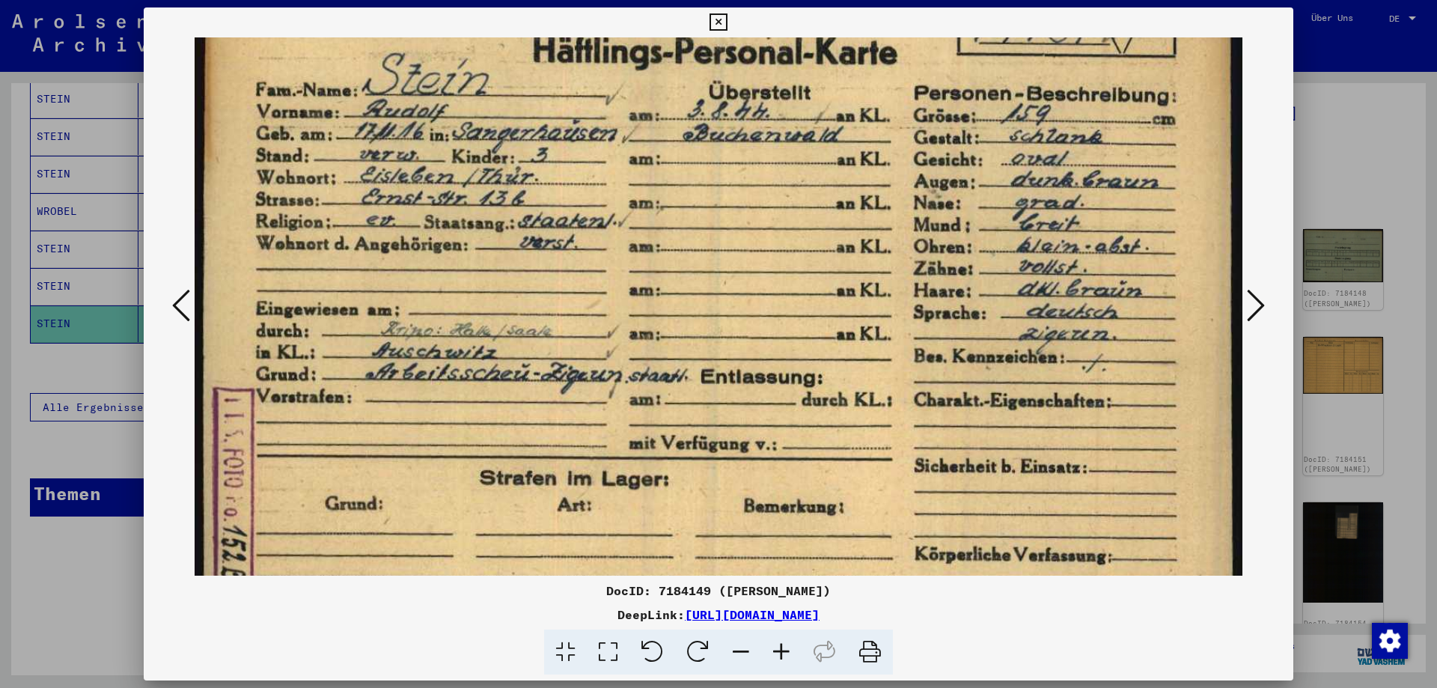
scroll to position [113, 0]
drag, startPoint x: 721, startPoint y: 453, endPoint x: 733, endPoint y: 345, distance: 108.4
click at [733, 345] on img at bounding box center [719, 295] width 1048 height 742
click at [1252, 295] on icon at bounding box center [1256, 305] width 18 height 36
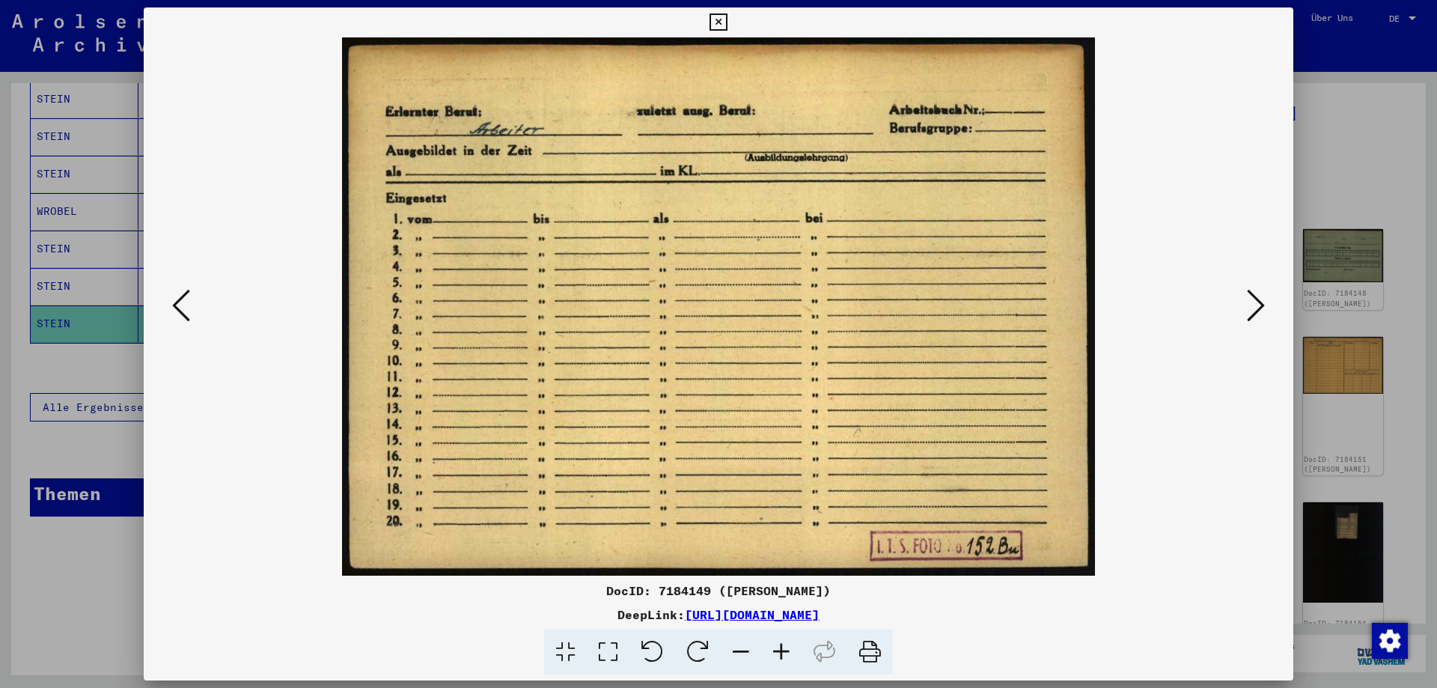
click at [1252, 295] on icon at bounding box center [1256, 305] width 18 height 36
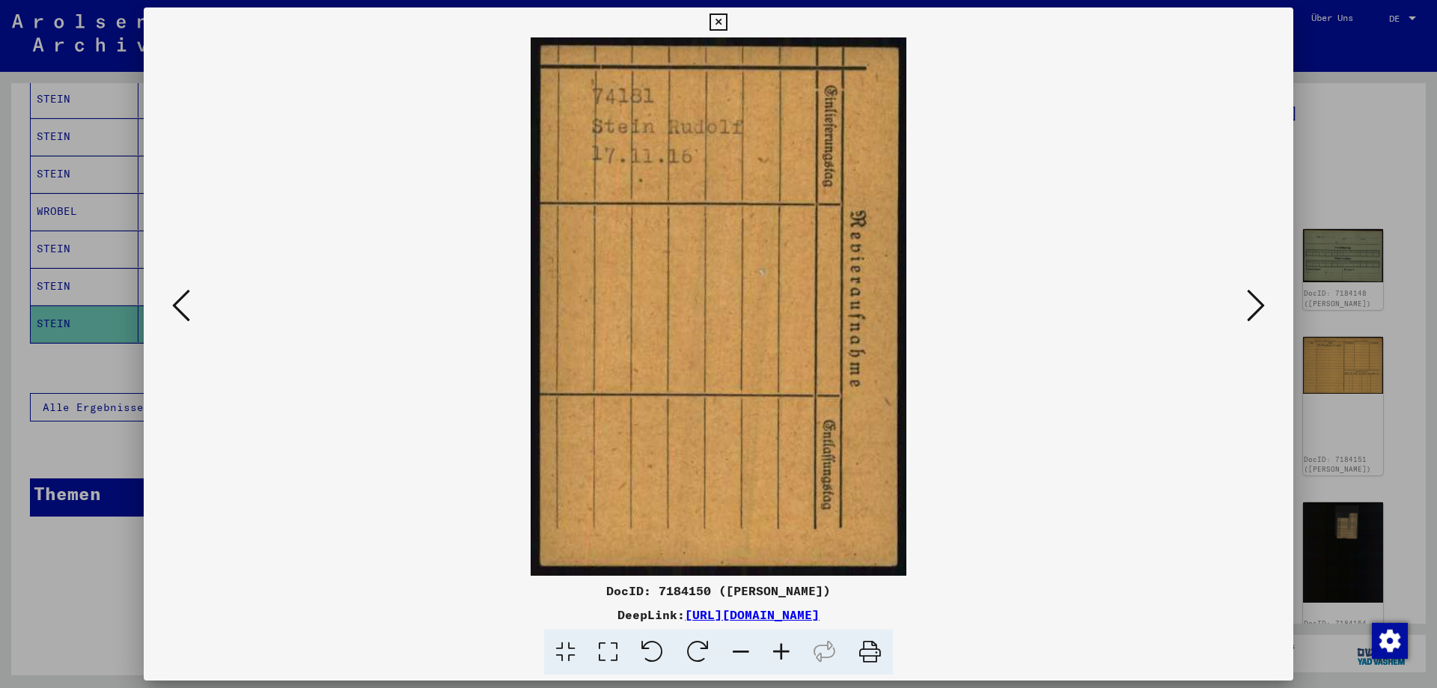
click at [1252, 295] on icon at bounding box center [1256, 305] width 18 height 36
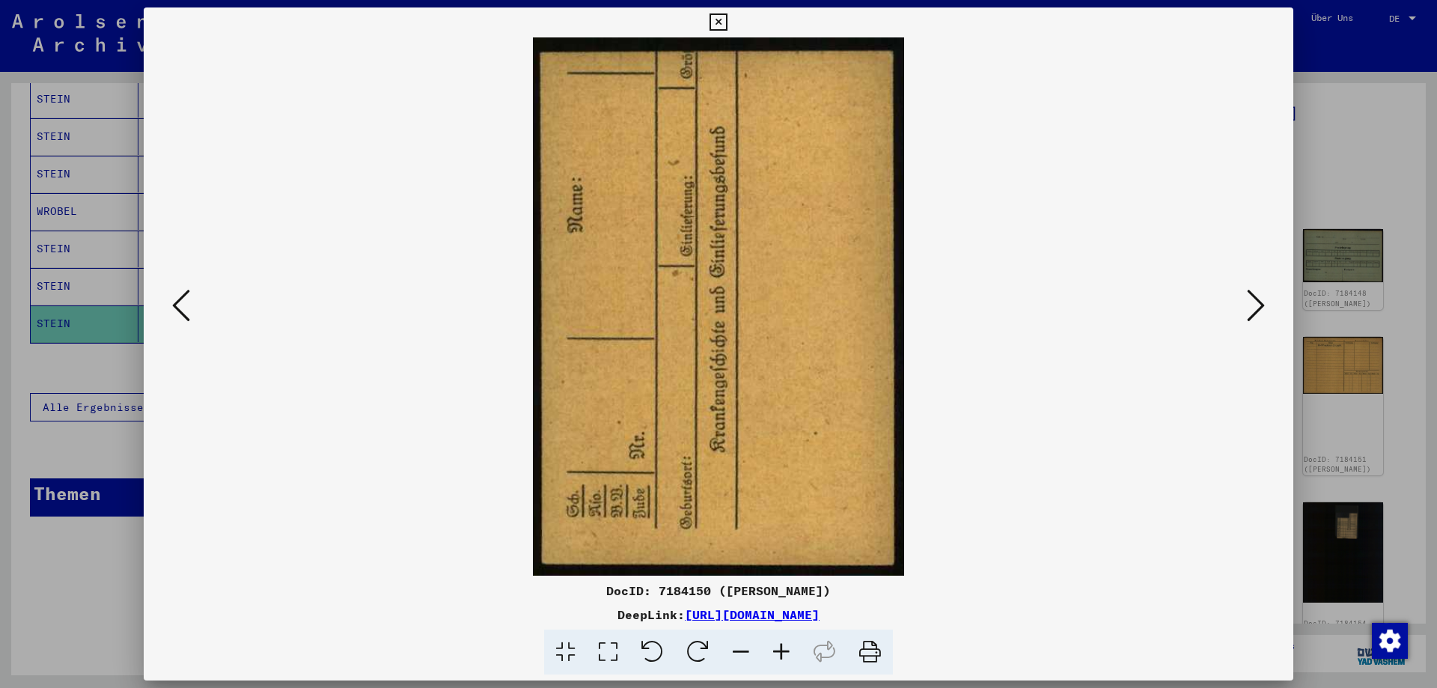
click at [1252, 295] on icon at bounding box center [1256, 305] width 18 height 36
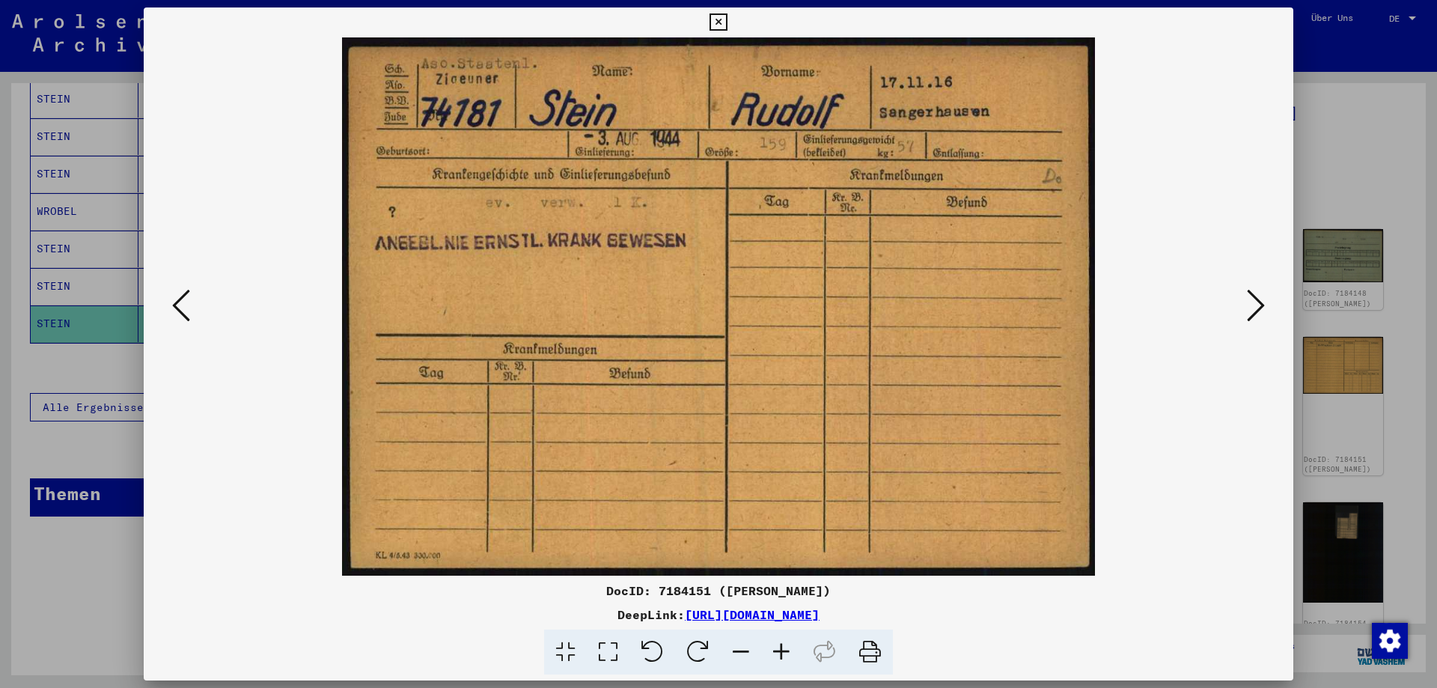
click at [1252, 295] on icon at bounding box center [1256, 305] width 18 height 36
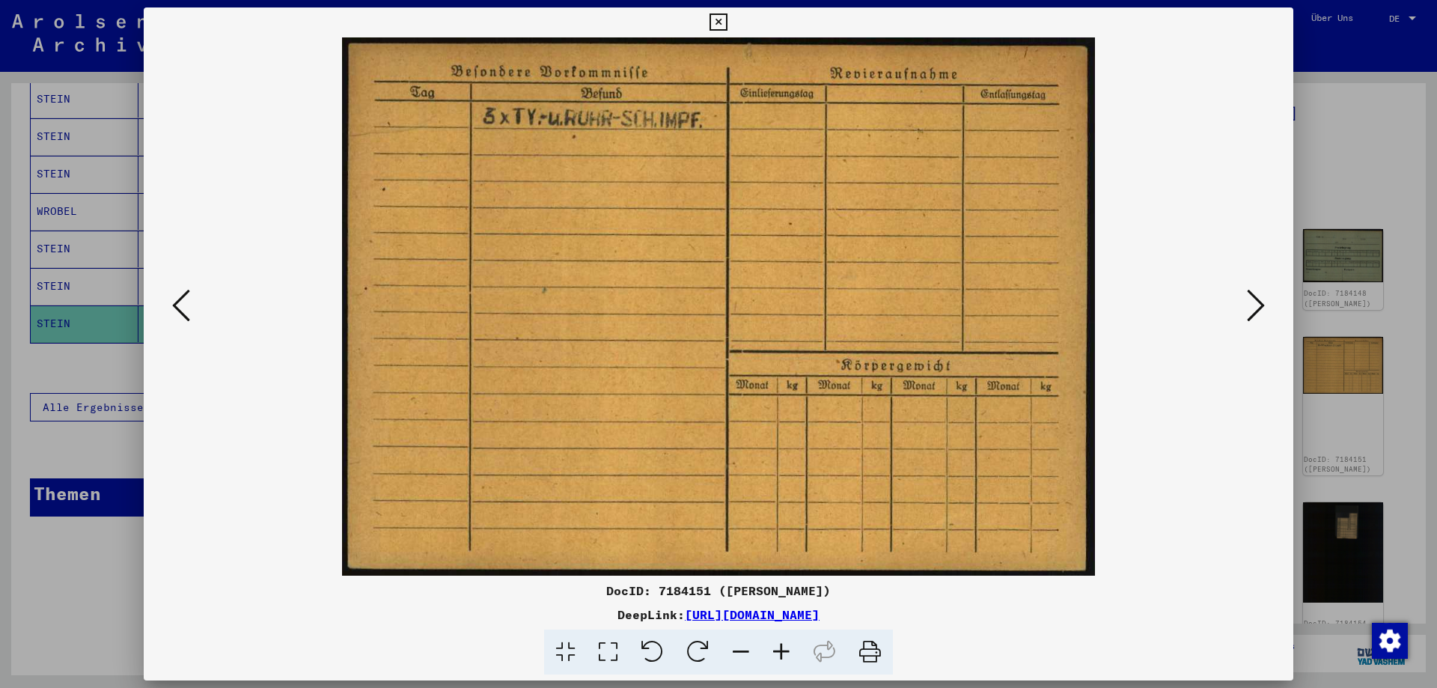
click at [1252, 295] on icon at bounding box center [1256, 305] width 18 height 36
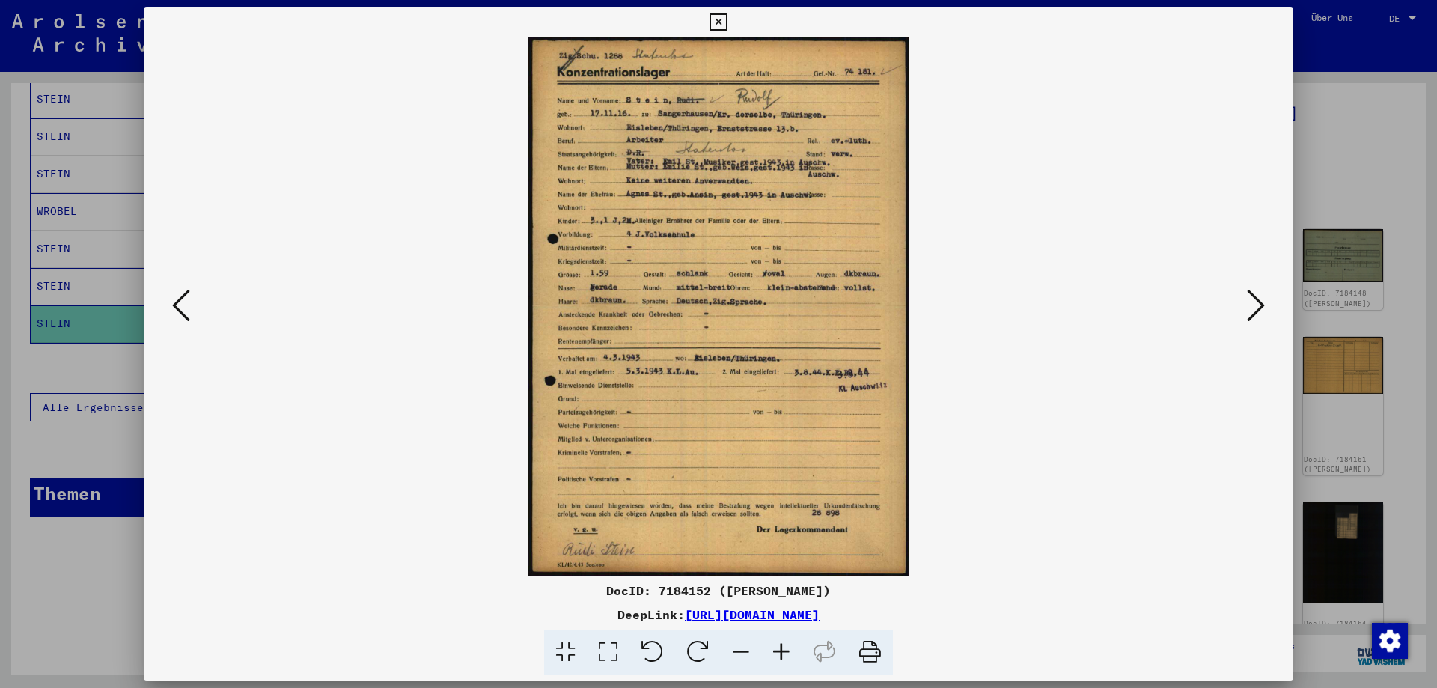
click at [622, 635] on icon at bounding box center [608, 652] width 43 height 46
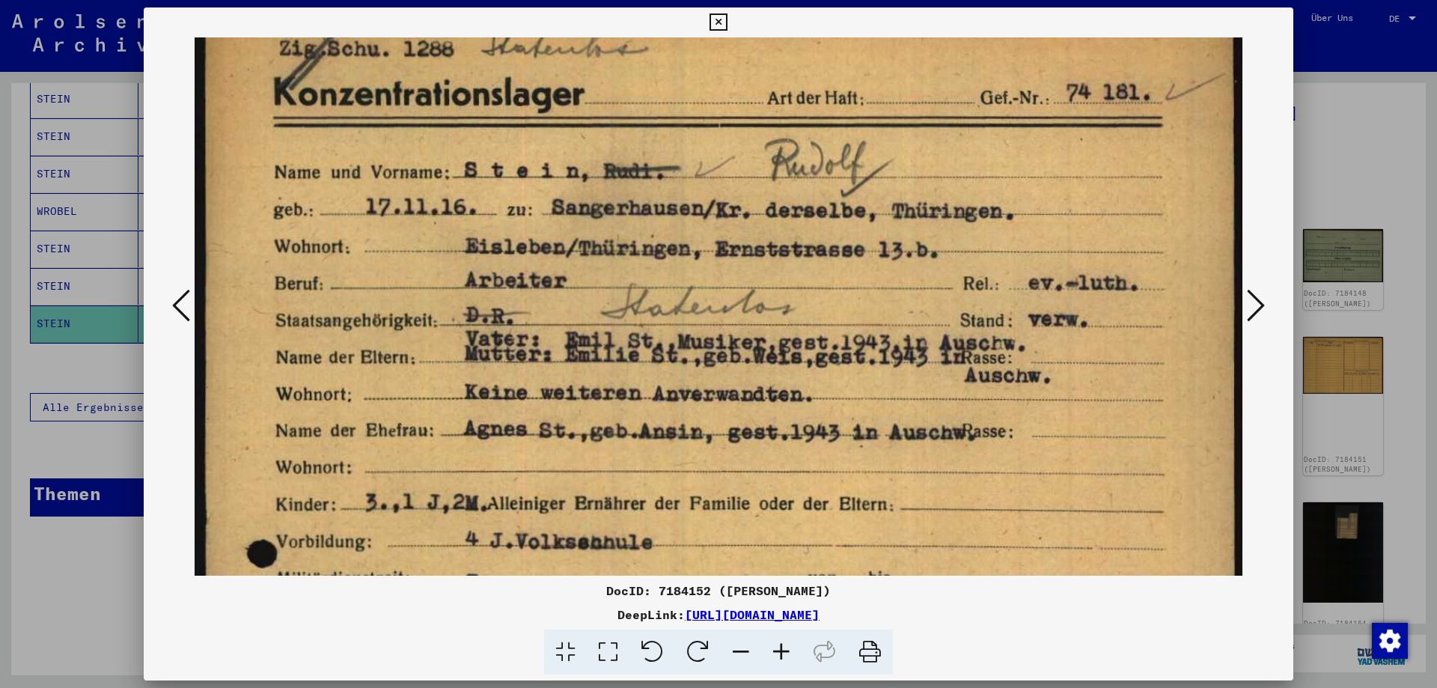
scroll to position [44, 0]
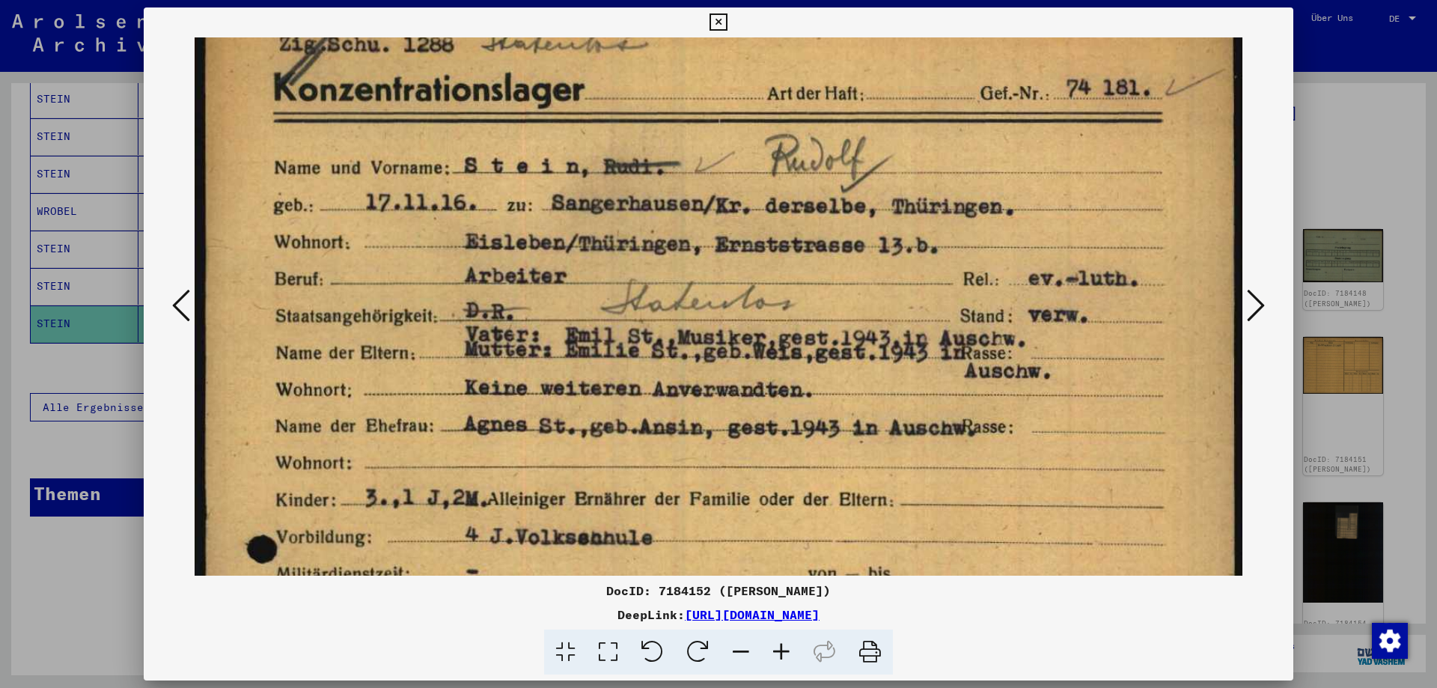
drag, startPoint x: 751, startPoint y: 454, endPoint x: 760, endPoint y: 417, distance: 38.5
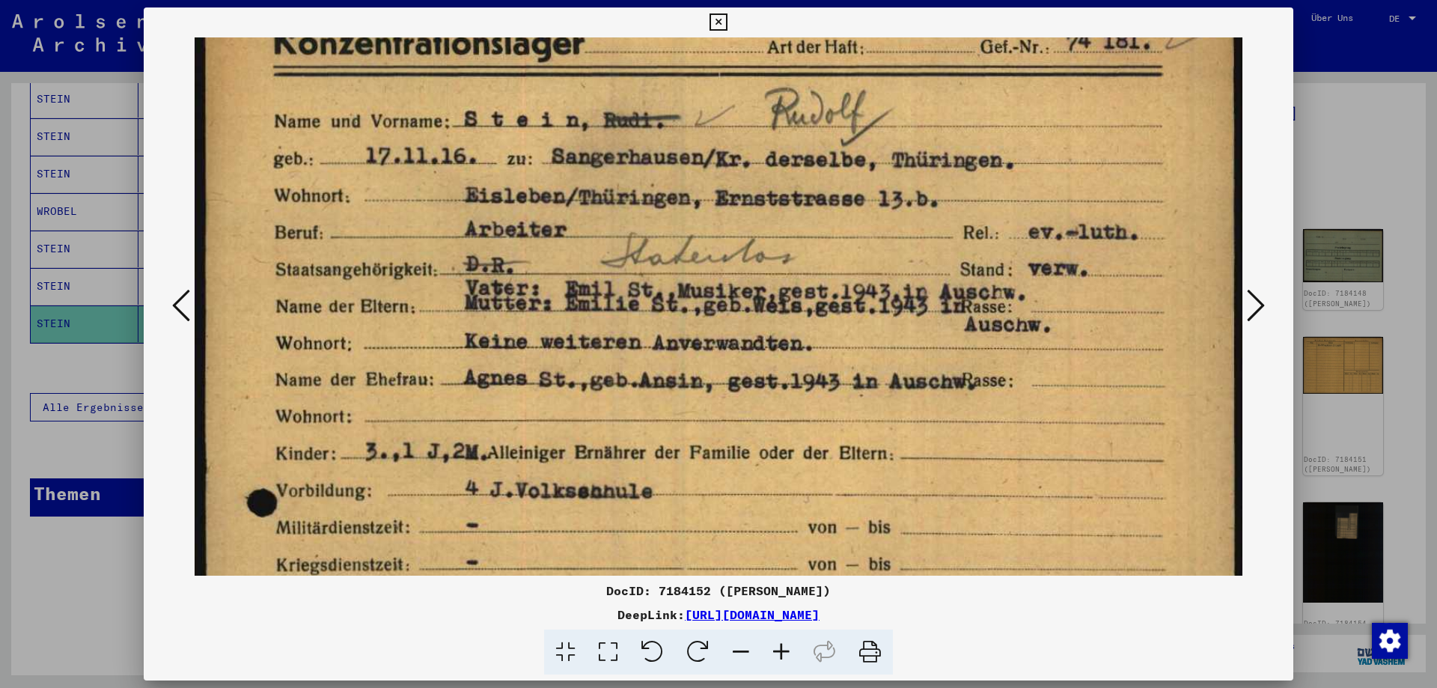
scroll to position [83, 0]
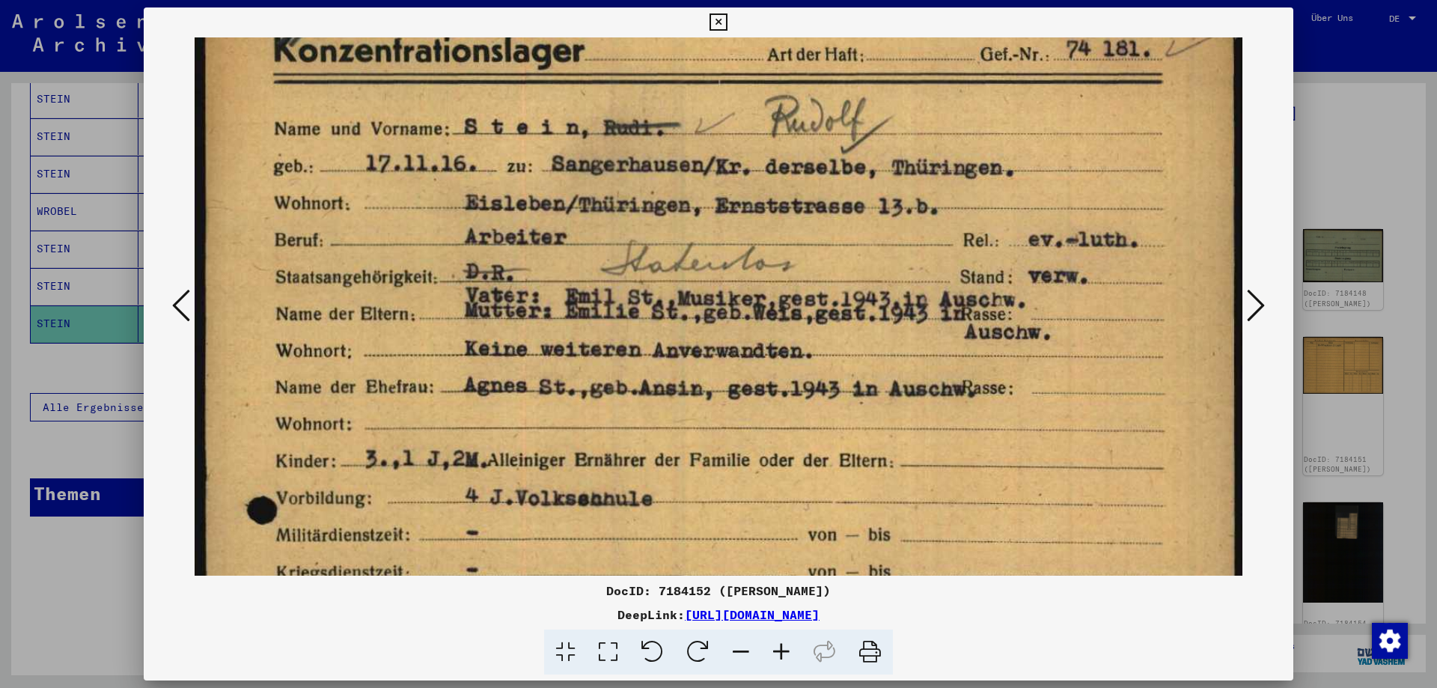
drag, startPoint x: 913, startPoint y: 323, endPoint x: 916, endPoint y: 332, distance: 10.2
click at [916, 332] on img at bounding box center [719, 697] width 1048 height 1486
click at [1247, 308] on icon at bounding box center [1256, 305] width 18 height 36
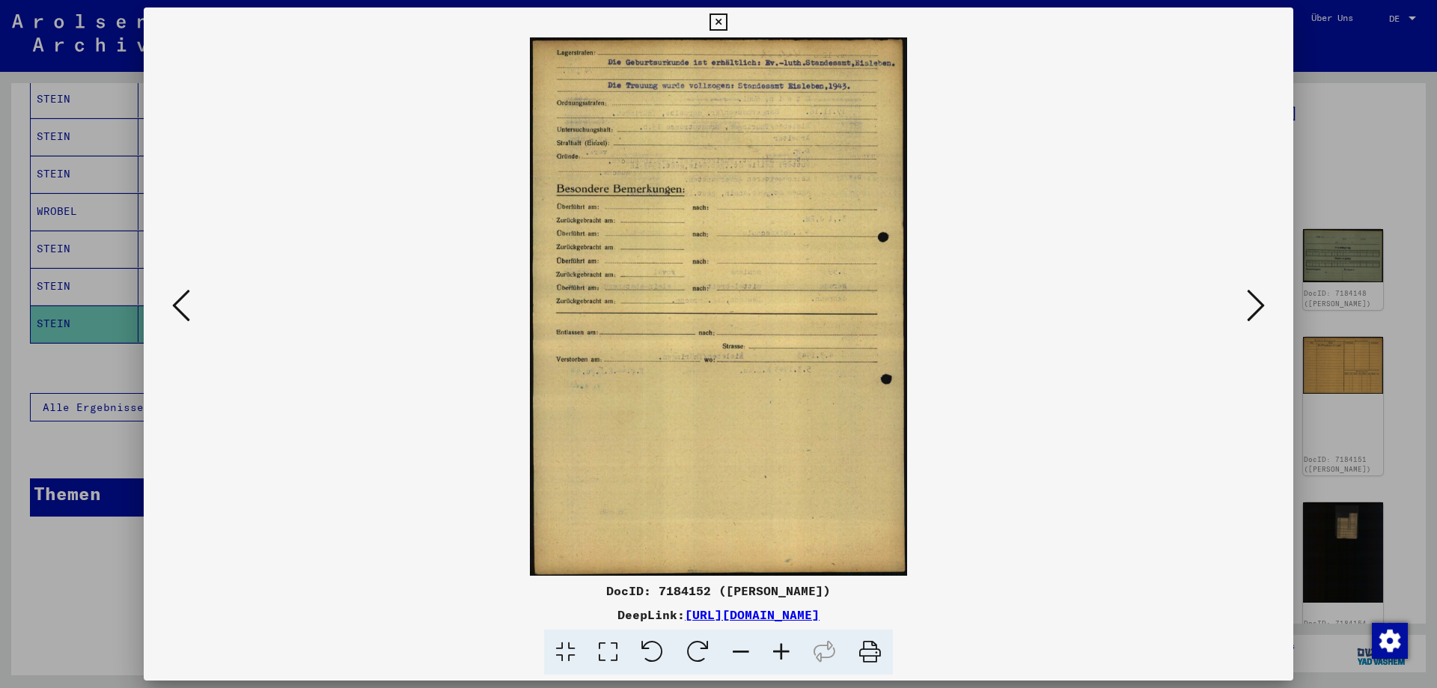
click at [1247, 308] on icon at bounding box center [1256, 305] width 18 height 36
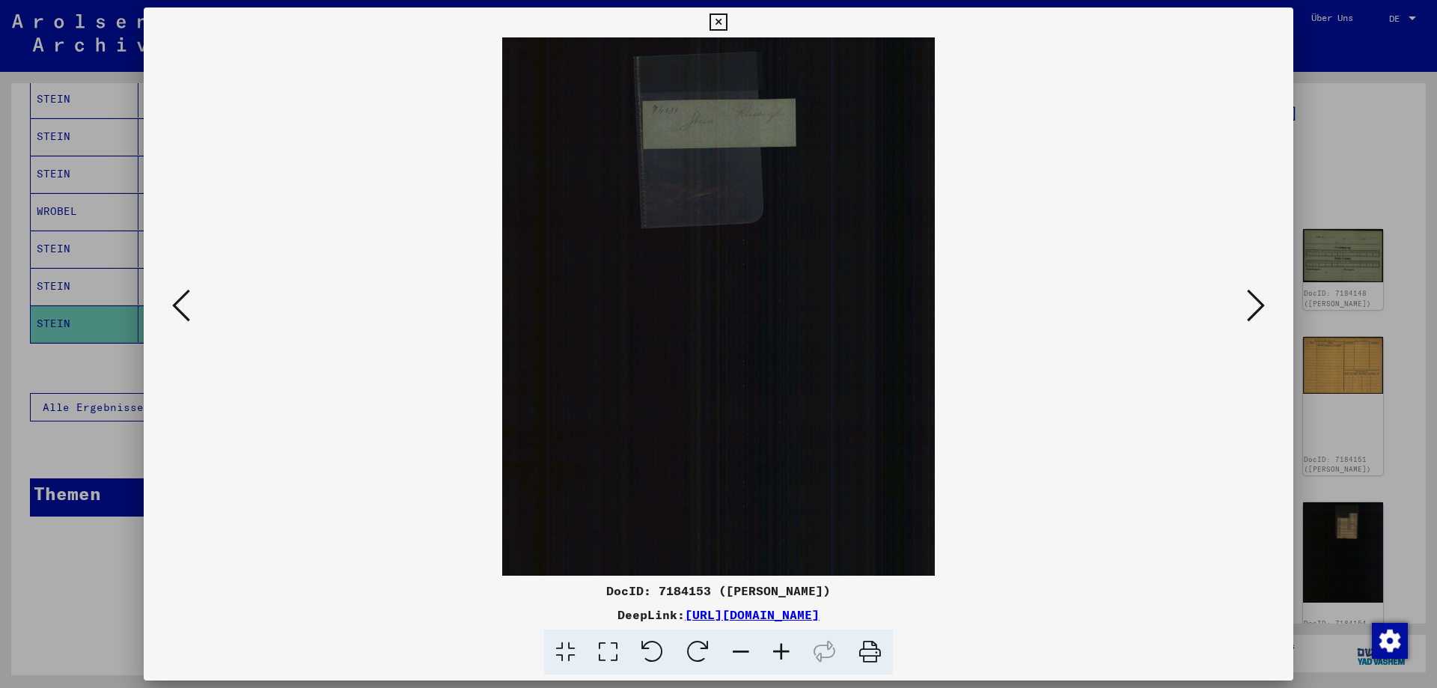
click at [1247, 308] on icon at bounding box center [1256, 305] width 18 height 36
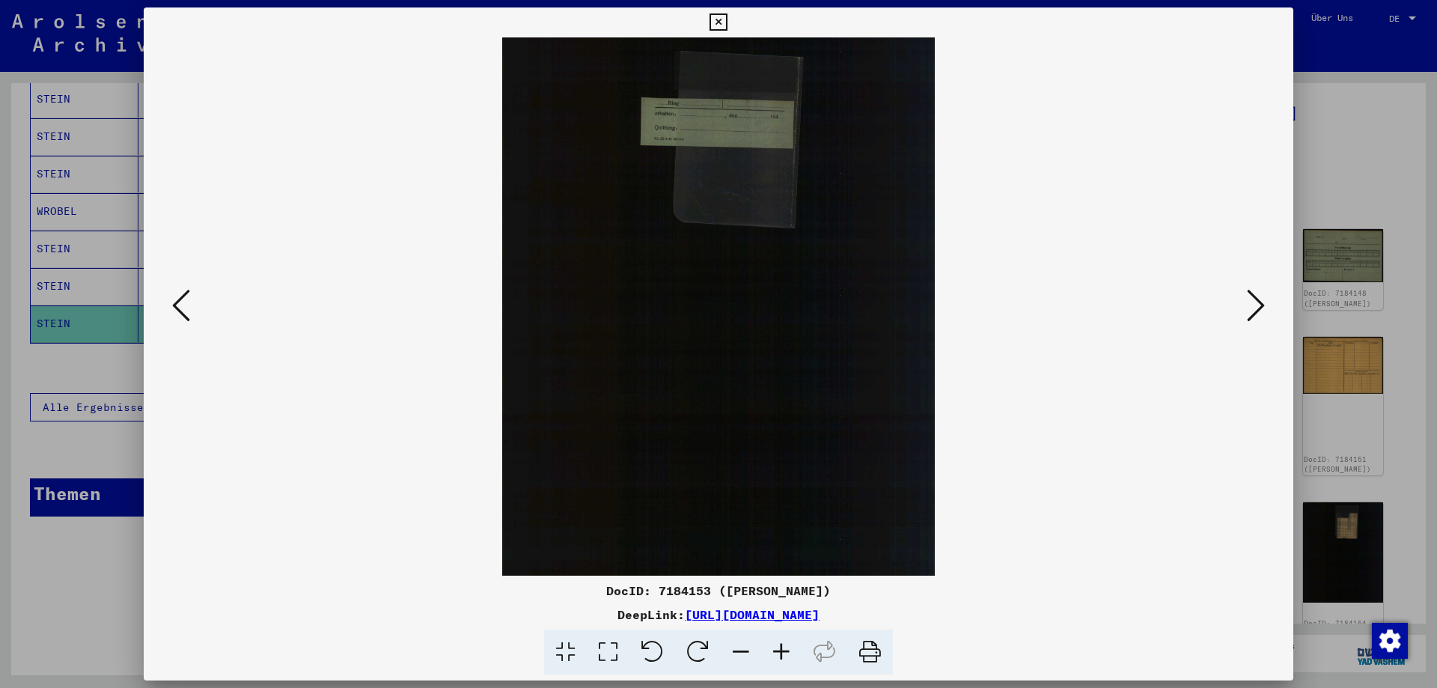
click at [1246, 307] on button at bounding box center [1255, 306] width 27 height 43
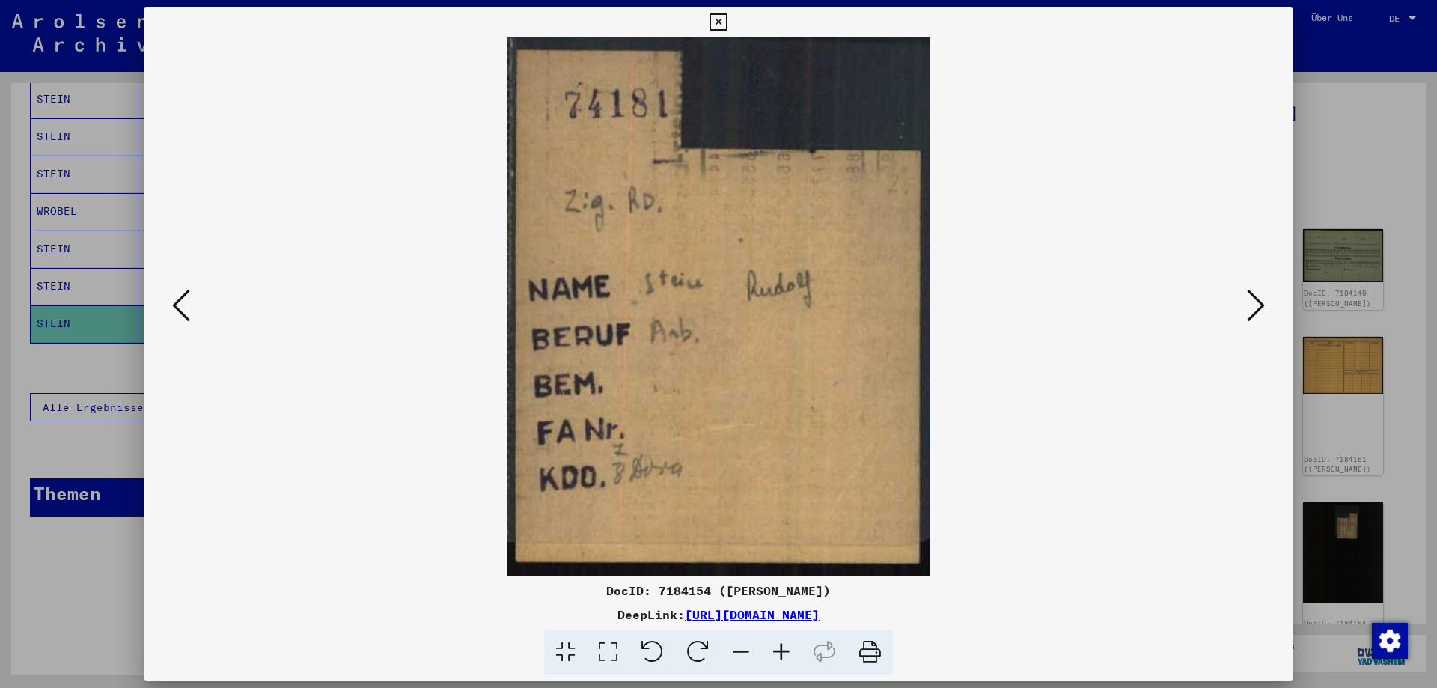
click at [1246, 307] on button at bounding box center [1255, 306] width 27 height 43
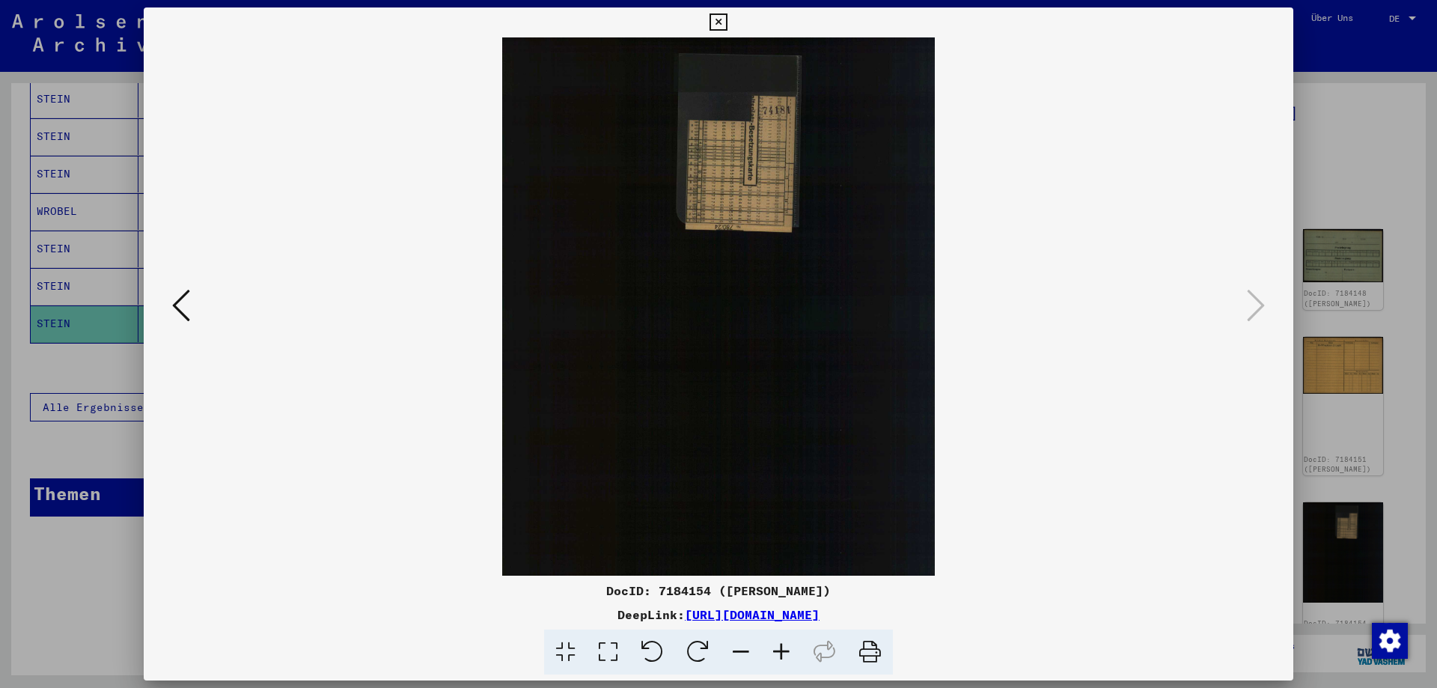
click at [1325, 140] on div at bounding box center [718, 344] width 1437 height 688
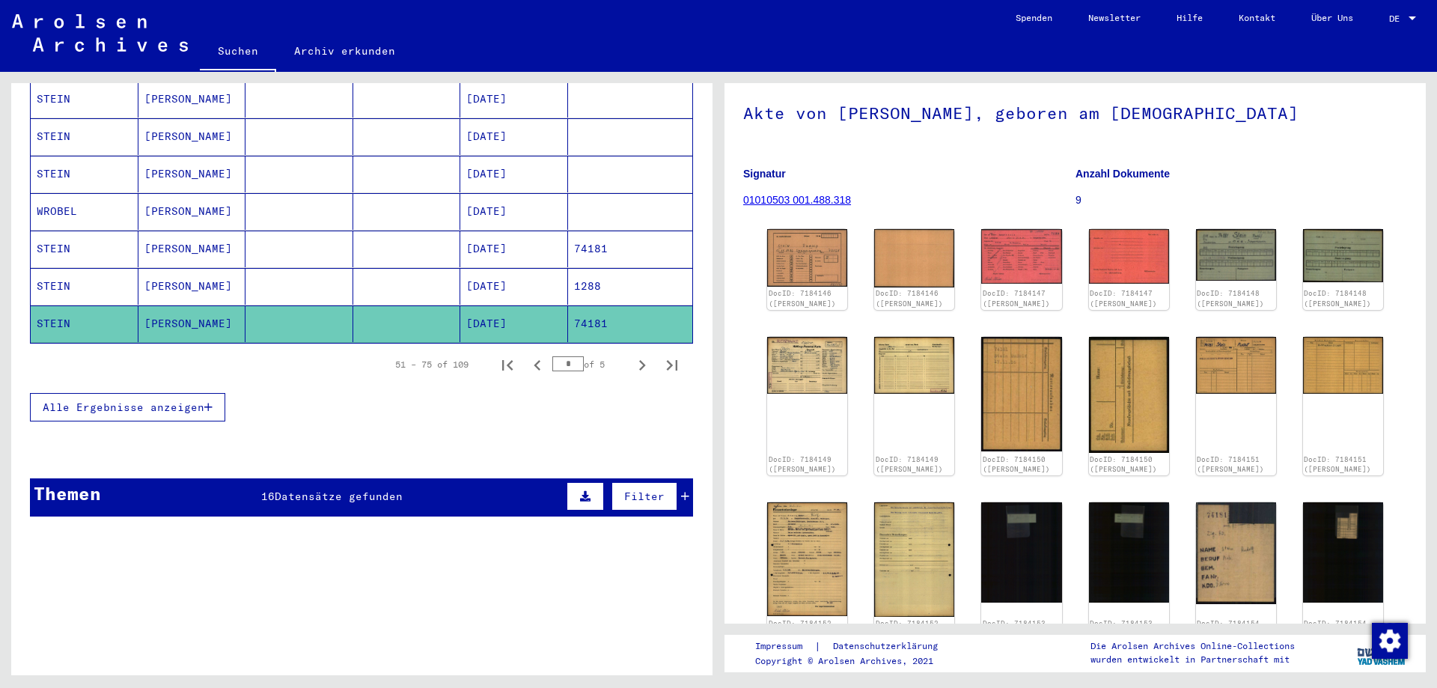
drag, startPoint x: 805, startPoint y: 194, endPoint x: 745, endPoint y: 168, distance: 65.4
click at [737, 164] on yv-its-full-details "1 Inhaftierungsdokumente / 1.1 Lager und Ghettos / 1.1.5 Konzentrationslager [G…" at bounding box center [1074, 372] width 701 height 690
copy figure "Signatur 01010503 001.488.318"
